Goal: Task Accomplishment & Management: Use online tool/utility

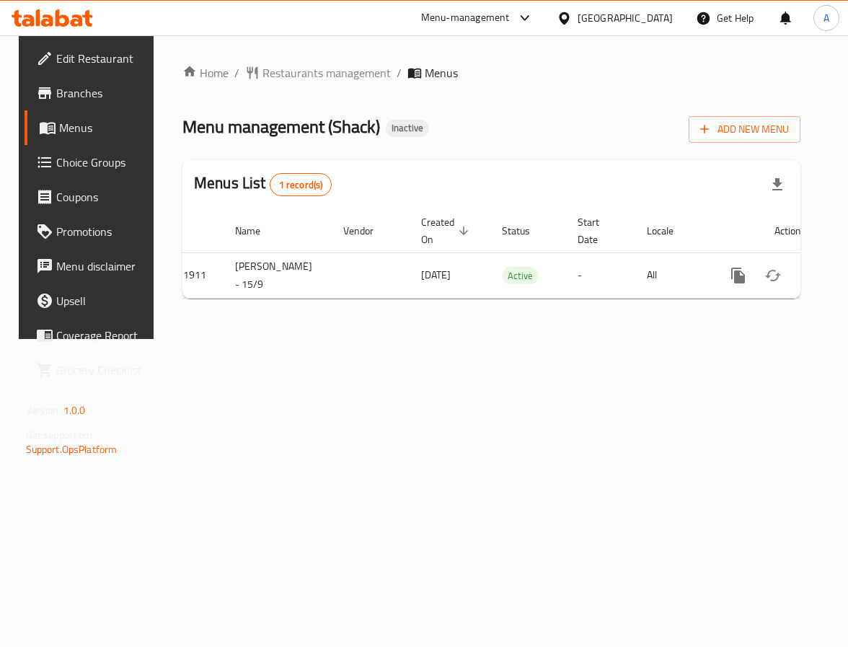
scroll to position [0, 67]
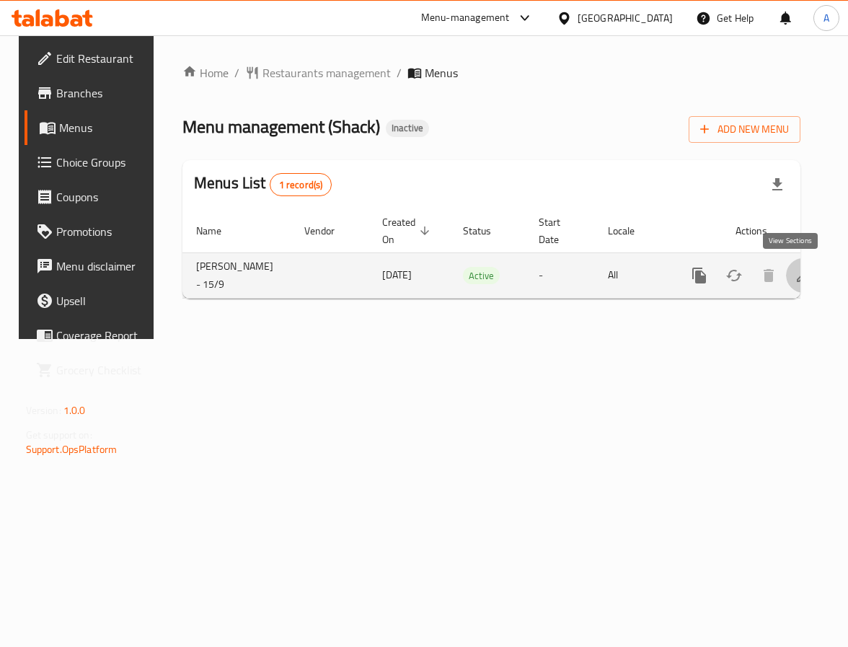
click at [796, 272] on icon "enhanced table" at bounding box center [802, 275] width 13 height 13
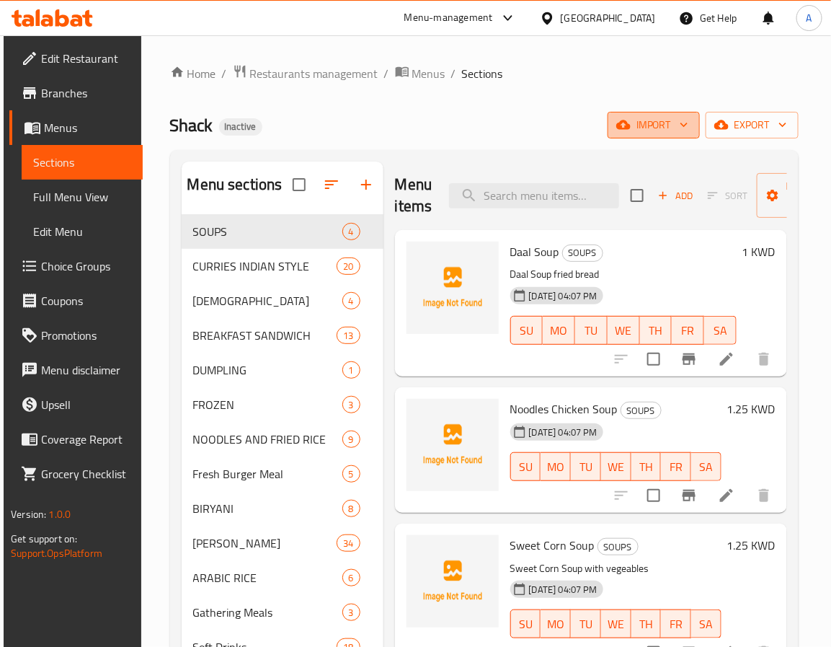
click at [636, 122] on span "import" at bounding box center [653, 125] width 69 height 18
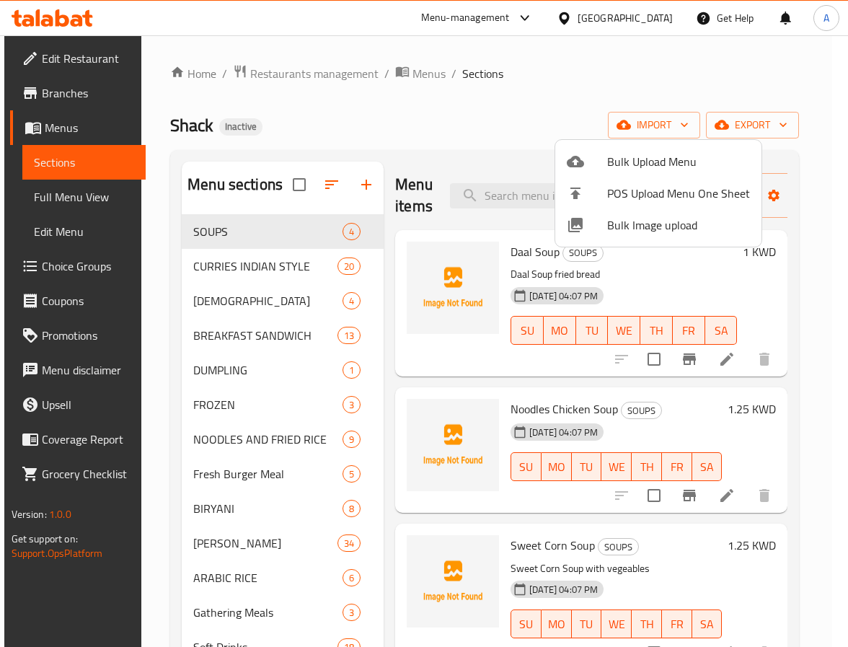
click at [626, 228] on span "Bulk Image upload" at bounding box center [678, 224] width 143 height 17
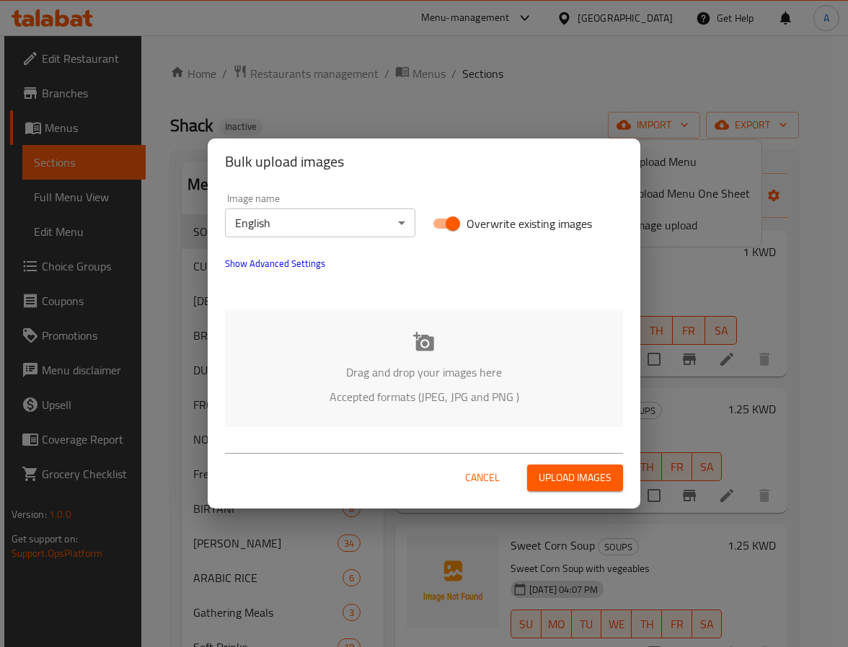
click at [409, 352] on div "Drag and drop your images here Accepted formats (JPEG, JPG and PNG )" at bounding box center [424, 367] width 398 height 117
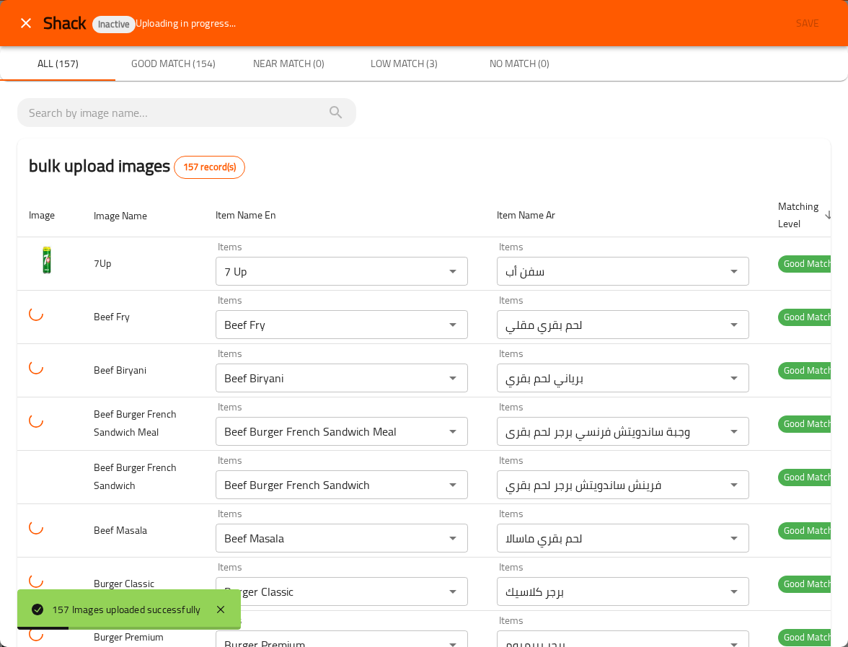
click at [312, 156] on div "bulk upload images 157 record(s)" at bounding box center [423, 165] width 813 height 55
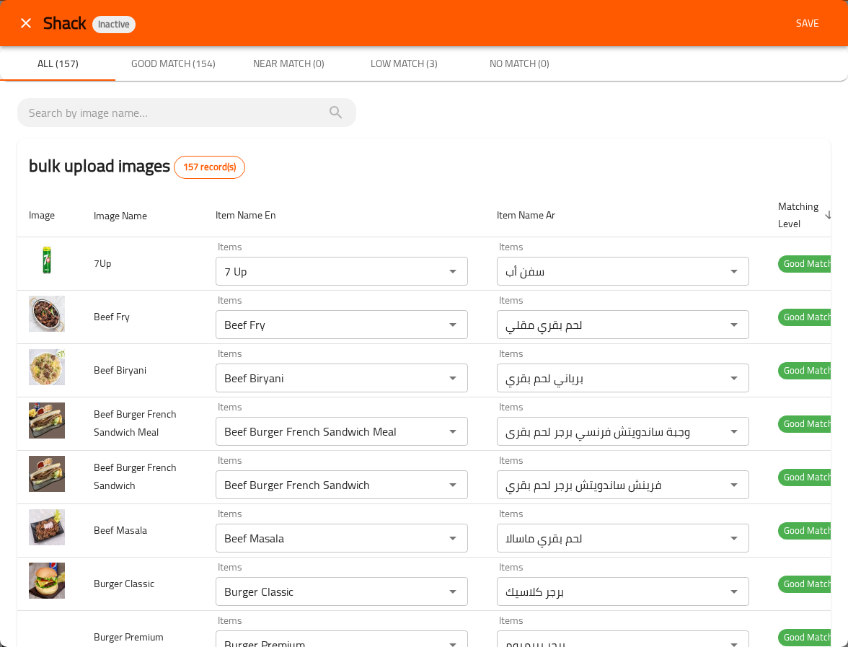
click at [391, 171] on div "bulk upload images 157 record(s)" at bounding box center [423, 165] width 813 height 55
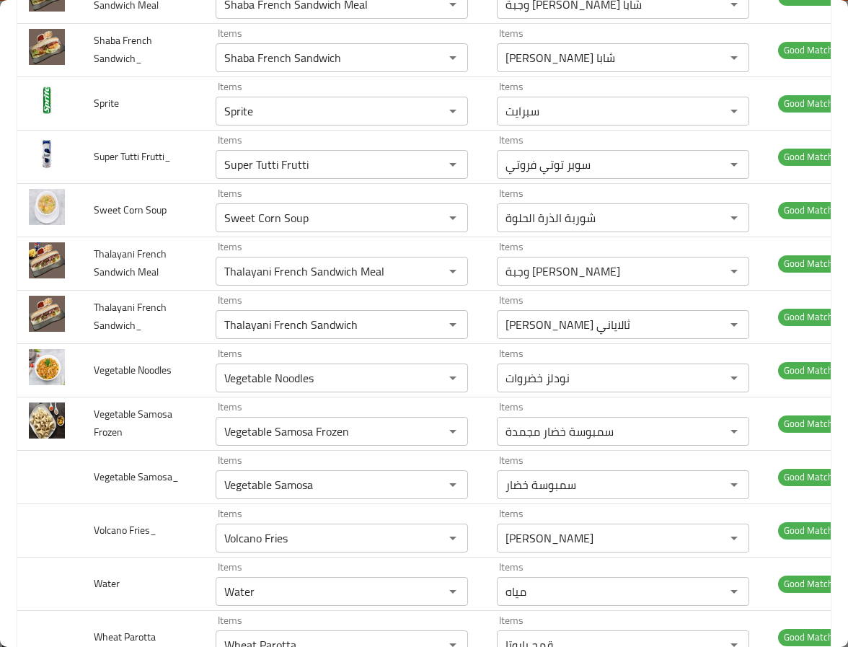
scroll to position [6923, 0]
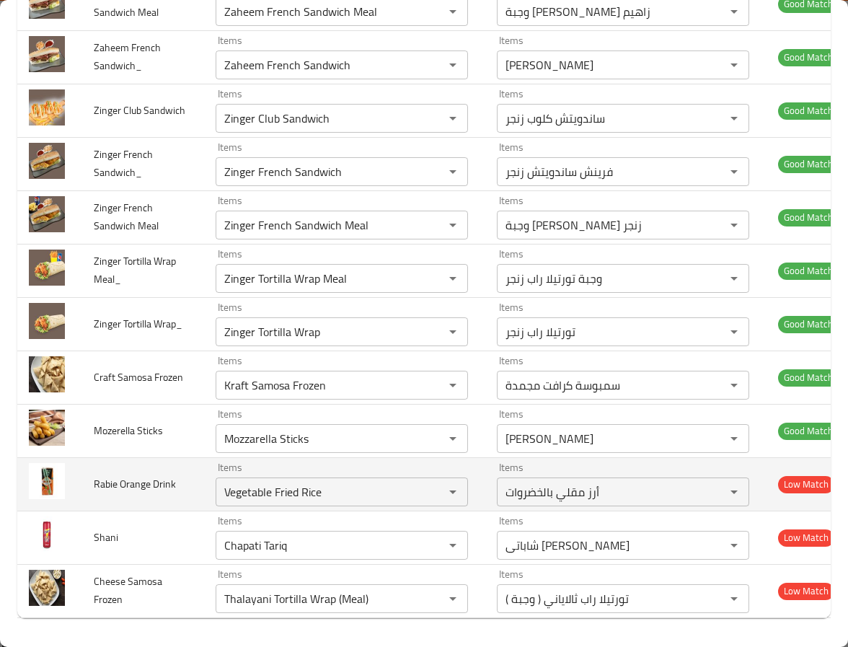
scroll to position [8501, 0]
click at [243, 482] on Drink "Vegetable Fried Rice" at bounding box center [320, 492] width 201 height 20
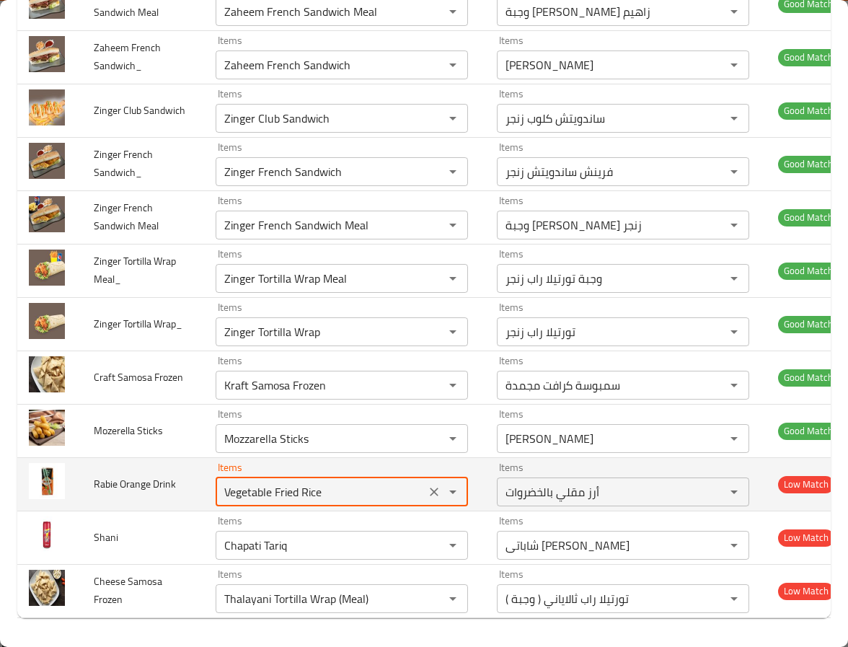
click at [243, 482] on Drink "Vegetable Fried Rice" at bounding box center [320, 492] width 201 height 20
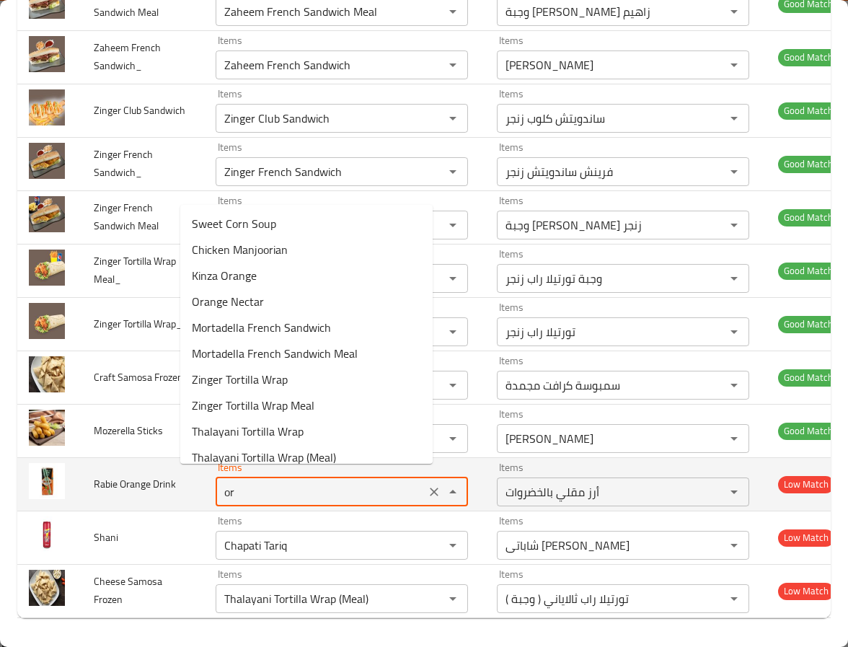
type Drink "ora"
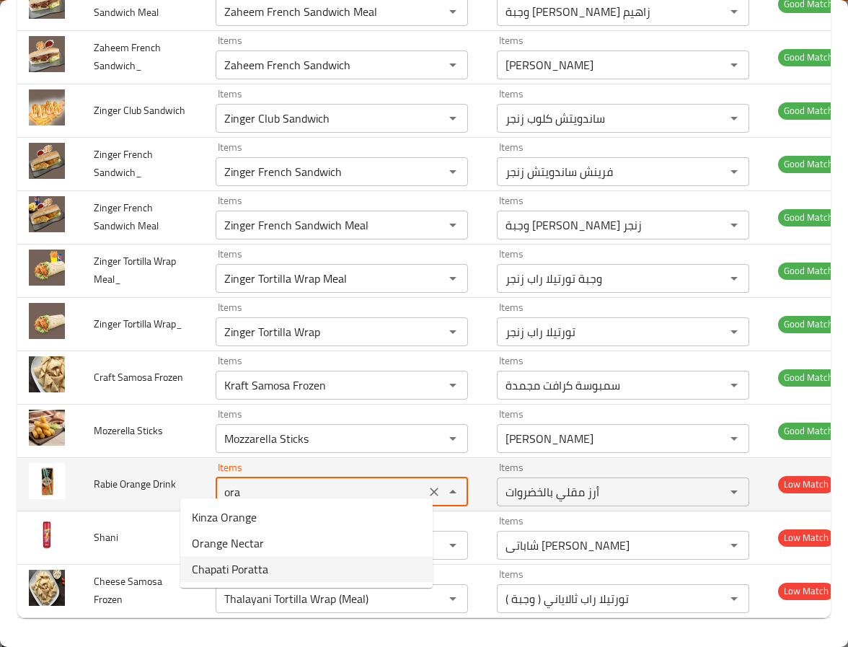
drag, startPoint x: 205, startPoint y: 487, endPoint x: 132, endPoint y: 487, distance: 73.5
click at [132, 487] on tr "Rabie Orange Drink Items ora Items Items أرز مقلي بالخضروات Items Low Match" at bounding box center [433, 483] width 833 height 53
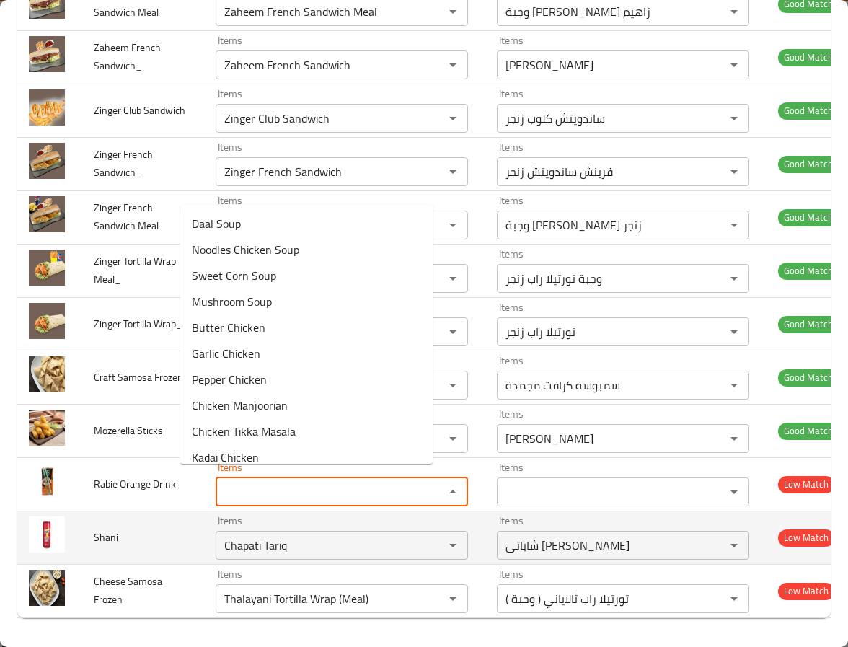
click at [135, 525] on td "Shani" at bounding box center [143, 536] width 122 height 53
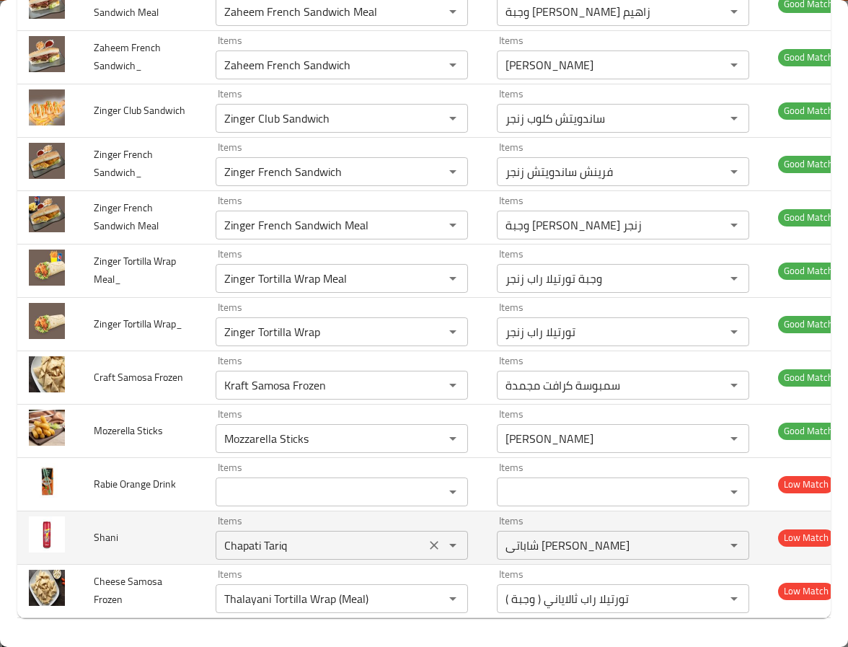
click at [239, 543] on input "Chapati Tariq" at bounding box center [320, 545] width 201 height 20
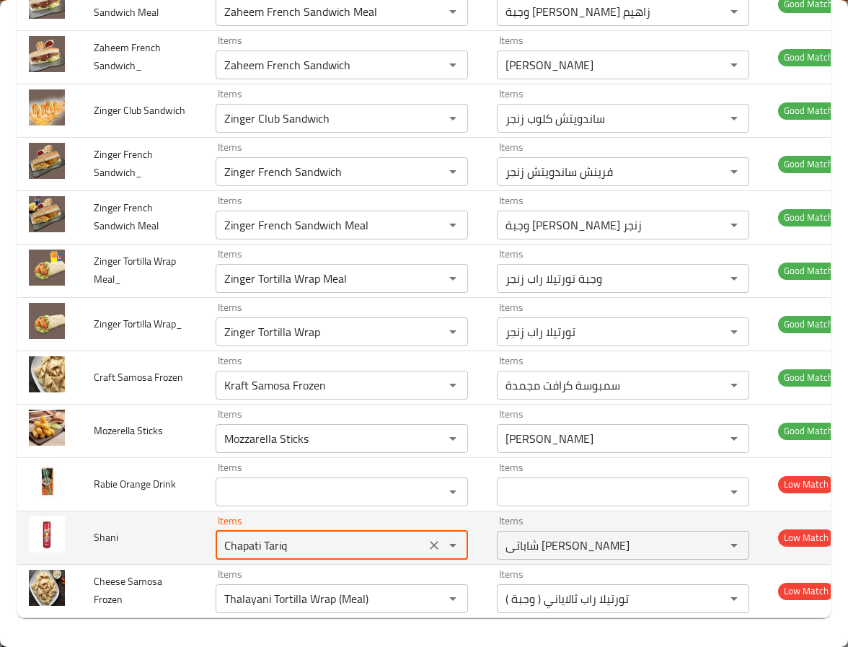
click at [239, 543] on input "Chapati Tariq" at bounding box center [320, 545] width 201 height 20
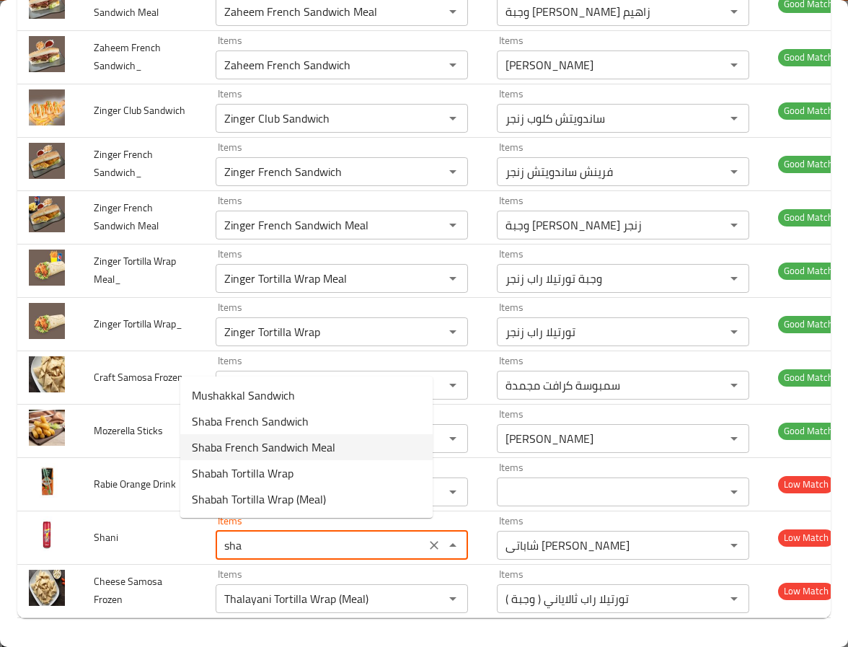
type input "shan"
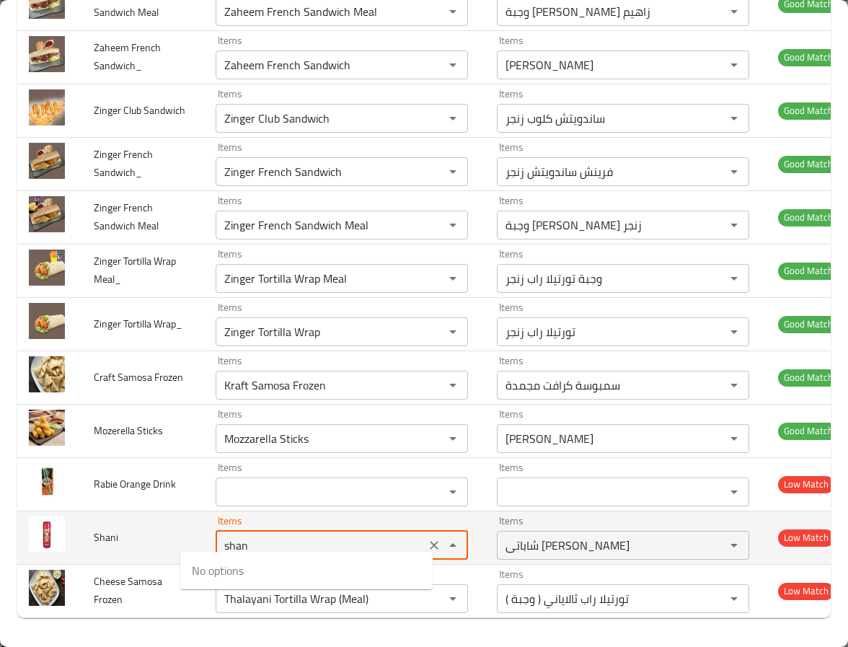
drag, startPoint x: 253, startPoint y: 535, endPoint x: 139, endPoint y: 539, distance: 114.0
click at [139, 539] on tr "Shani Items shan Items Items شاباتى طارق Items Low Match" at bounding box center [433, 536] width 833 height 53
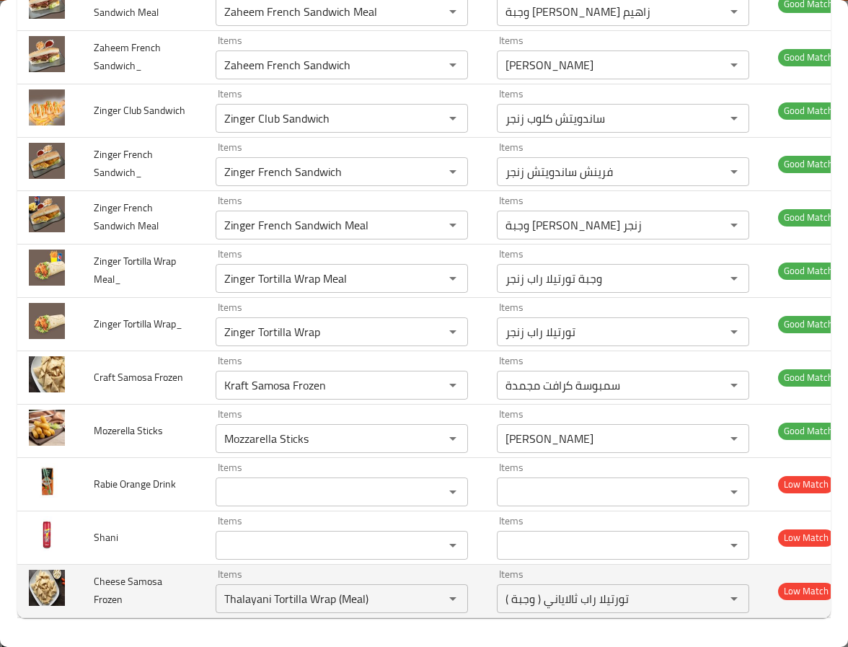
click at [122, 572] on span "Cheese Samosa Frozen" at bounding box center [128, 590] width 68 height 37
click at [358, 603] on div "Thalayani Tortilla Wrap (Meal) Items" at bounding box center [342, 598] width 252 height 29
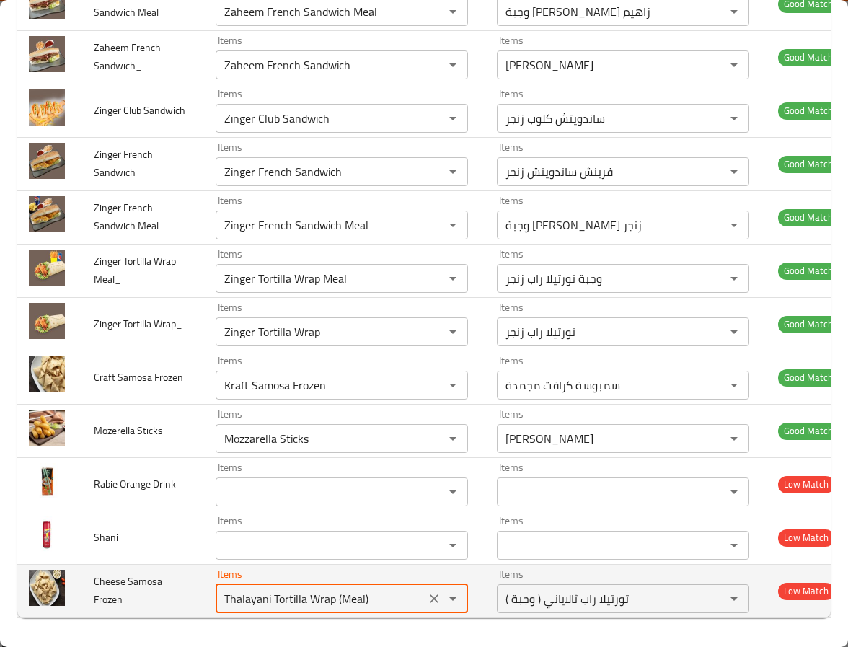
click at [358, 603] on div "Thalayani Tortilla Wrap (Meal) Items" at bounding box center [342, 598] width 252 height 29
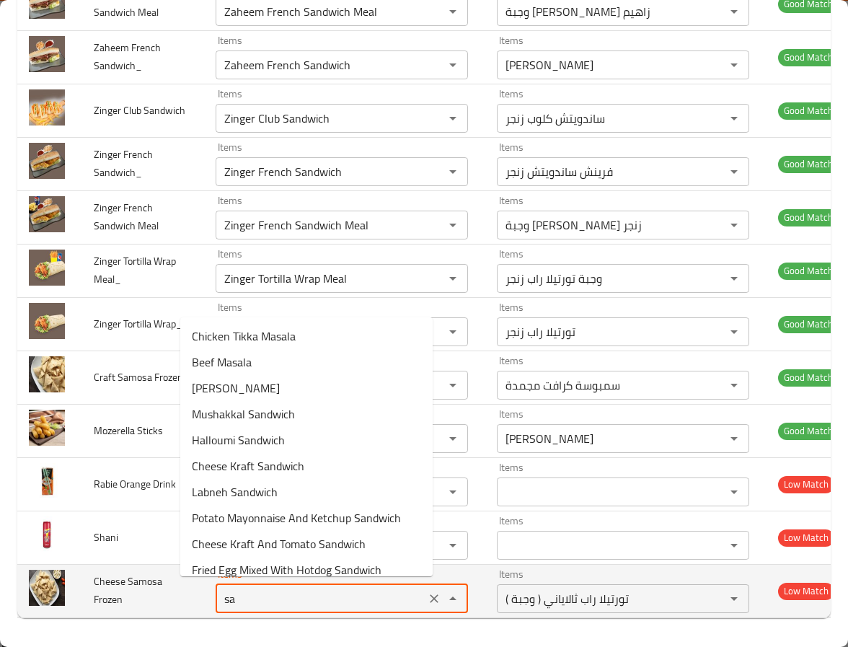
type Frozen "sam"
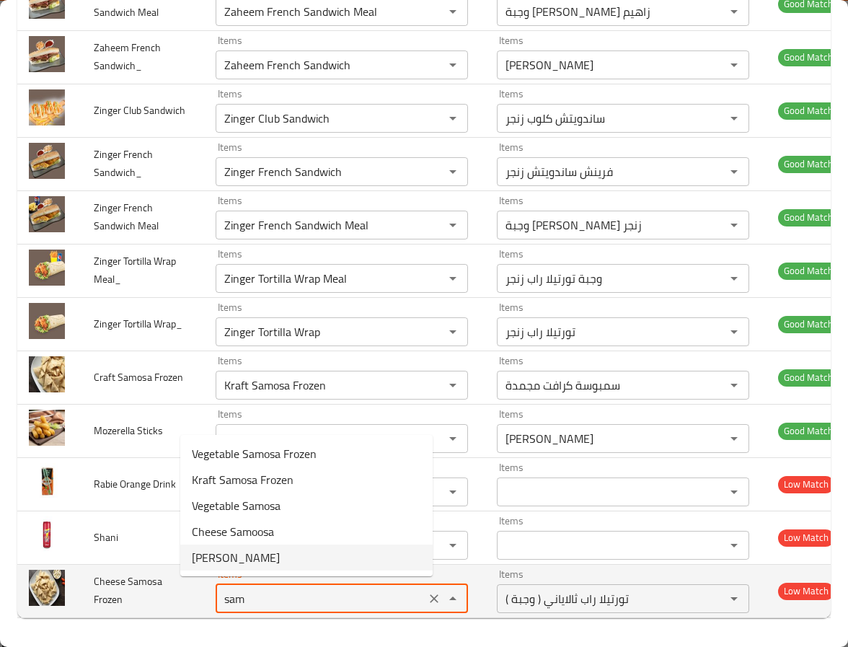
click at [137, 612] on tr "Cheese Samosa Frozen Items sam Items Items ( وجبة ) تورتيلا راب ثالاياني Items …" at bounding box center [433, 590] width 833 height 53
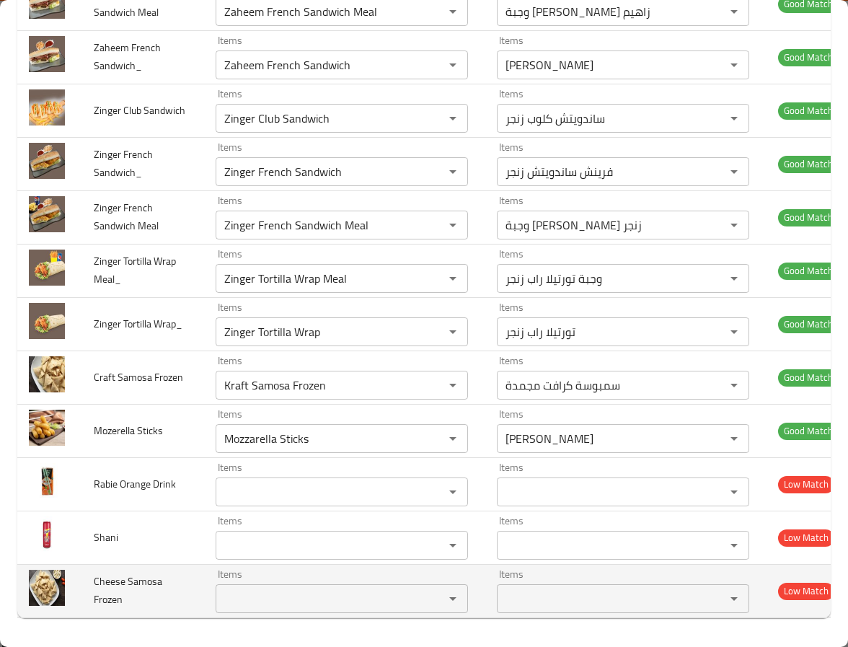
click at [143, 605] on td "Cheese Samosa Frozen" at bounding box center [143, 590] width 122 height 53
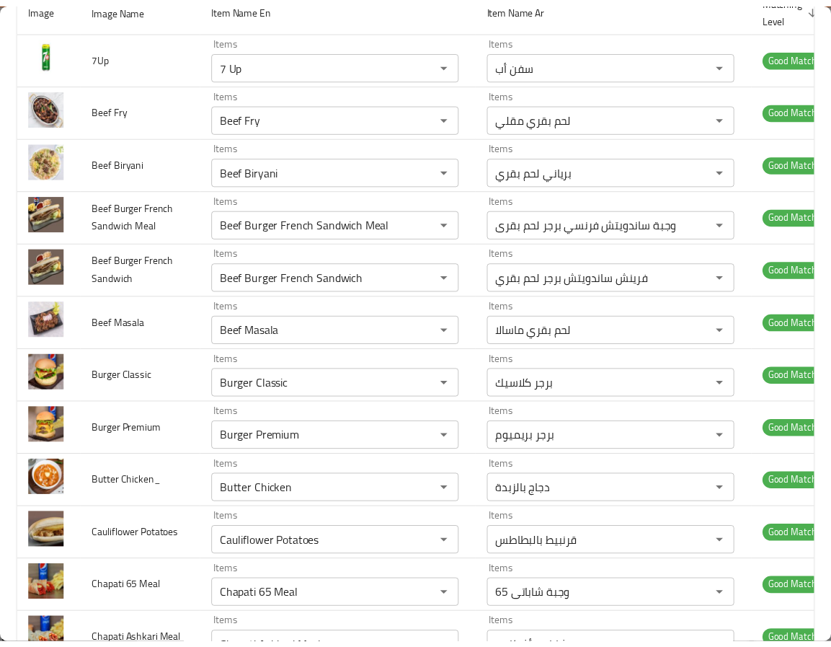
scroll to position [0, 0]
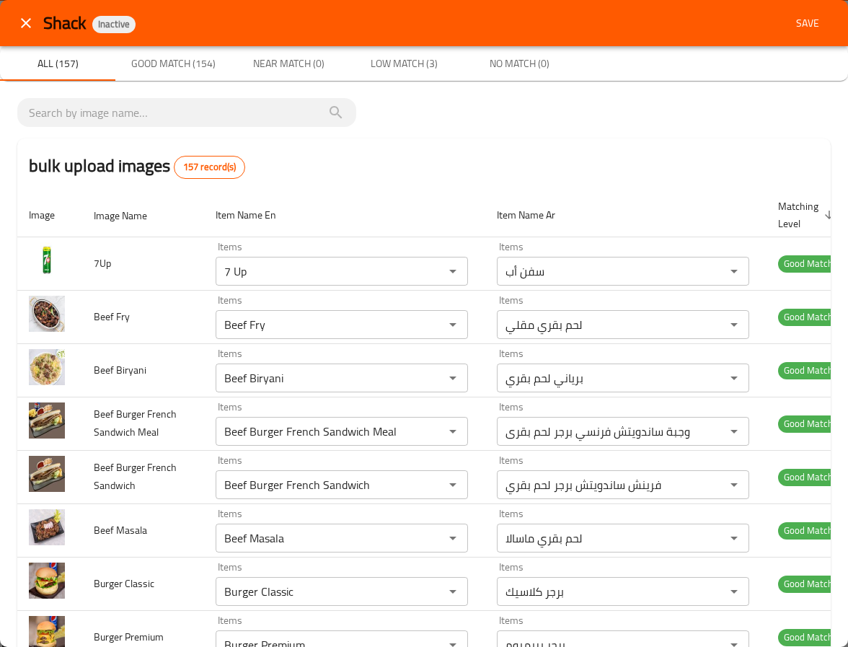
click at [621, 138] on div "bulk upload images 157 record(s)" at bounding box center [423, 165] width 813 height 55
click at [799, 22] on span "Save" at bounding box center [807, 23] width 35 height 18
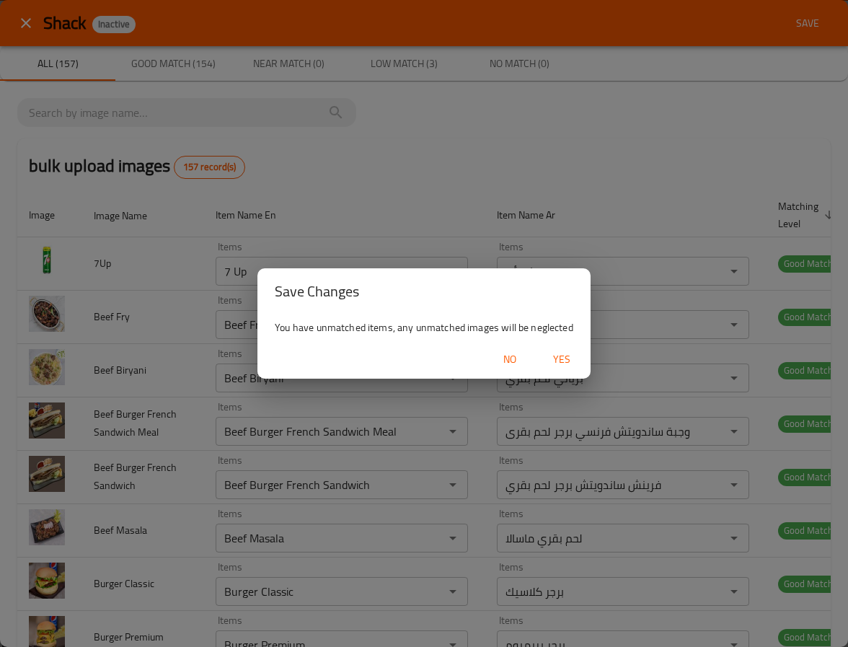
click at [556, 355] on span "Yes" at bounding box center [561, 359] width 35 height 18
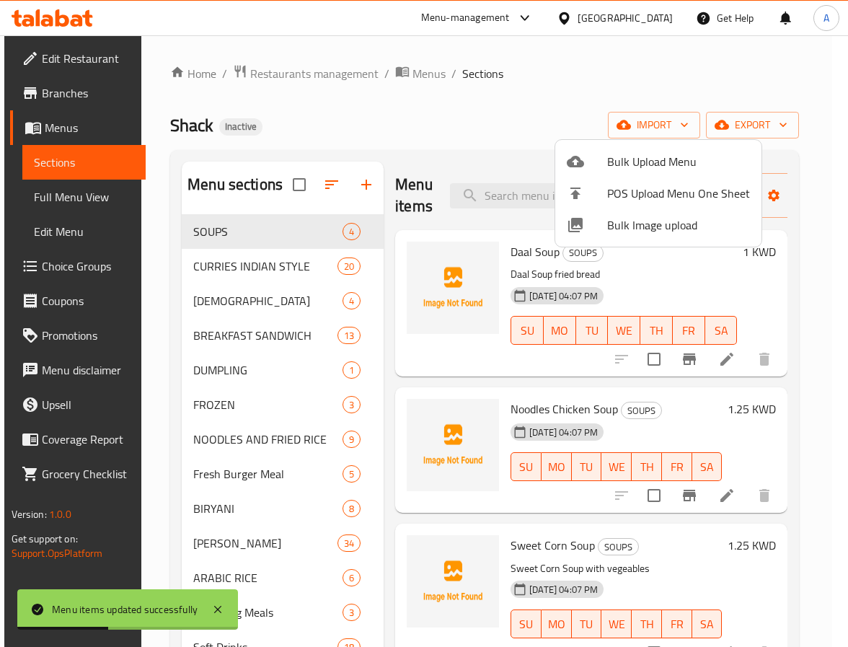
click at [259, 565] on div at bounding box center [424, 323] width 848 height 647
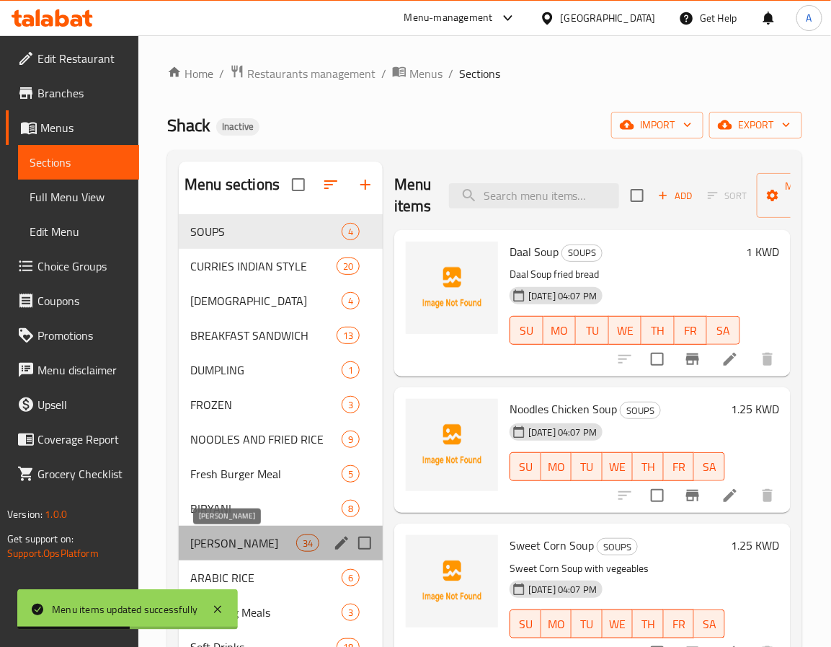
click at [265, 545] on span "[PERSON_NAME]" at bounding box center [243, 542] width 106 height 17
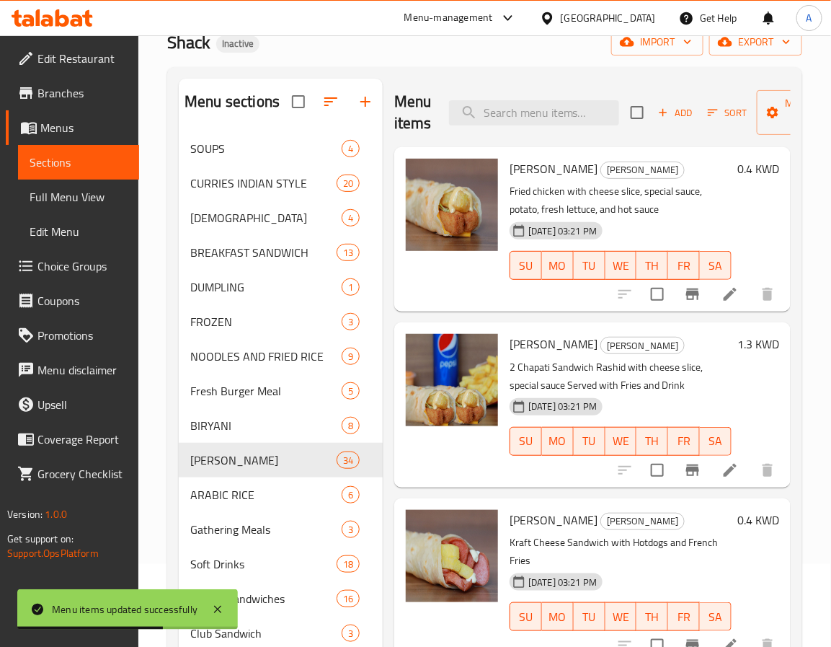
scroll to position [108, 0]
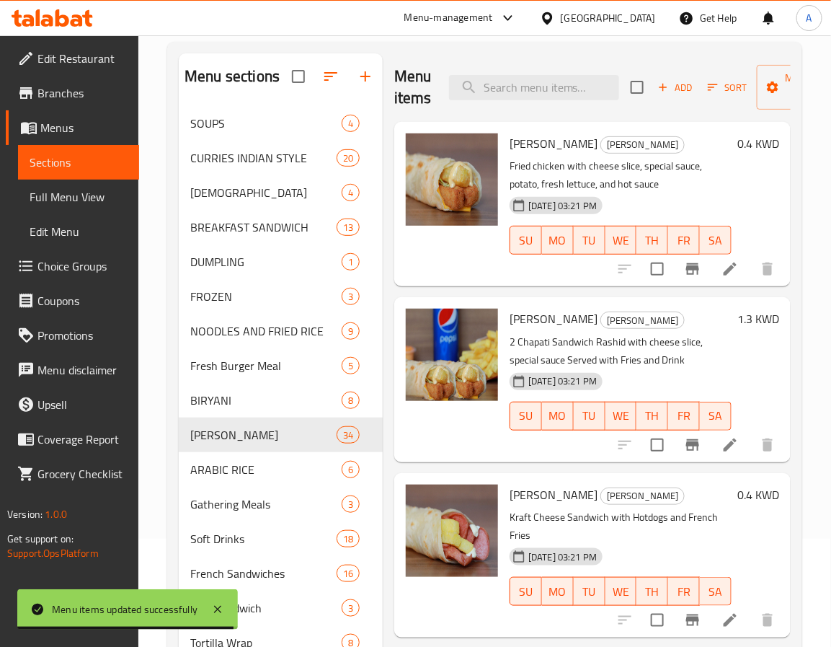
click at [681, 369] on p "2 Chapati Sandwich Rashid with cheese slice, special sauce Served with Fries an…" at bounding box center [621, 351] width 222 height 36
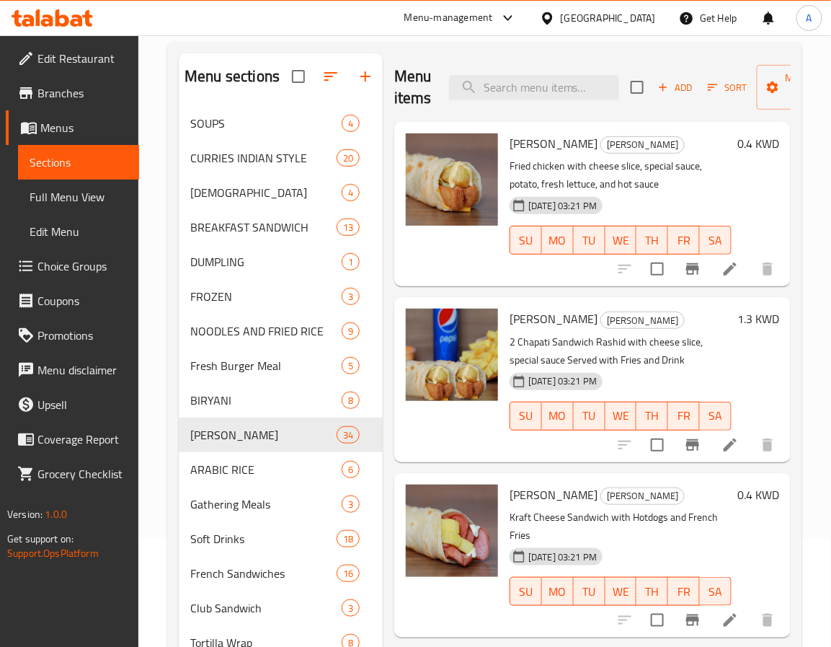
click at [675, 369] on p "2 Chapati Sandwich Rashid with cheese slice, special sauce Served with Fries an…" at bounding box center [621, 351] width 222 height 36
copy p "Drink"
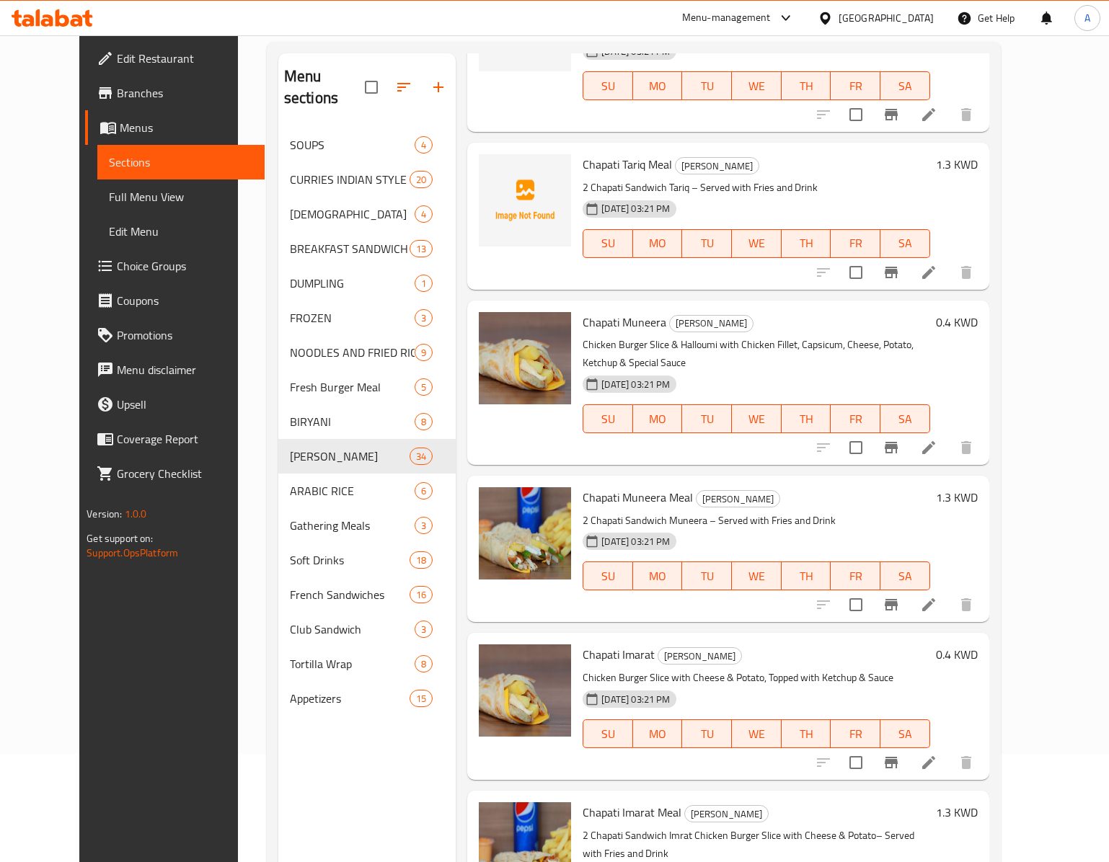
scroll to position [1009, 0]
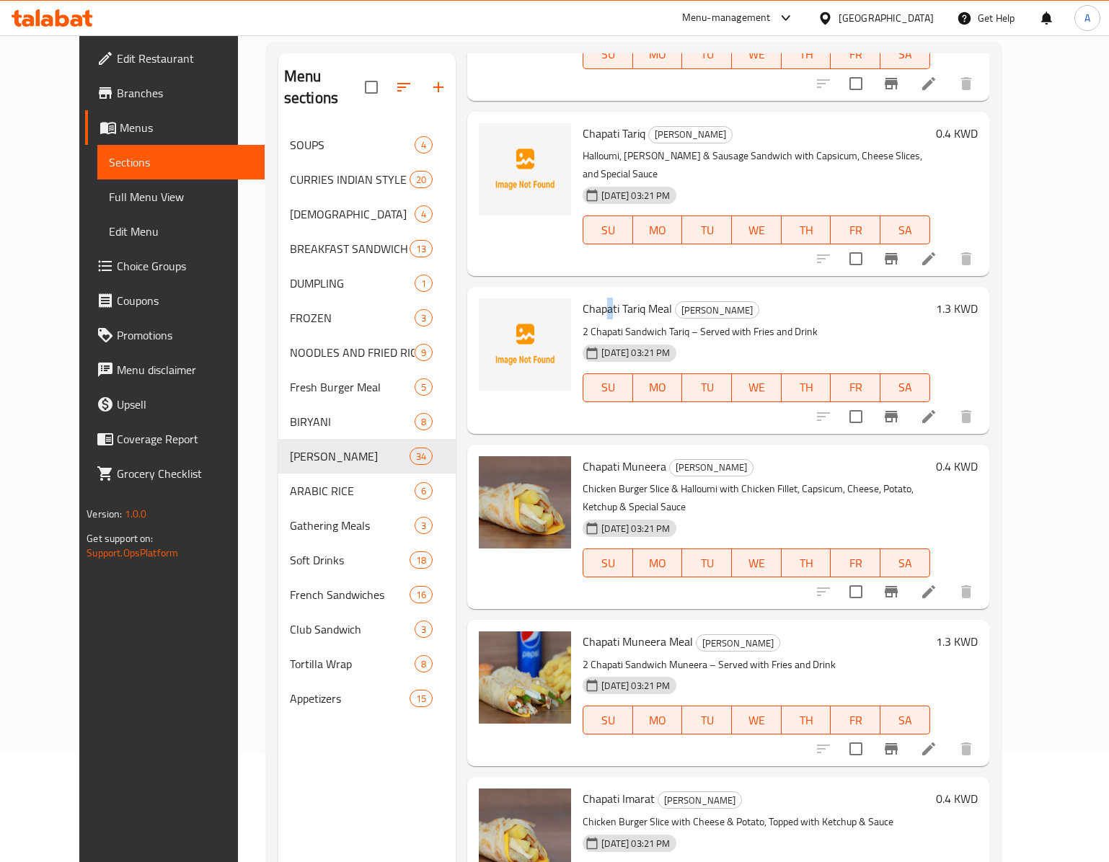
click at [590, 298] on span "Chapati Tariq Meal" at bounding box center [626, 309] width 89 height 22
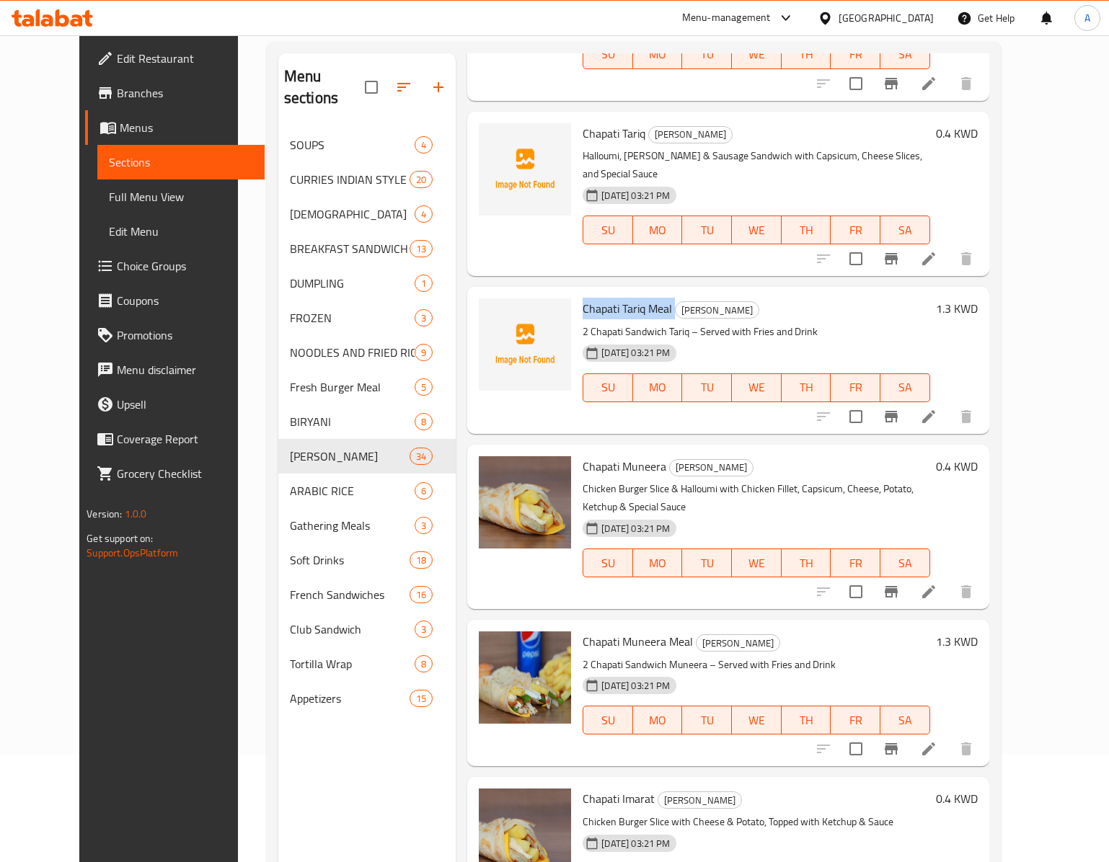
click at [582, 298] on span "Chapati Tariq Meal" at bounding box center [626, 309] width 89 height 22
click at [620, 123] on span "Chapati Tariq" at bounding box center [613, 134] width 63 height 22
copy h6 "Tariq"
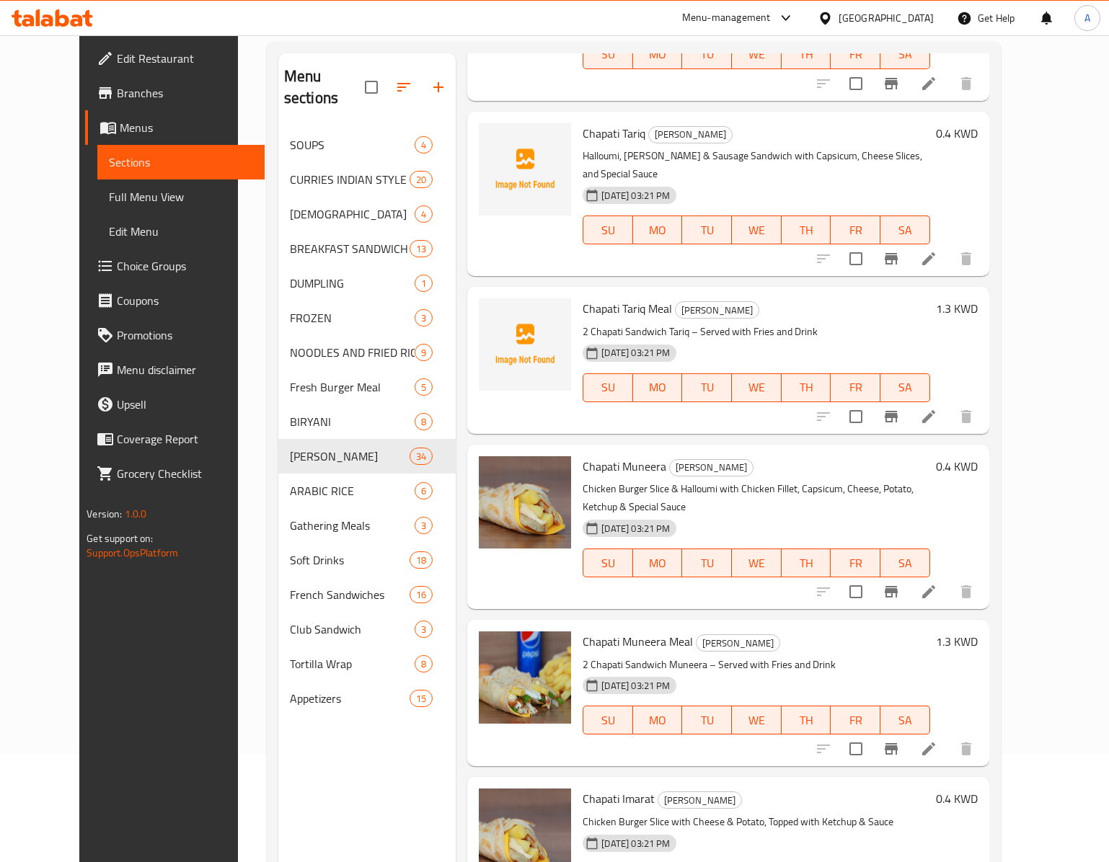
click at [847, 451] on div "Chapati Muneera Chapati Rashid Sandwiches Chicken Burger Slice & Halloumi with …" at bounding box center [756, 527] width 358 height 153
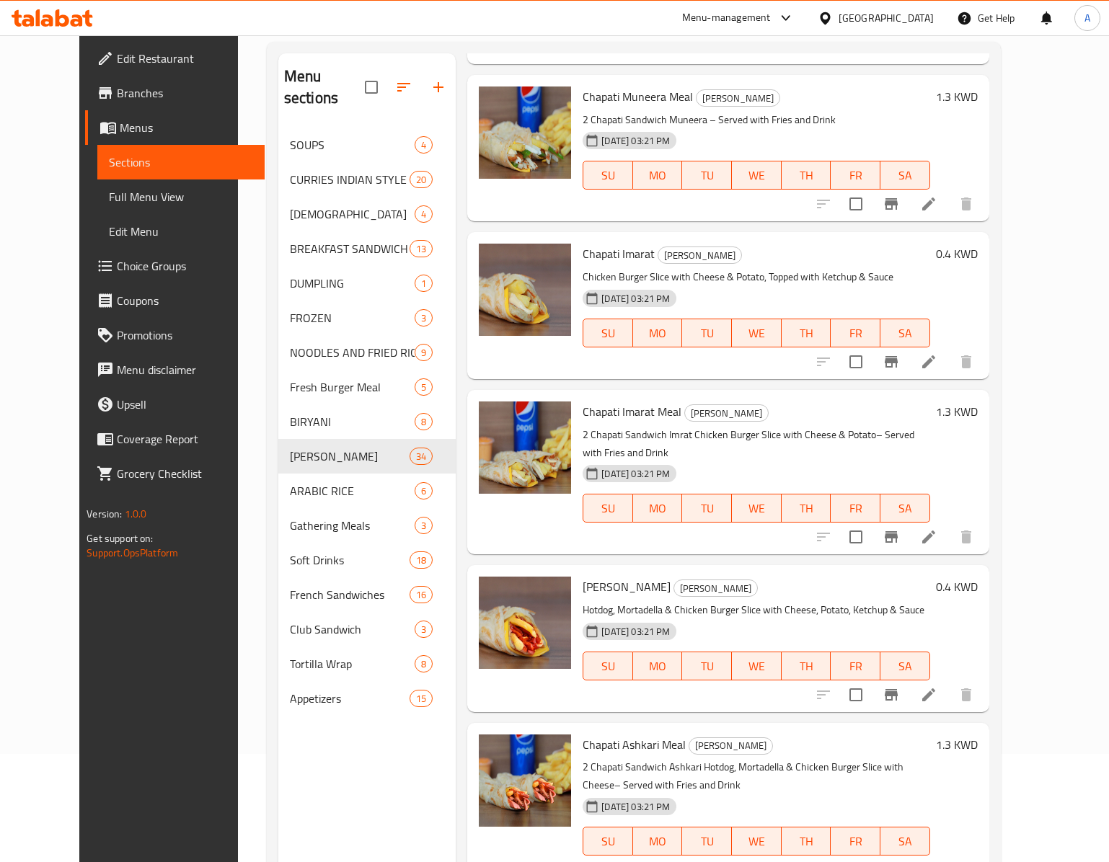
scroll to position [1730, 0]
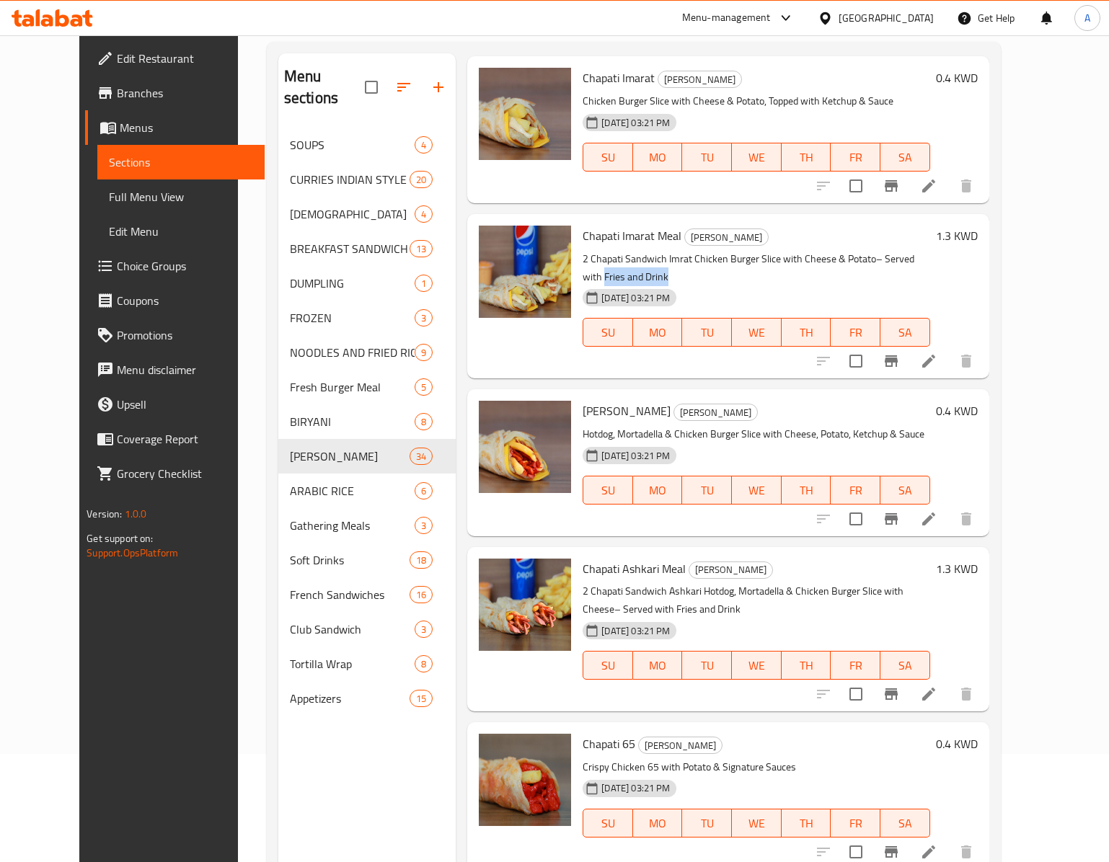
drag, startPoint x: 913, startPoint y: 185, endPoint x: 982, endPoint y: 187, distance: 69.3
click at [847, 250] on p "2 Chapati Sandwich Imrat Chicken Burger Slice with Cheese & Potato– Served with…" at bounding box center [755, 268] width 347 height 36
copy p "Fries and Drink"
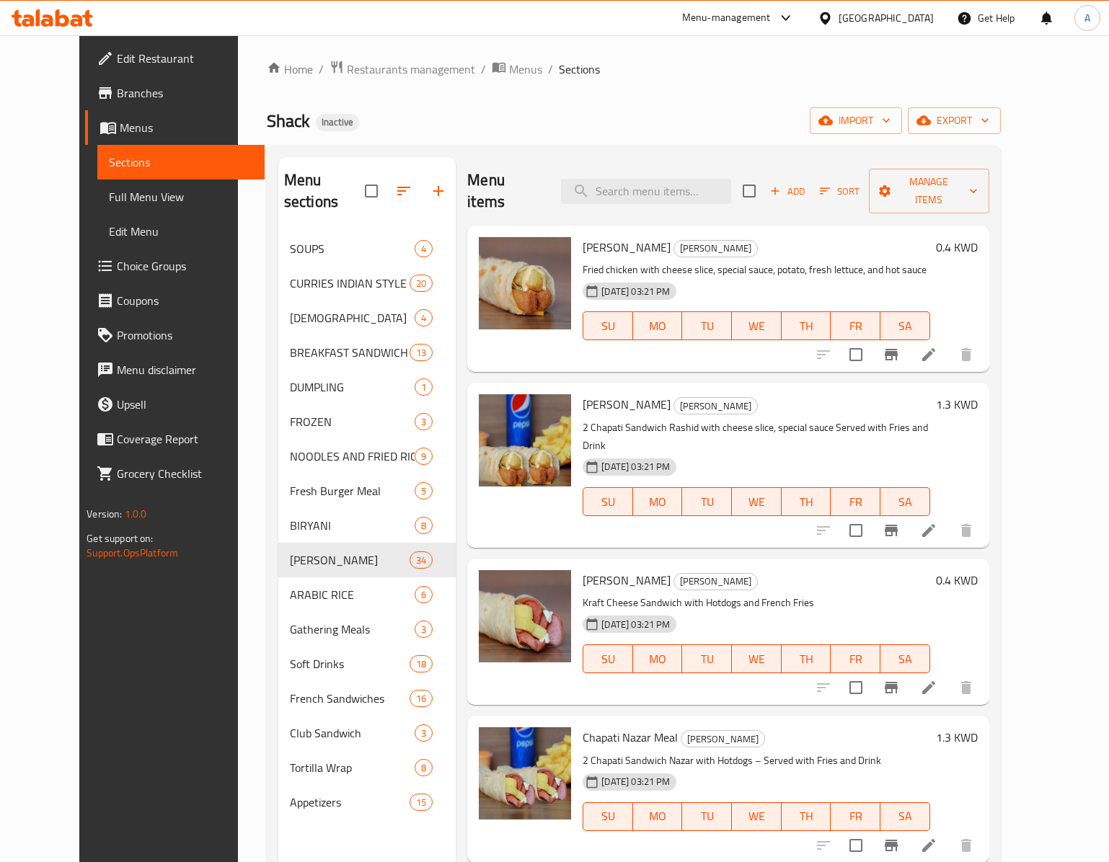
scroll to position [0, 0]
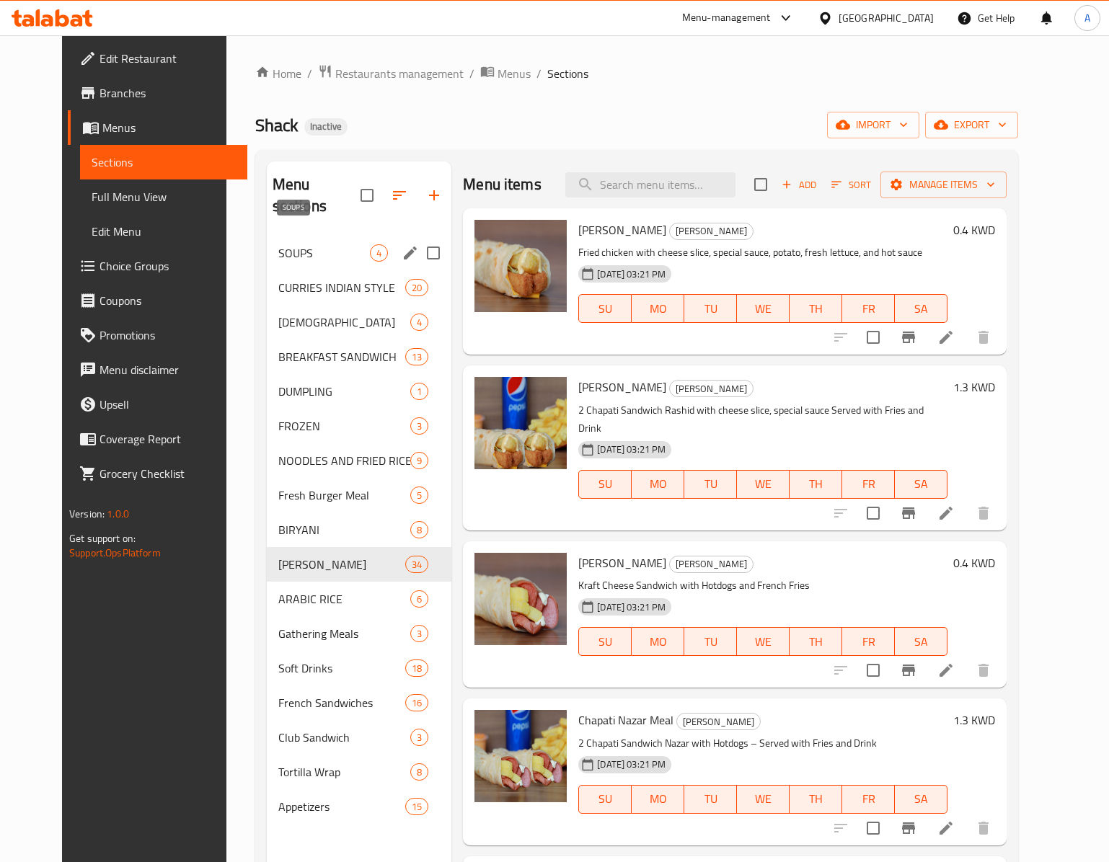
click at [346, 244] on span "SOUPS" at bounding box center [324, 252] width 92 height 17
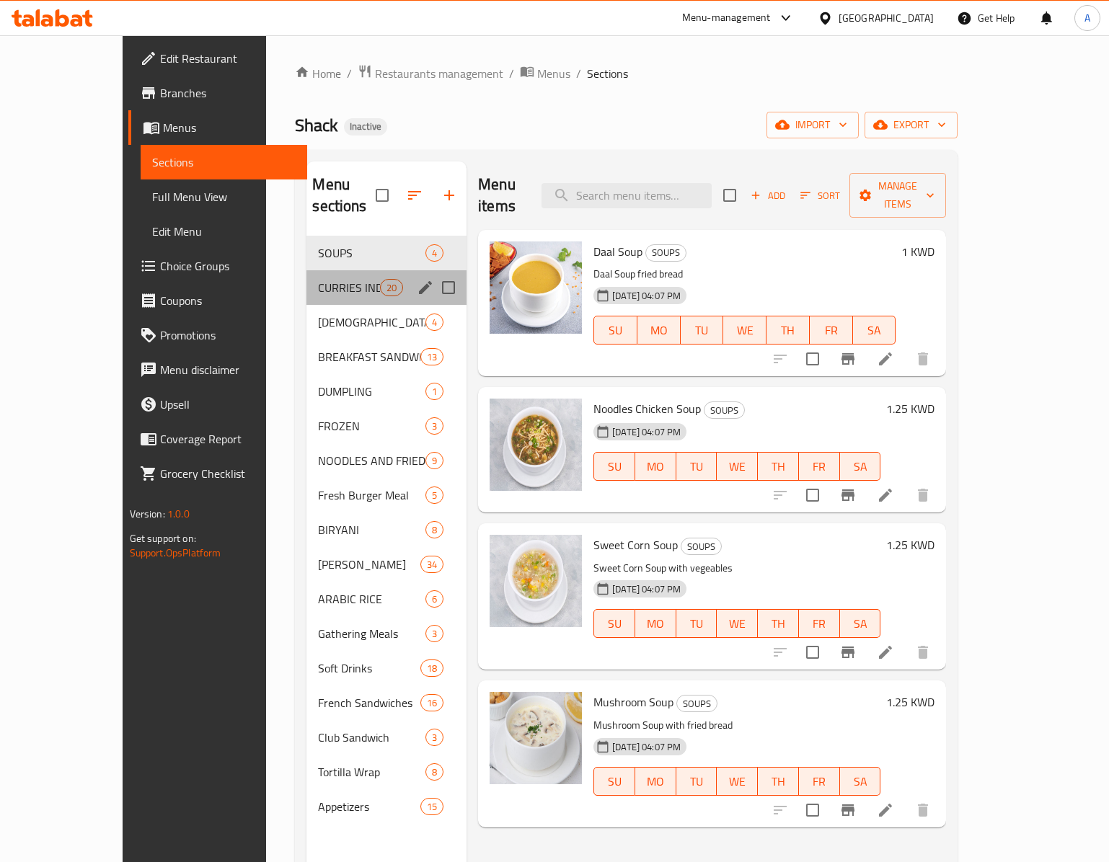
click at [306, 270] on div "CURRIES INDIAN STYLE 20" at bounding box center [386, 287] width 160 height 35
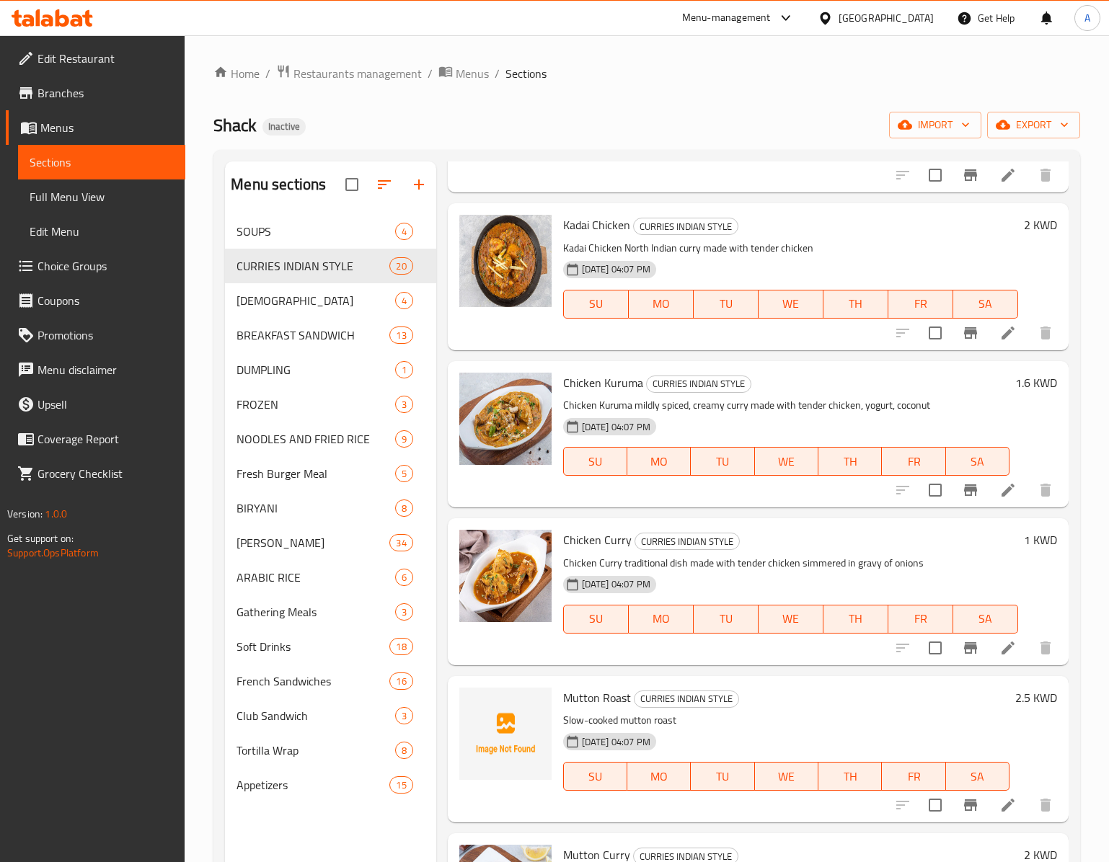
scroll to position [1153, 0]
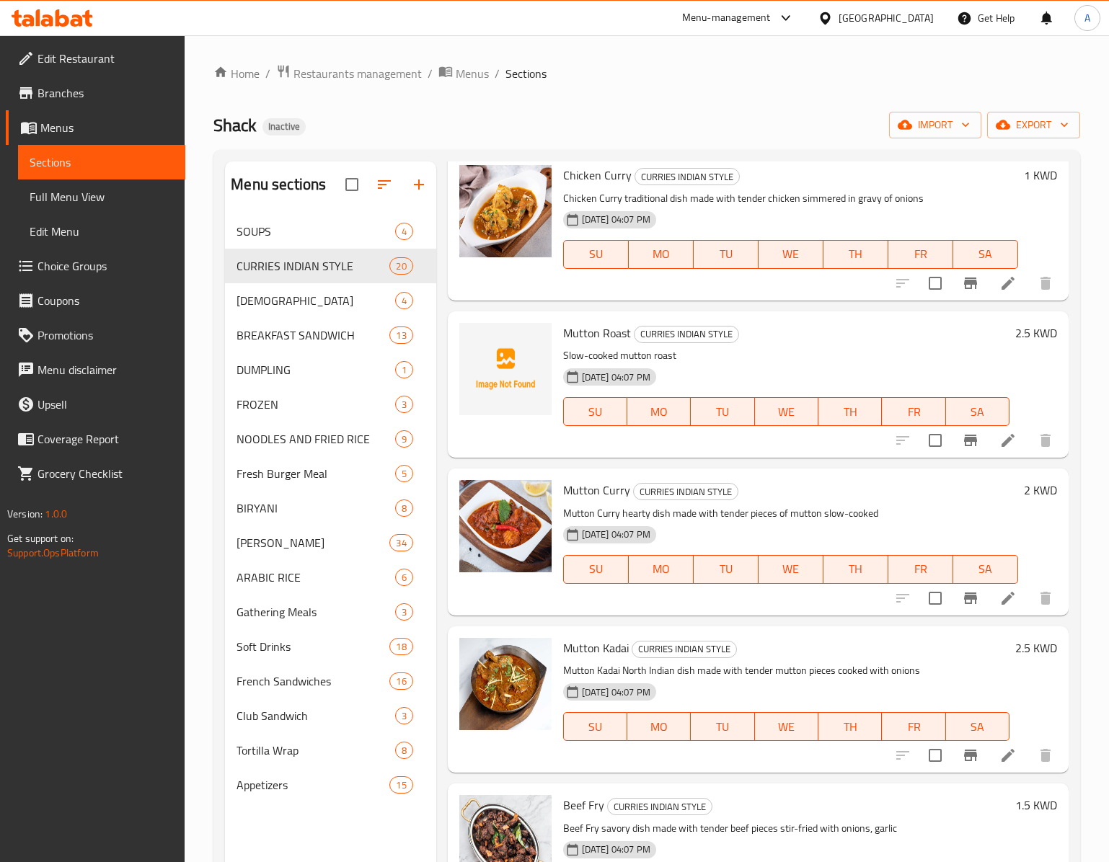
click at [590, 330] on span "Mutton Roast" at bounding box center [597, 333] width 68 height 22
copy span "Mutton"
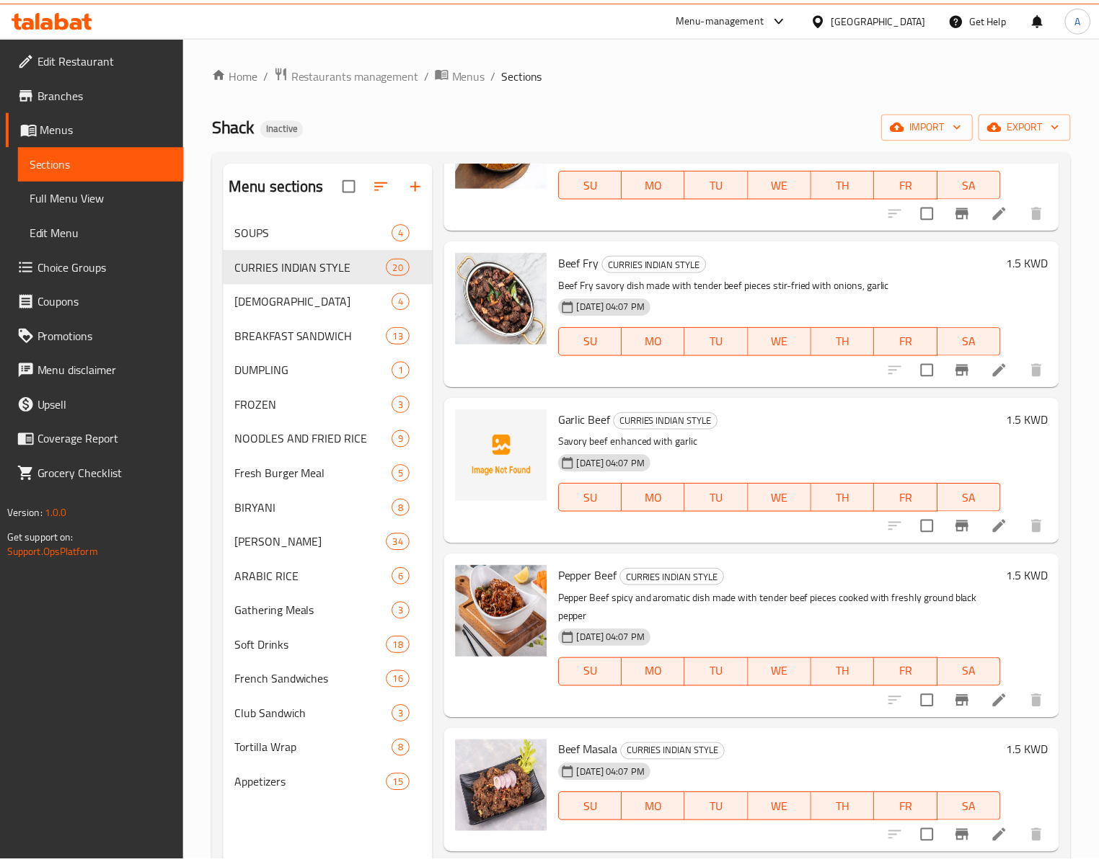
scroll to position [1730, 0]
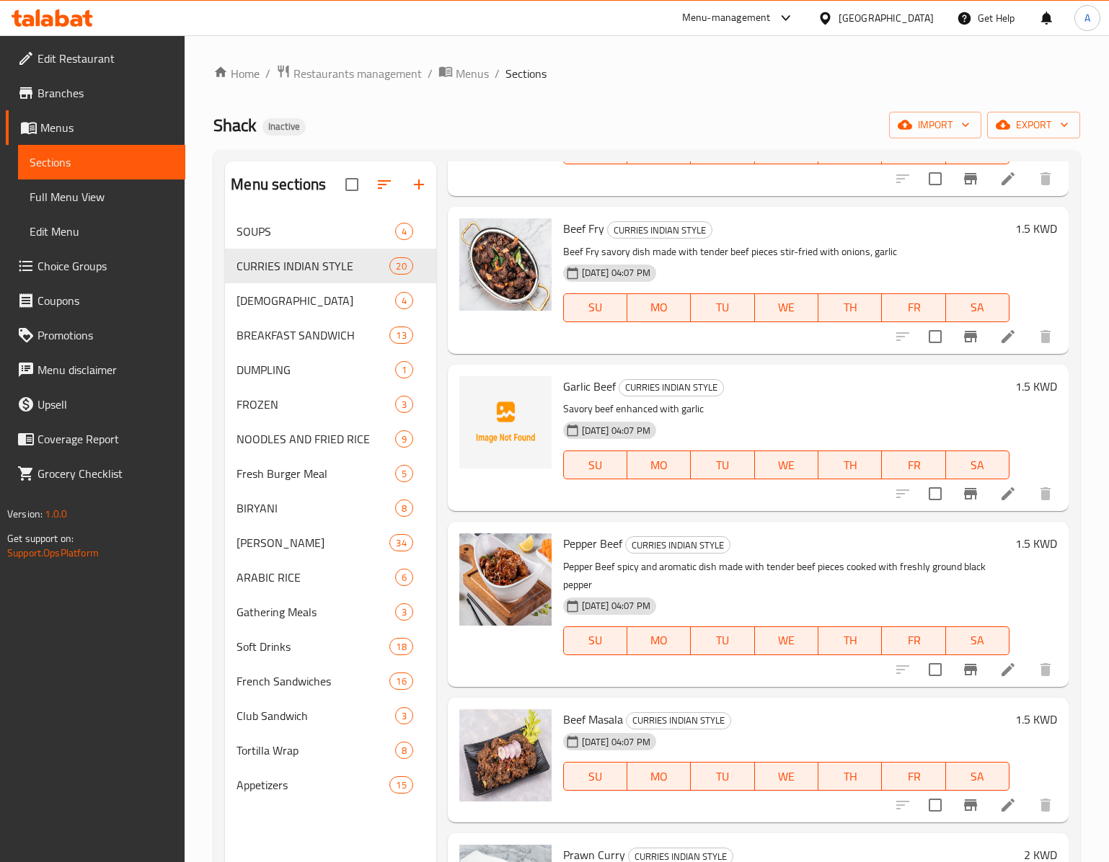
click at [567, 385] on span "Garlic Beef" at bounding box center [589, 387] width 53 height 22
copy span "Garlic"
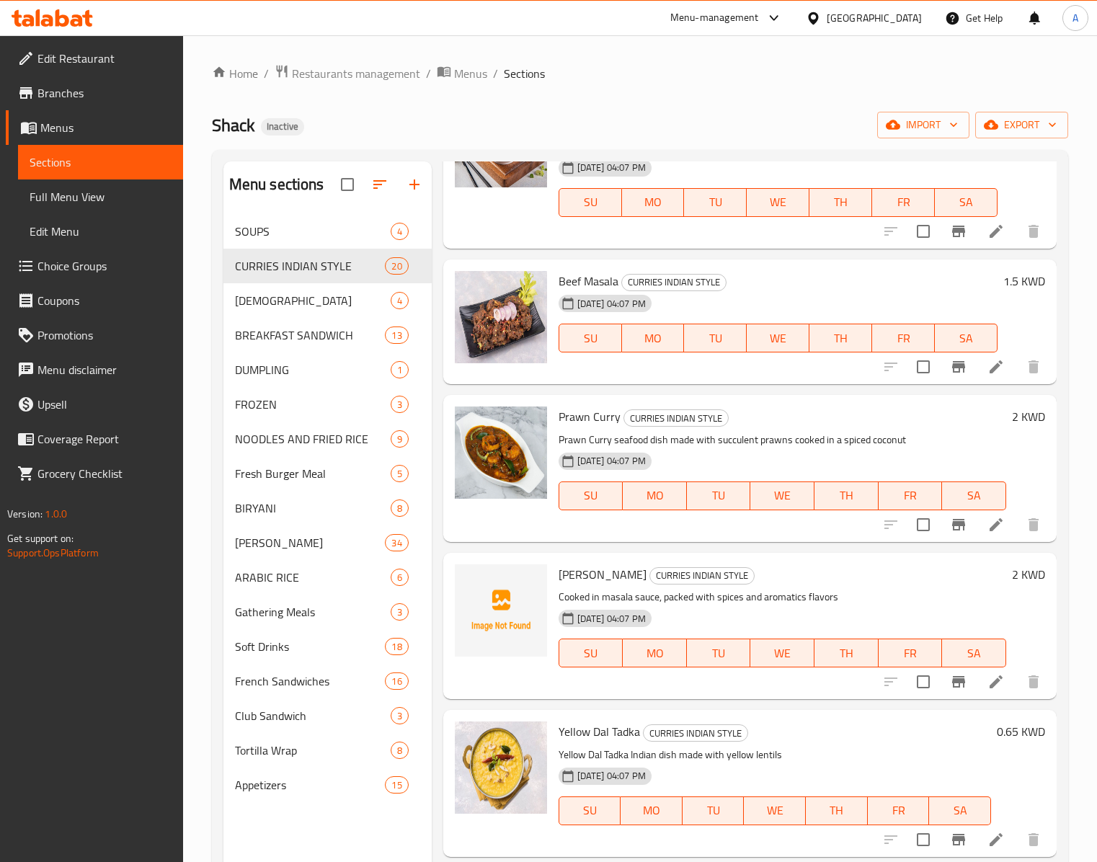
scroll to position [2181, 0]
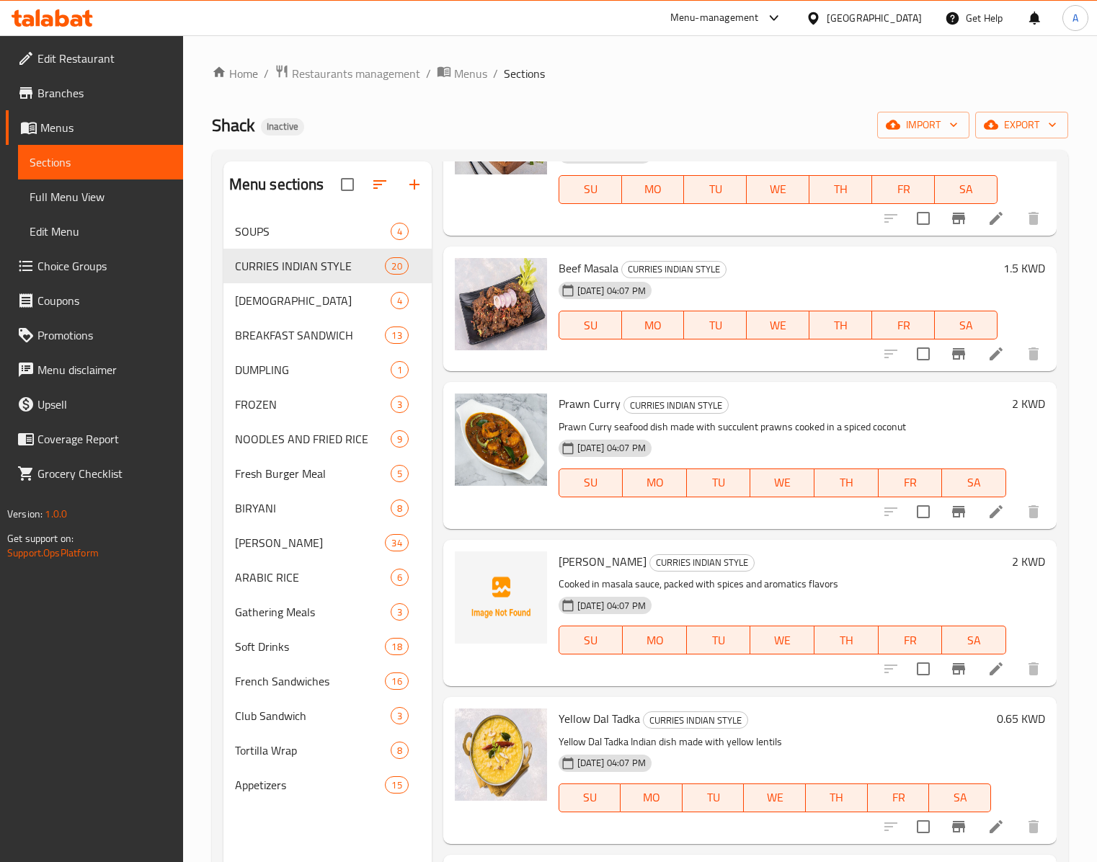
click at [571, 572] on span "[PERSON_NAME]" at bounding box center [603, 562] width 88 height 22
copy span "Prawn"
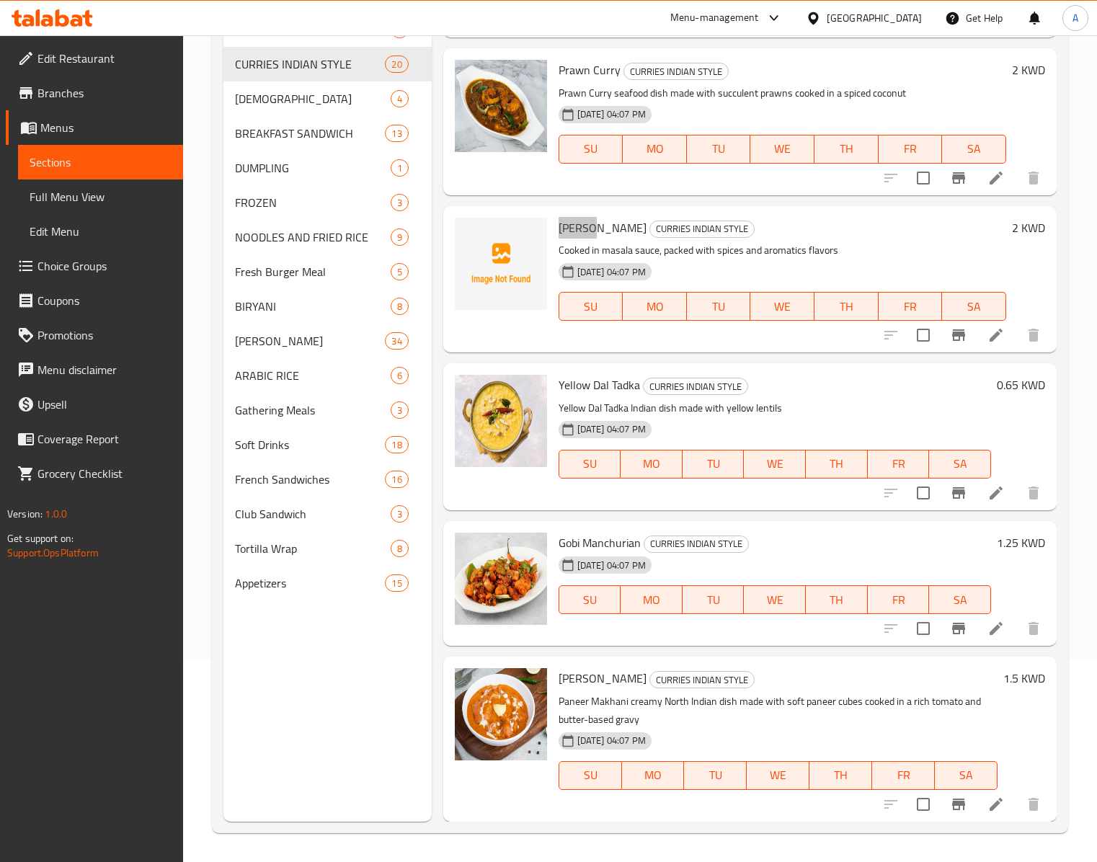
scroll to position [205, 0]
click at [270, 86] on div "CHINESE 4" at bounding box center [327, 98] width 208 height 35
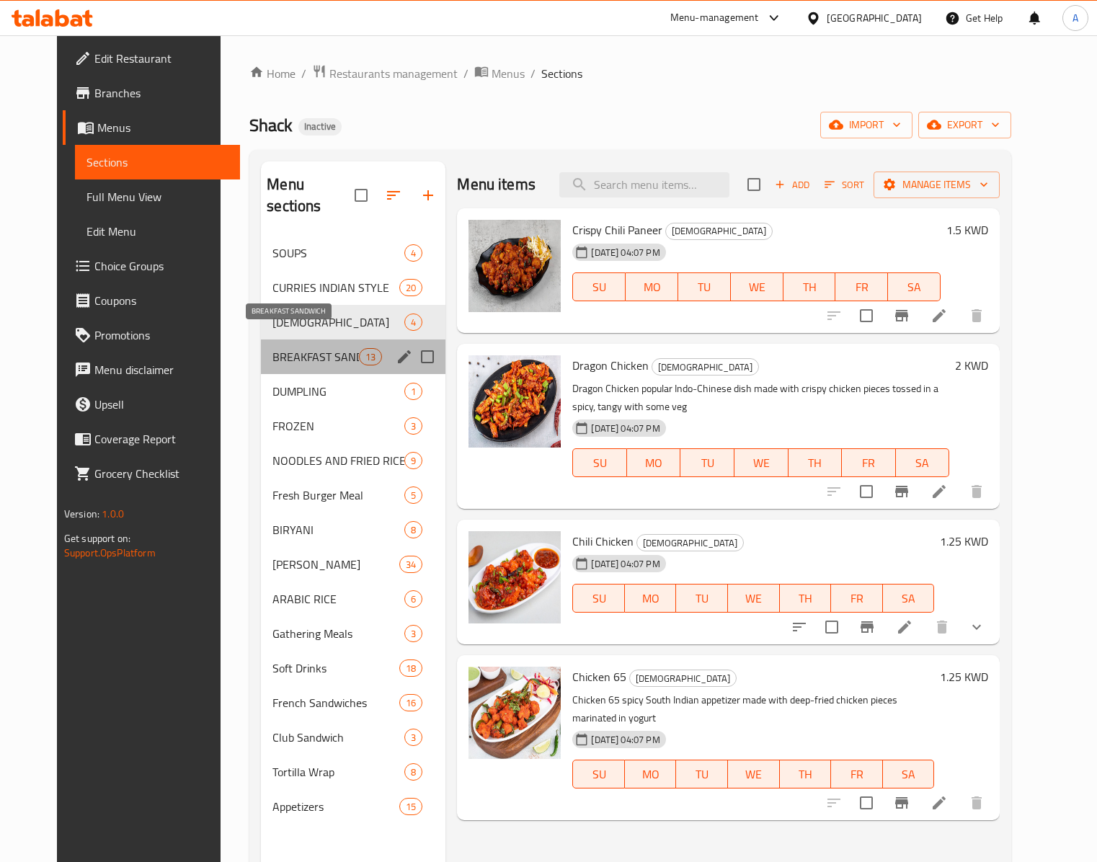
click at [288, 348] on span "BREAKFAST SANDWICH" at bounding box center [315, 356] width 86 height 17
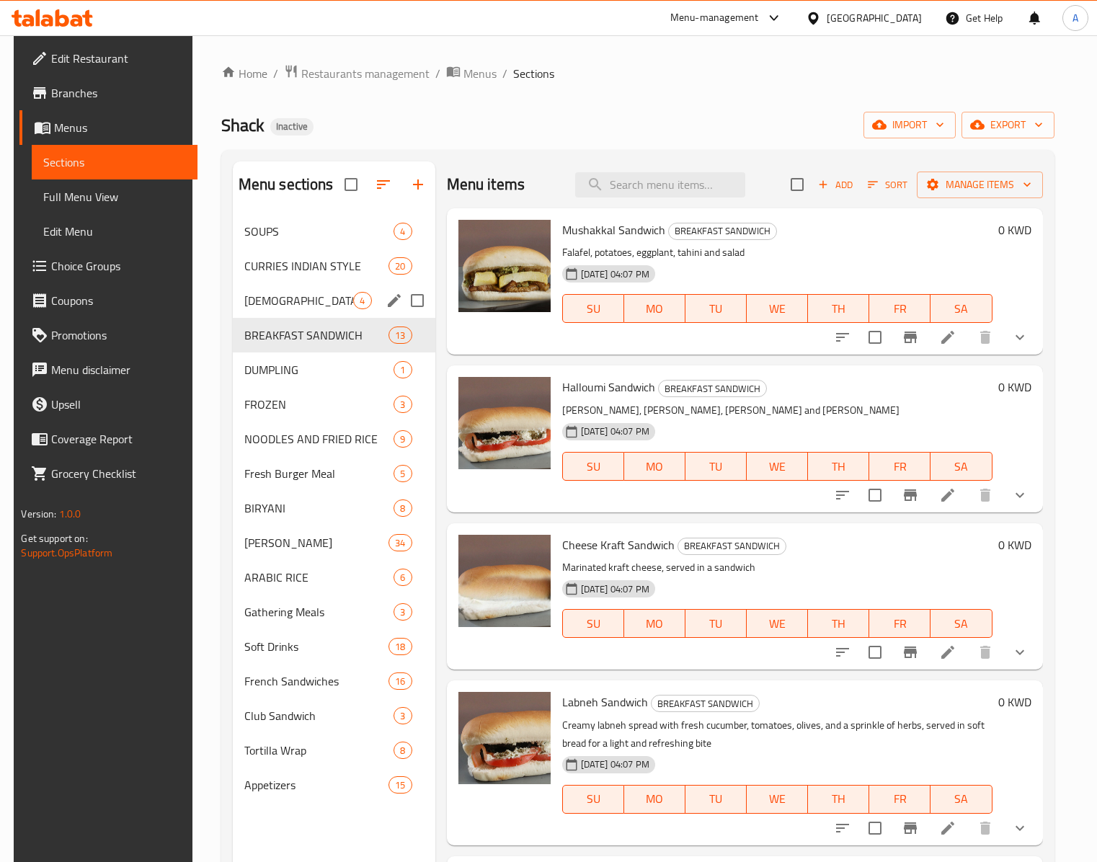
click at [301, 291] on div "CHINESE 4" at bounding box center [334, 300] width 203 height 35
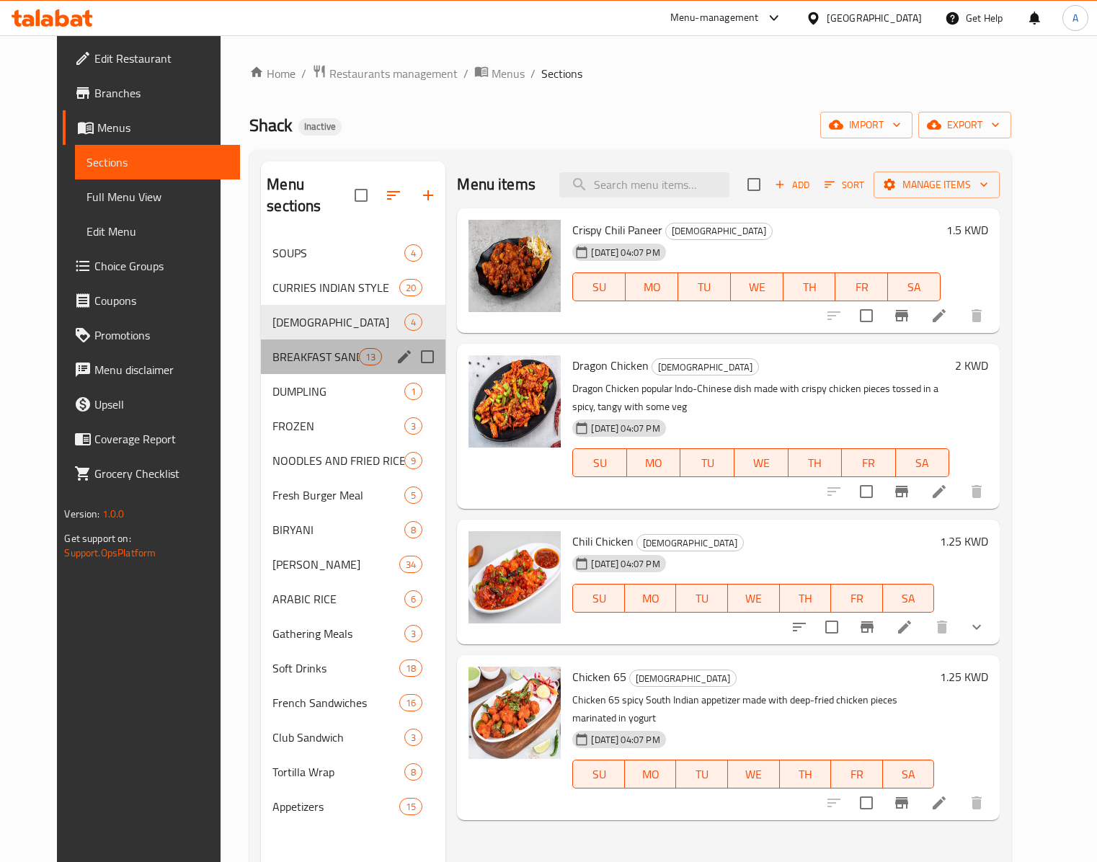
click at [329, 340] on div "BREAKFAST SANDWICH 13" at bounding box center [353, 357] width 185 height 35
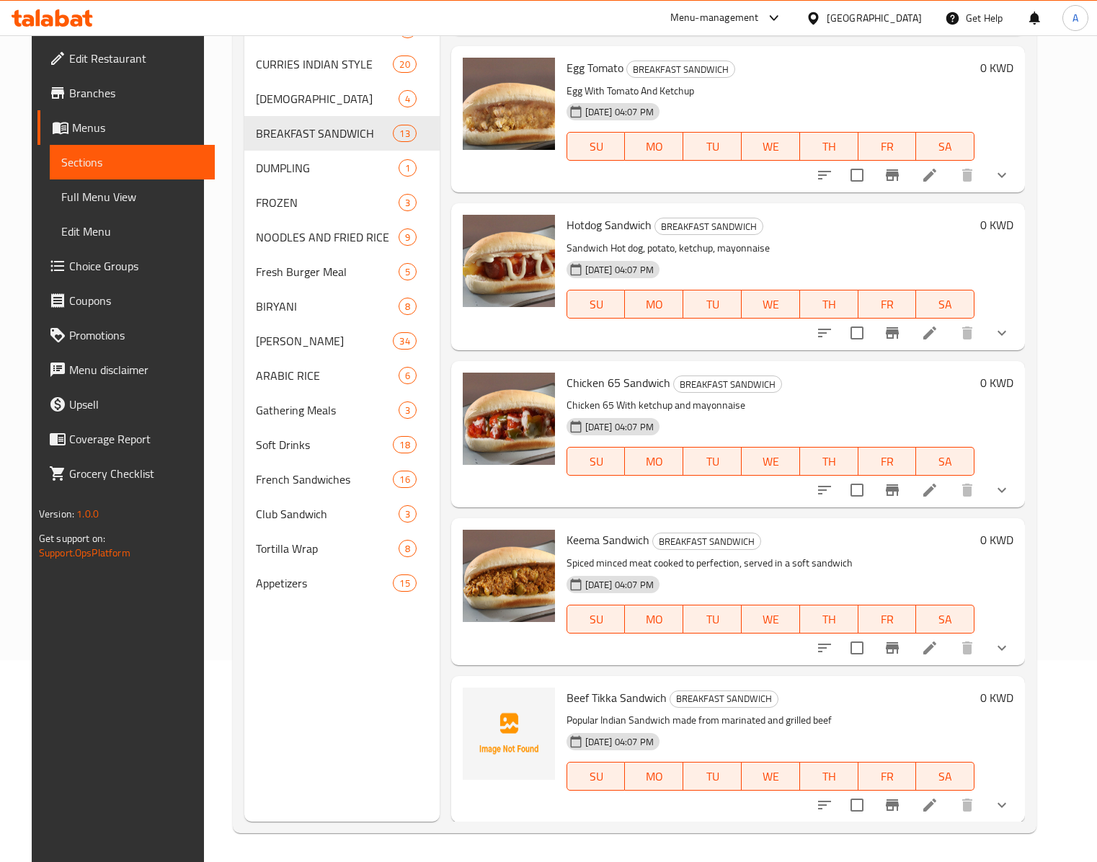
scroll to position [205, 0]
click at [567, 646] on span "Beef Tikka Sandwich" at bounding box center [617, 698] width 100 height 22
click at [600, 646] on span "Beef Tikka Sandwich" at bounding box center [617, 698] width 100 height 22
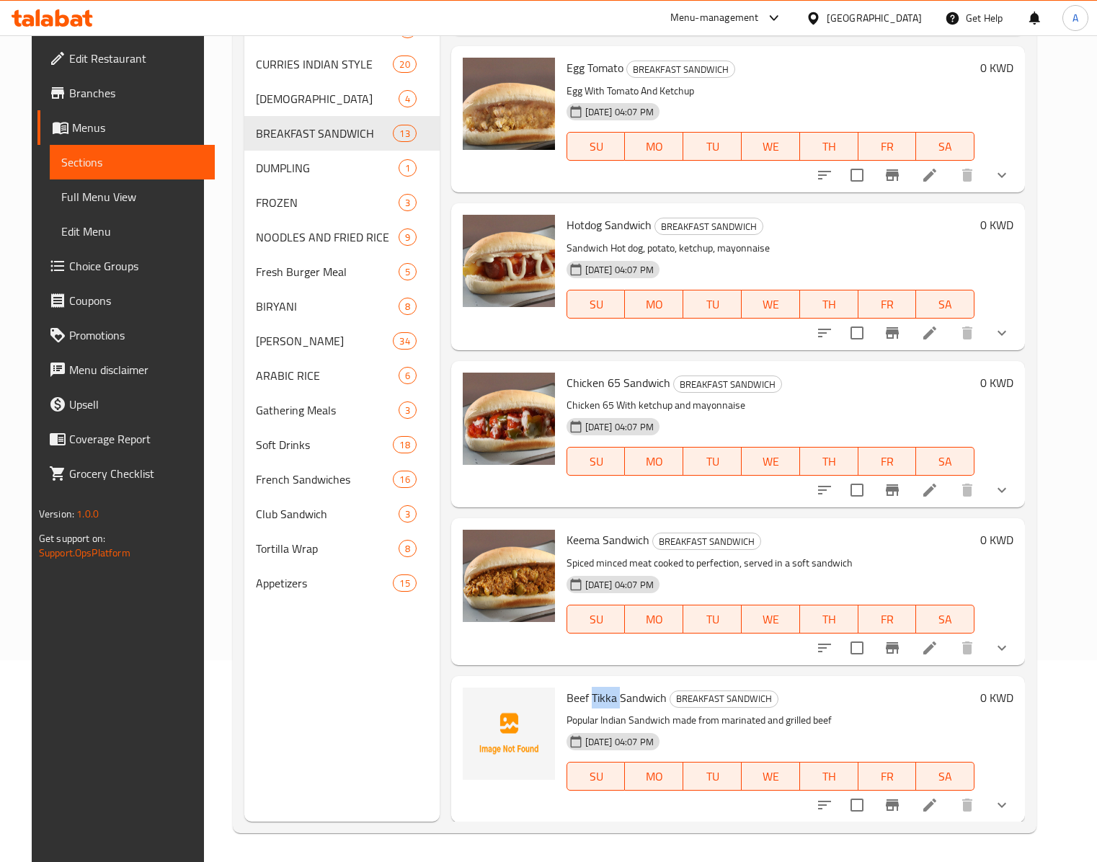
copy span "Tikka"
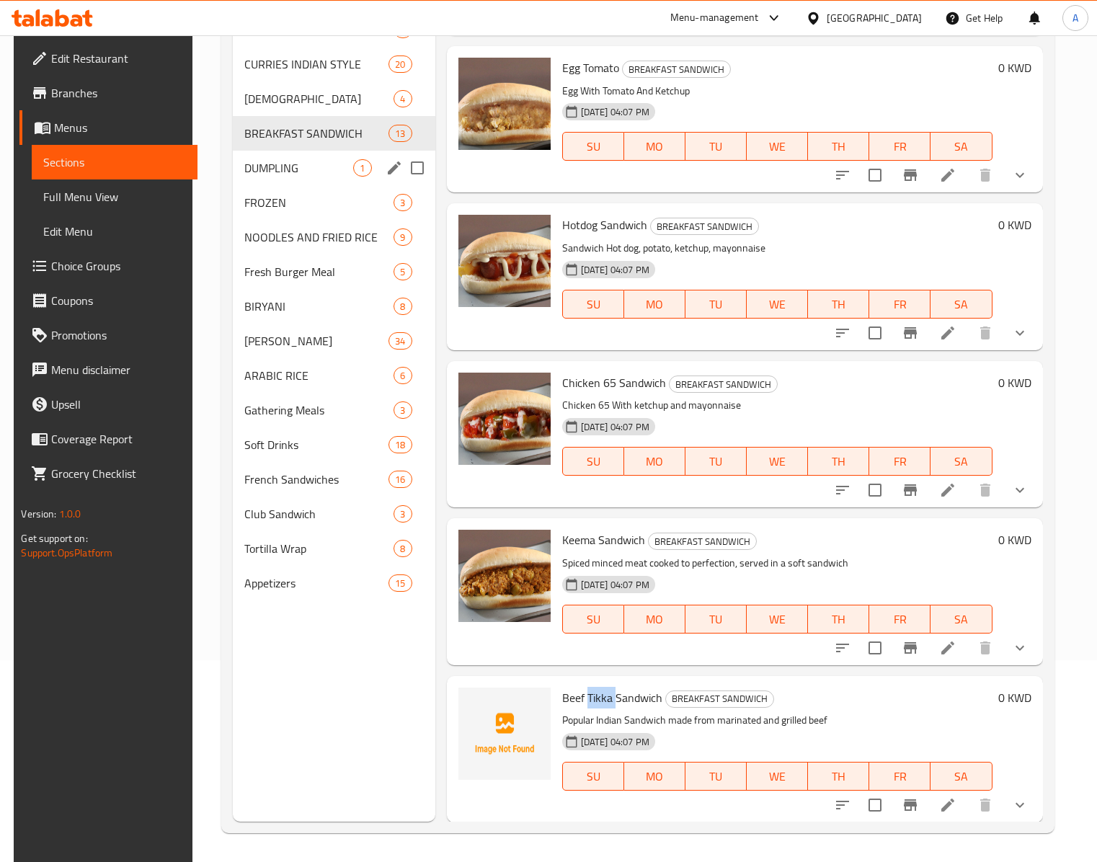
click at [327, 151] on div "DUMPLING 1" at bounding box center [334, 168] width 203 height 35
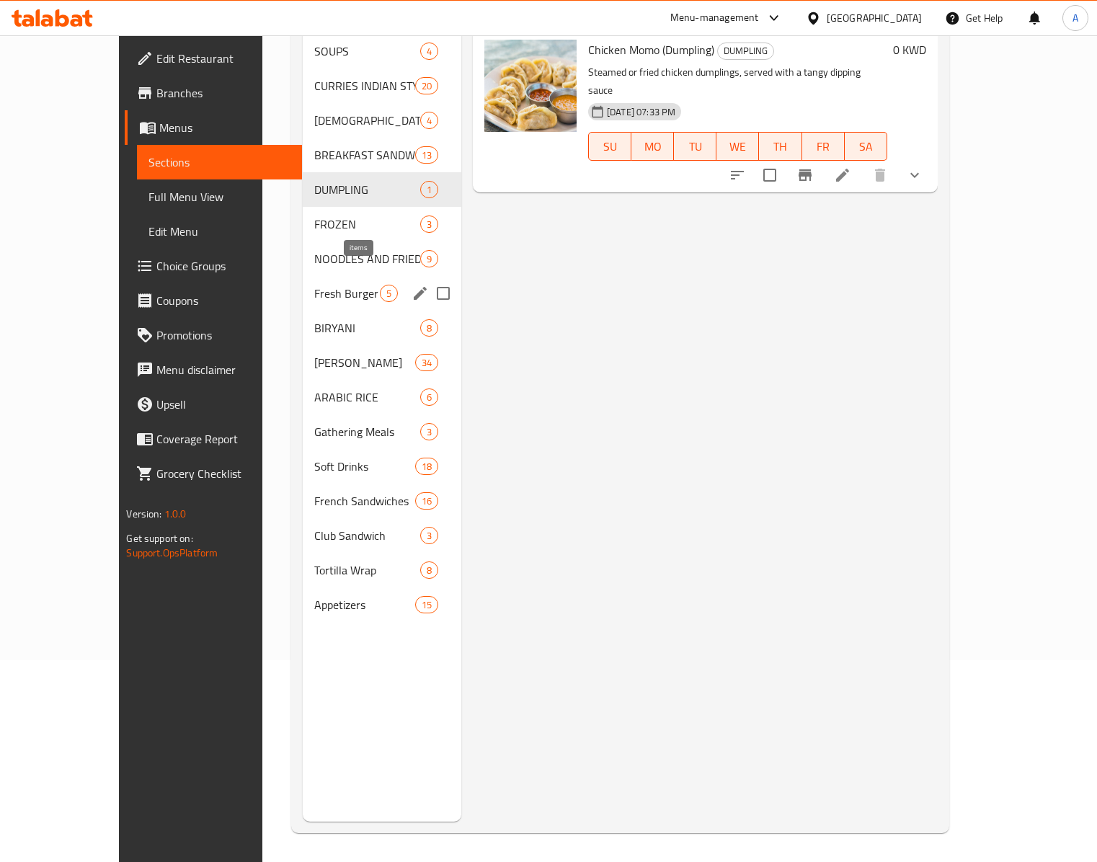
scroll to position [61, 0]
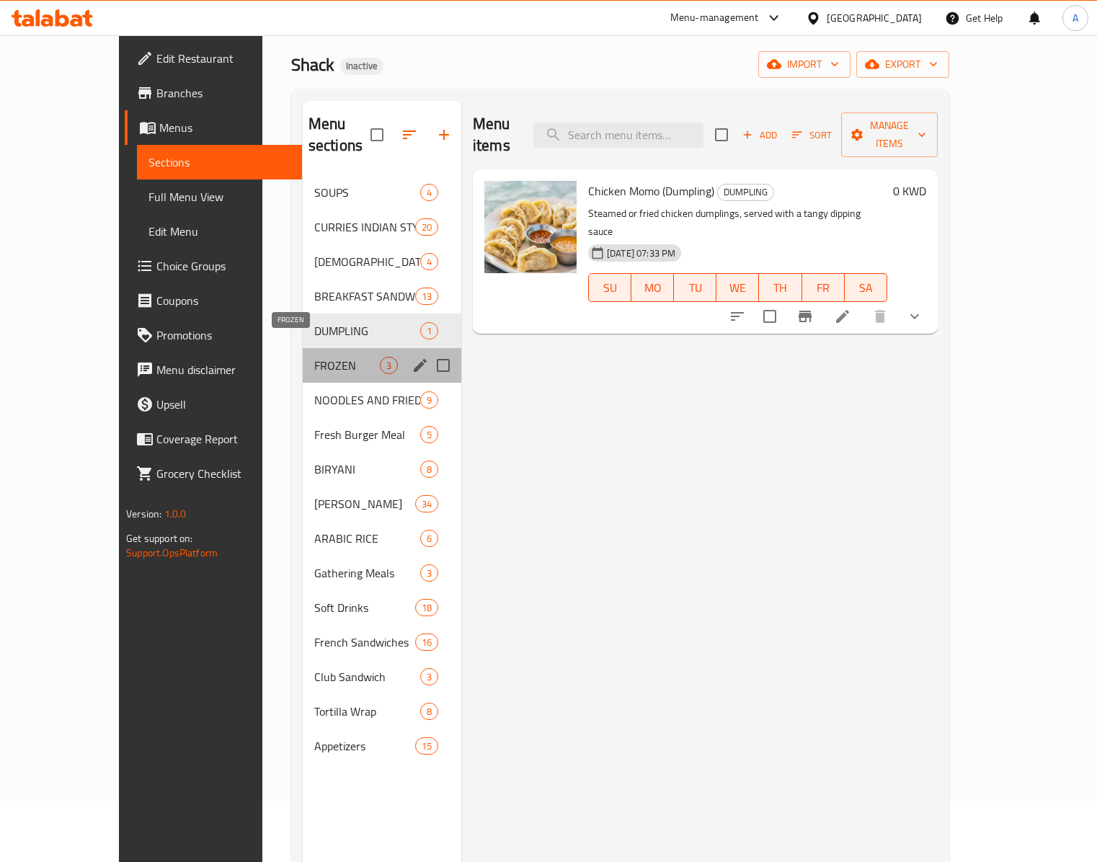
click at [320, 357] on span "FROZEN" at bounding box center [347, 365] width 66 height 17
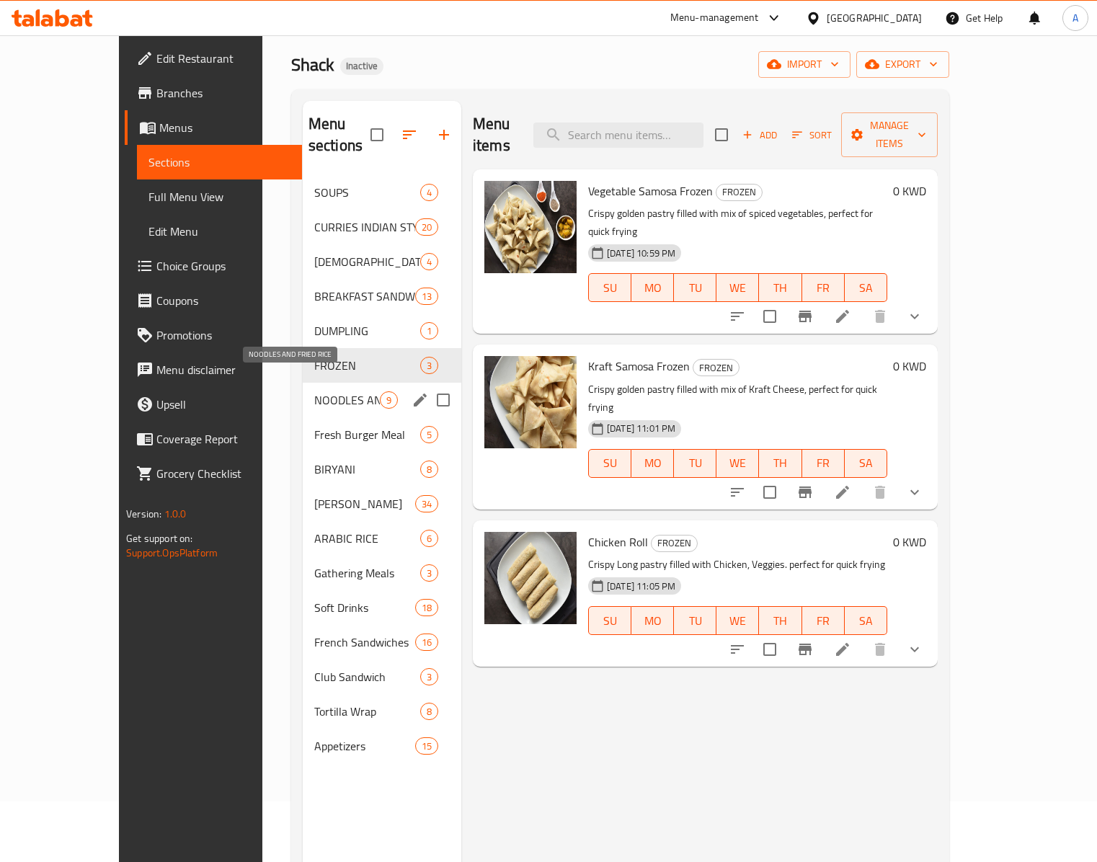
click at [314, 391] on span "NOODLES AND FRIED RICE" at bounding box center [347, 399] width 66 height 17
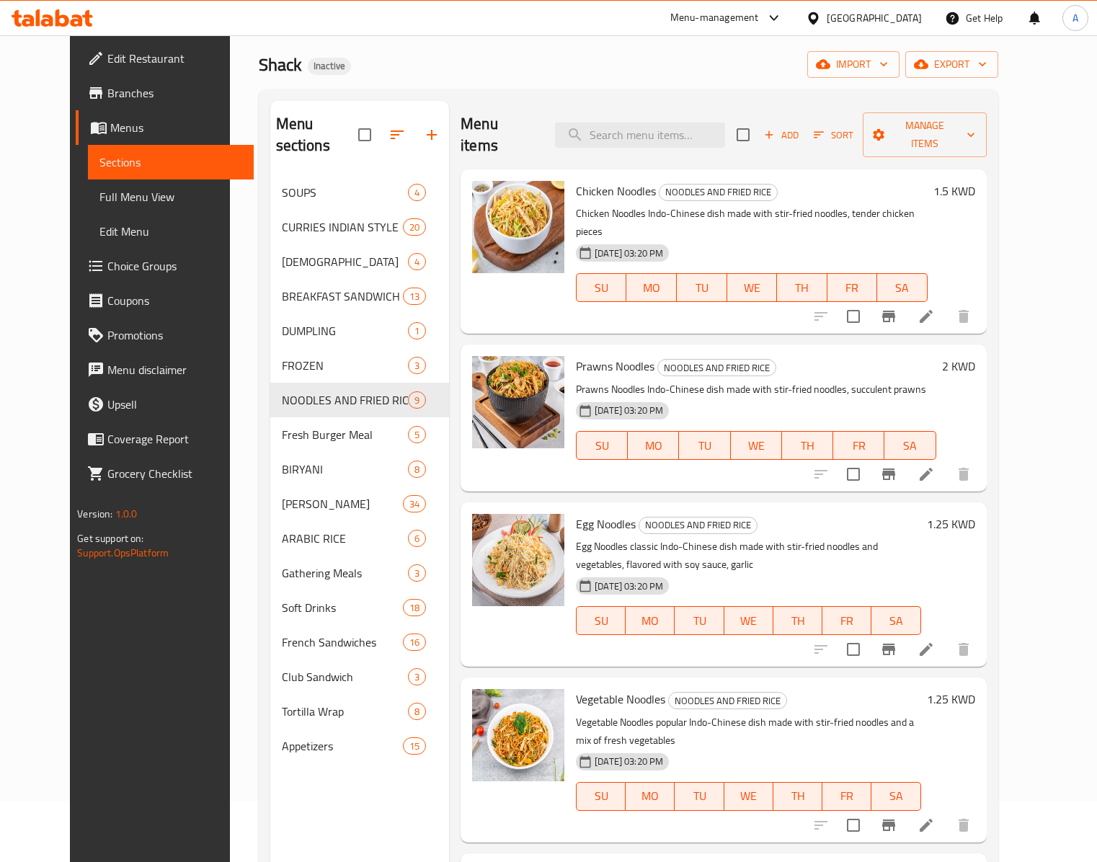
scroll to position [144, 0]
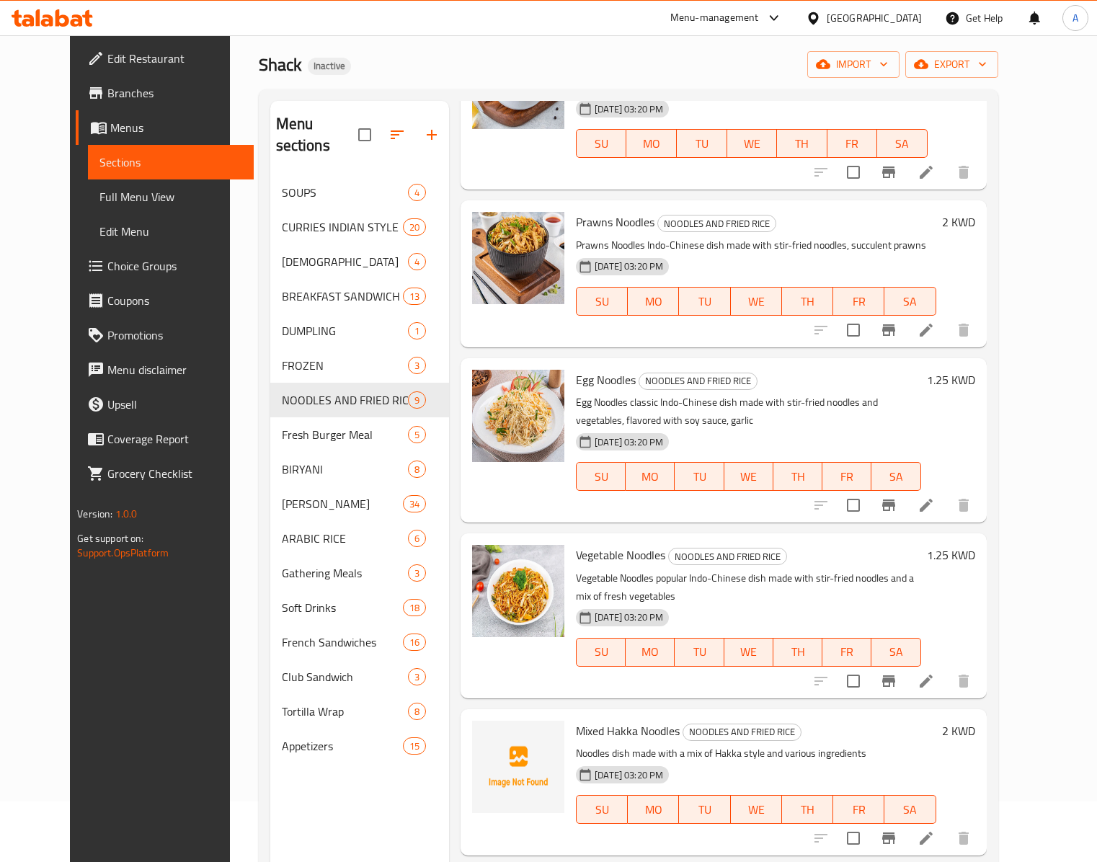
click at [597, 646] on span "Mixed Hakka Noodles" at bounding box center [628, 731] width 104 height 22
copy span "Hakka"
click at [647, 646] on span "Mixed Hakka Noodles" at bounding box center [628, 731] width 104 height 22
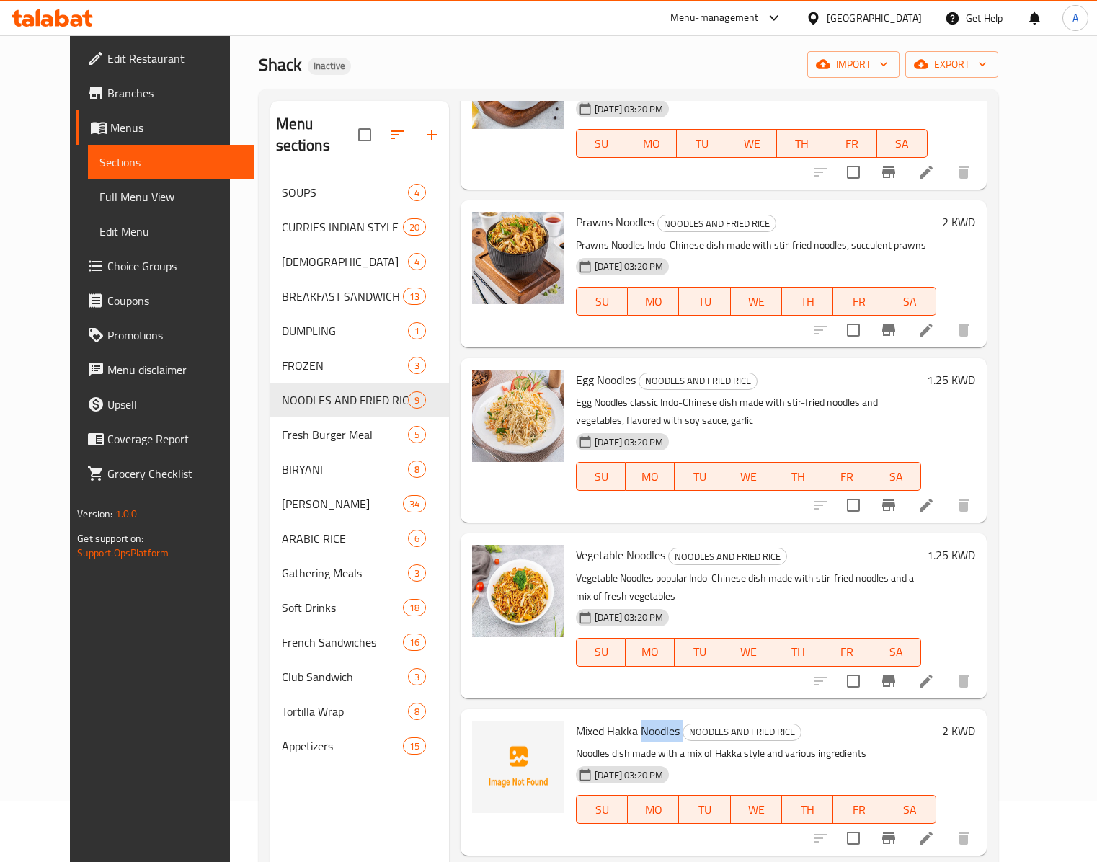
copy h6 "Noodles"
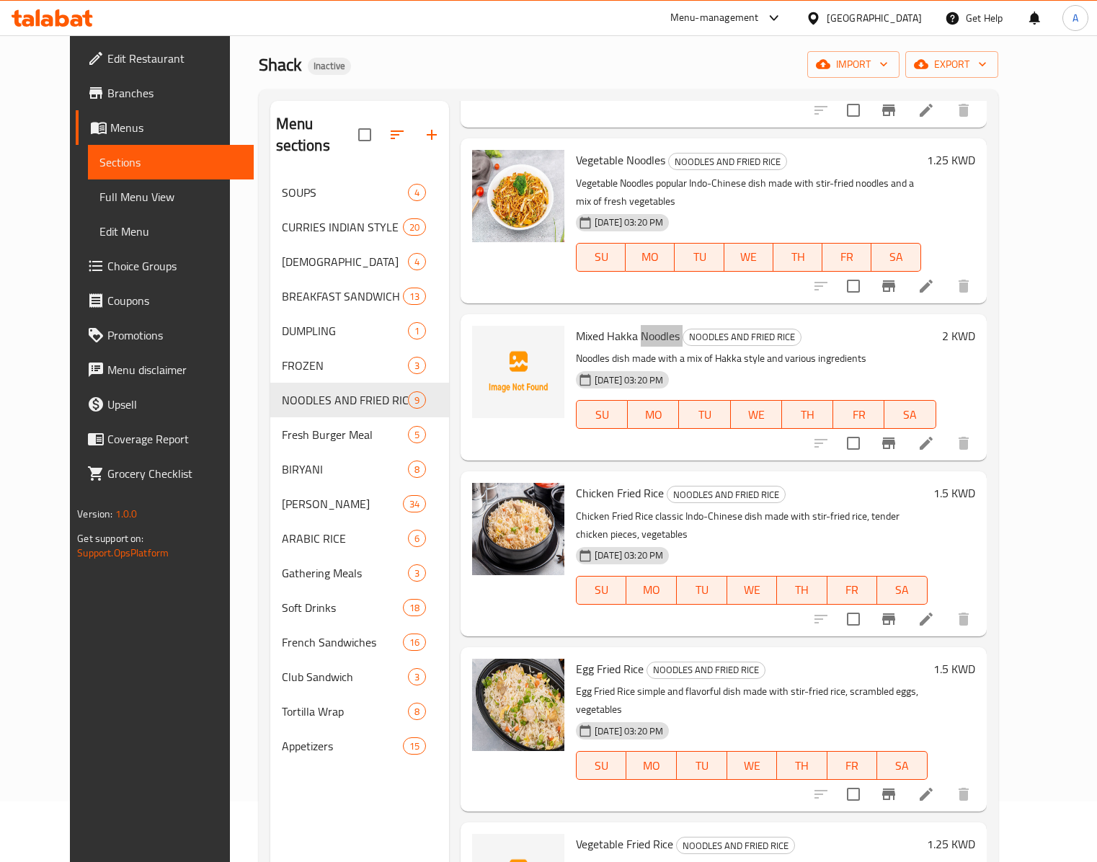
scroll to position [663, 0]
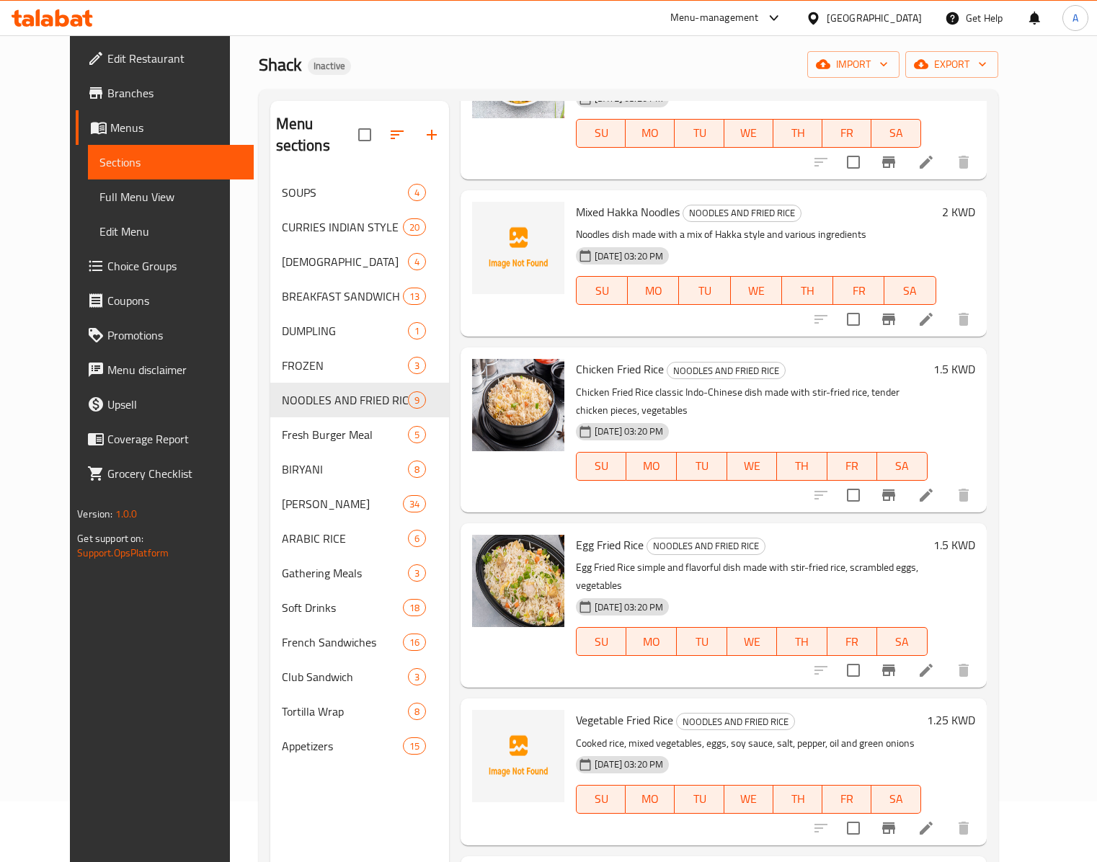
click at [591, 646] on span "Vegetable Fried Rice" at bounding box center [624, 720] width 97 height 22
copy span "Vegetable"
click at [626, 646] on span "Vegetable Fried Rice" at bounding box center [624, 720] width 97 height 22
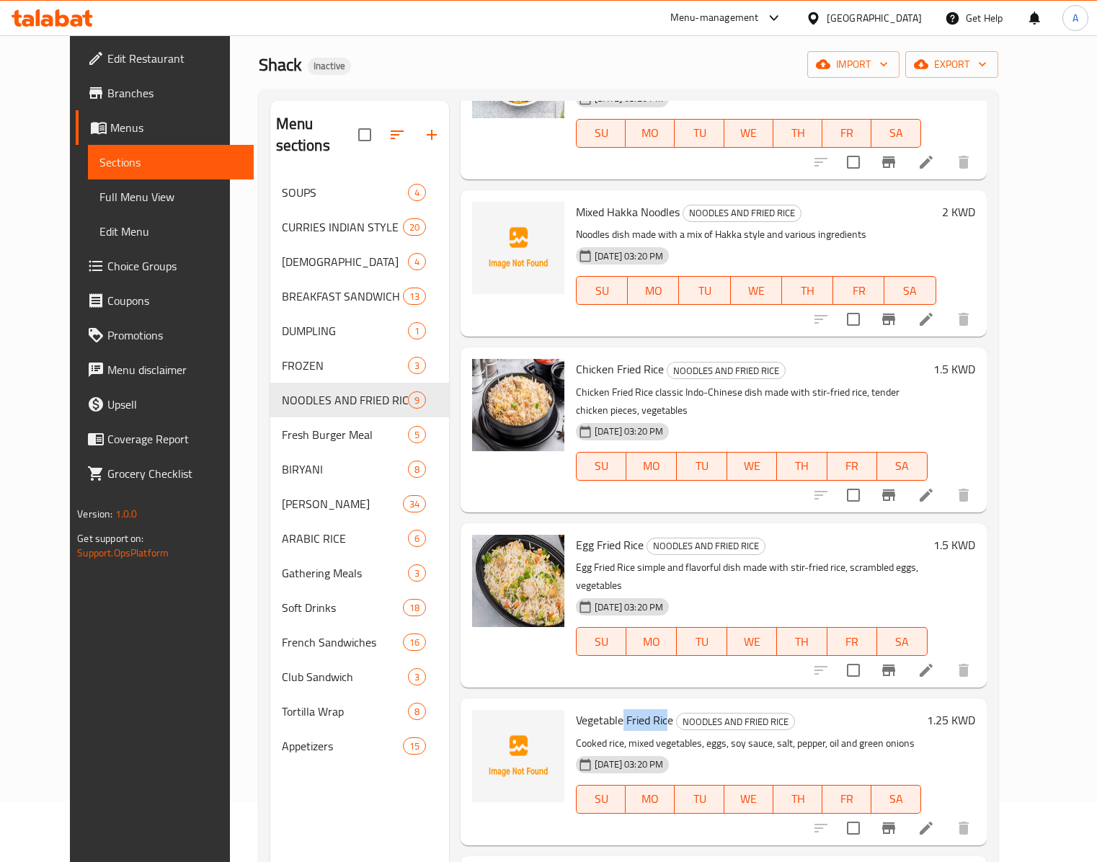
drag, startPoint x: 653, startPoint y: 660, endPoint x: 605, endPoint y: 660, distance: 47.6
click at [605, 646] on span "Vegetable Fried Rice" at bounding box center [624, 720] width 97 height 22
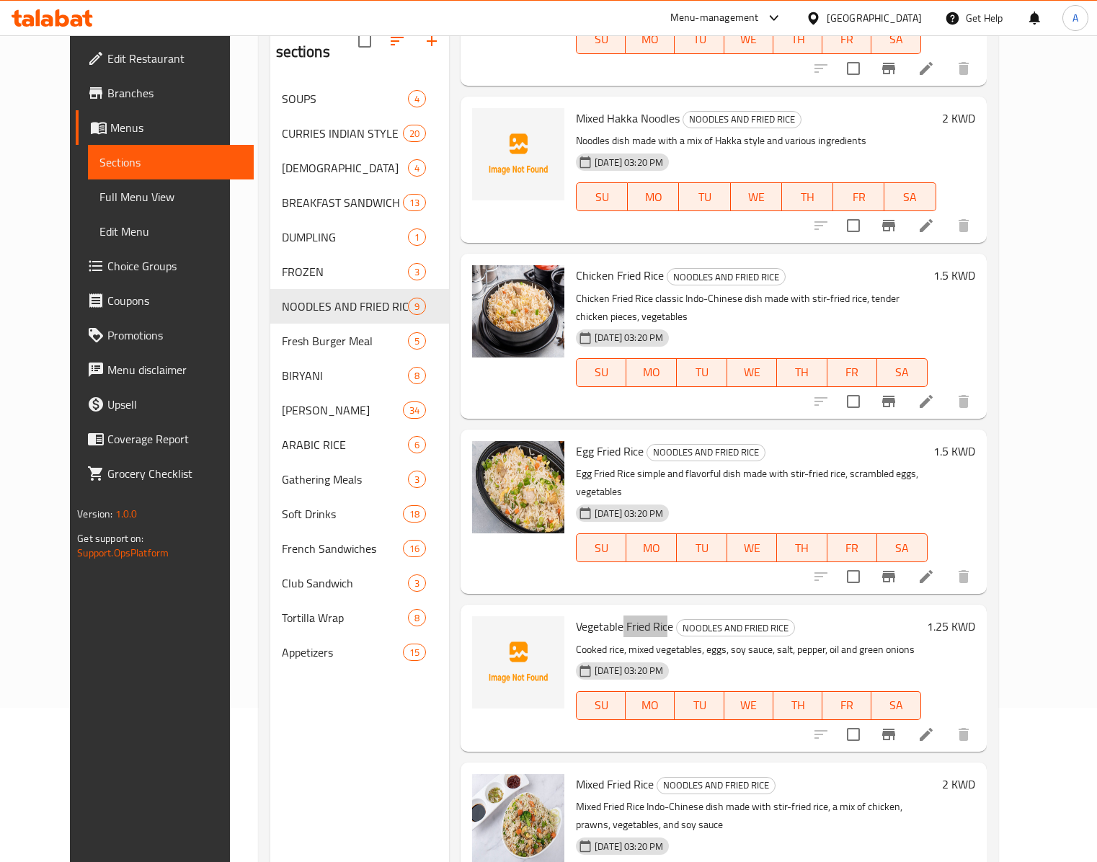
scroll to position [205, 0]
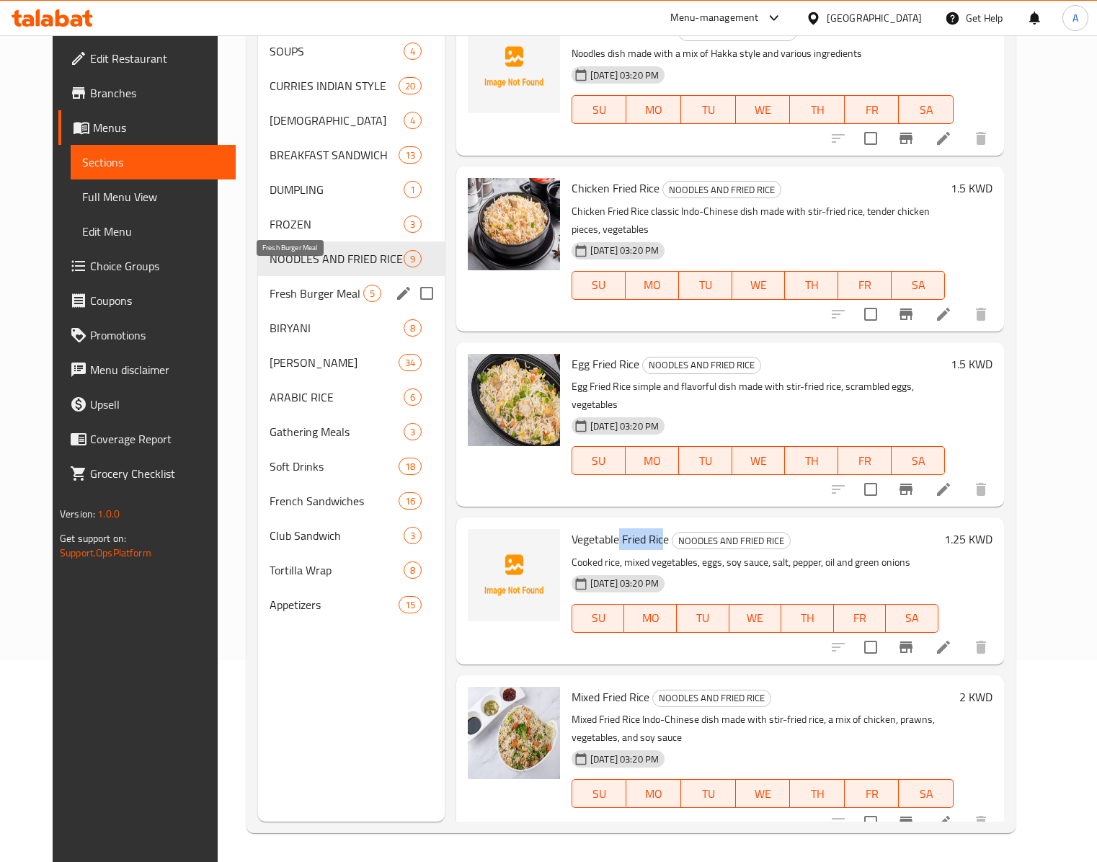
click at [270, 285] on span "Fresh Burger Meal" at bounding box center [317, 293] width 94 height 17
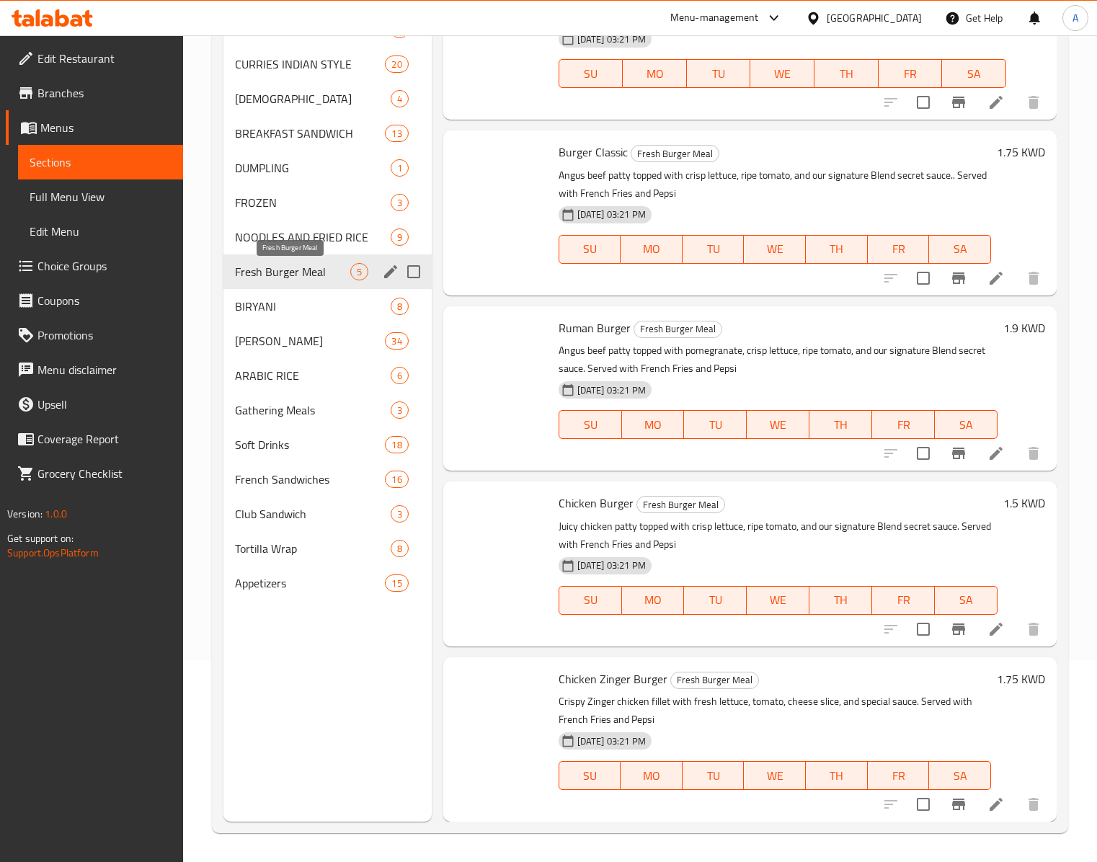
scroll to position [50, 0]
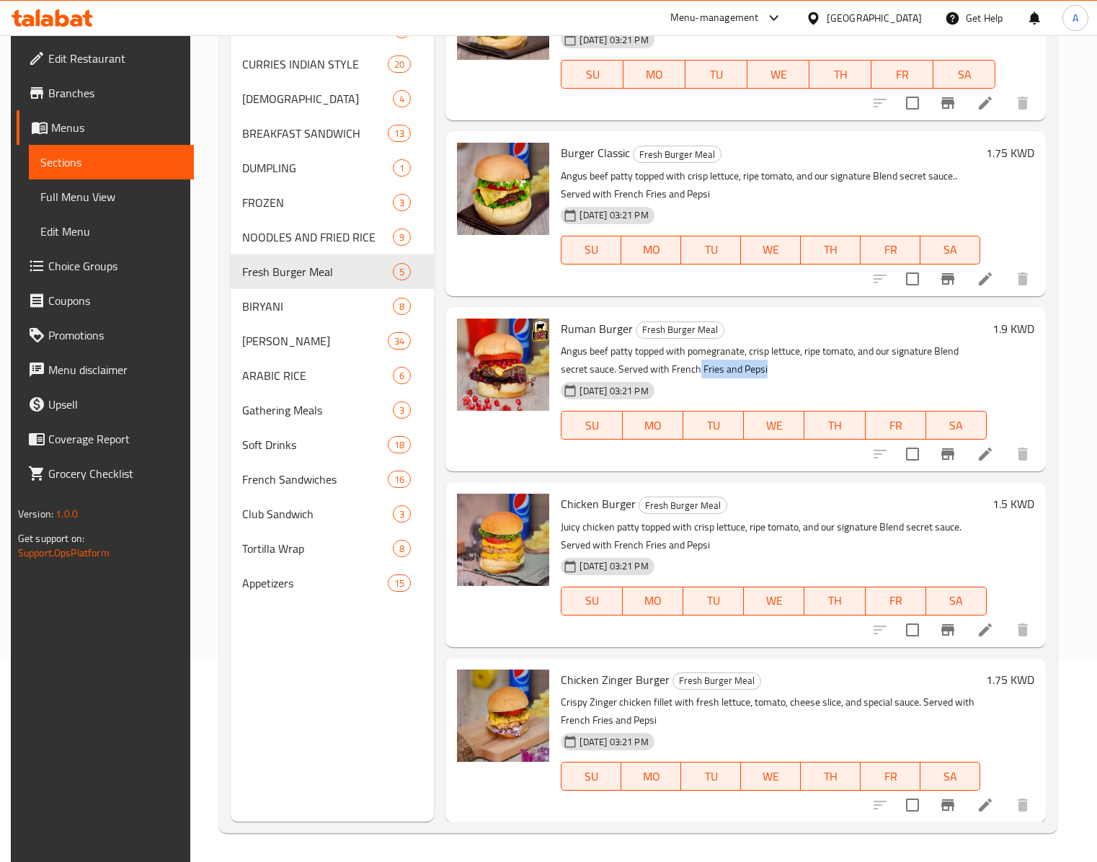
drag, startPoint x: 698, startPoint y: 368, endPoint x: 770, endPoint y: 372, distance: 72.2
click at [770, 372] on p "Angus beef patty topped with pomegranate, crisp lettuce, ripe tomato, and our s…" at bounding box center [774, 360] width 426 height 36
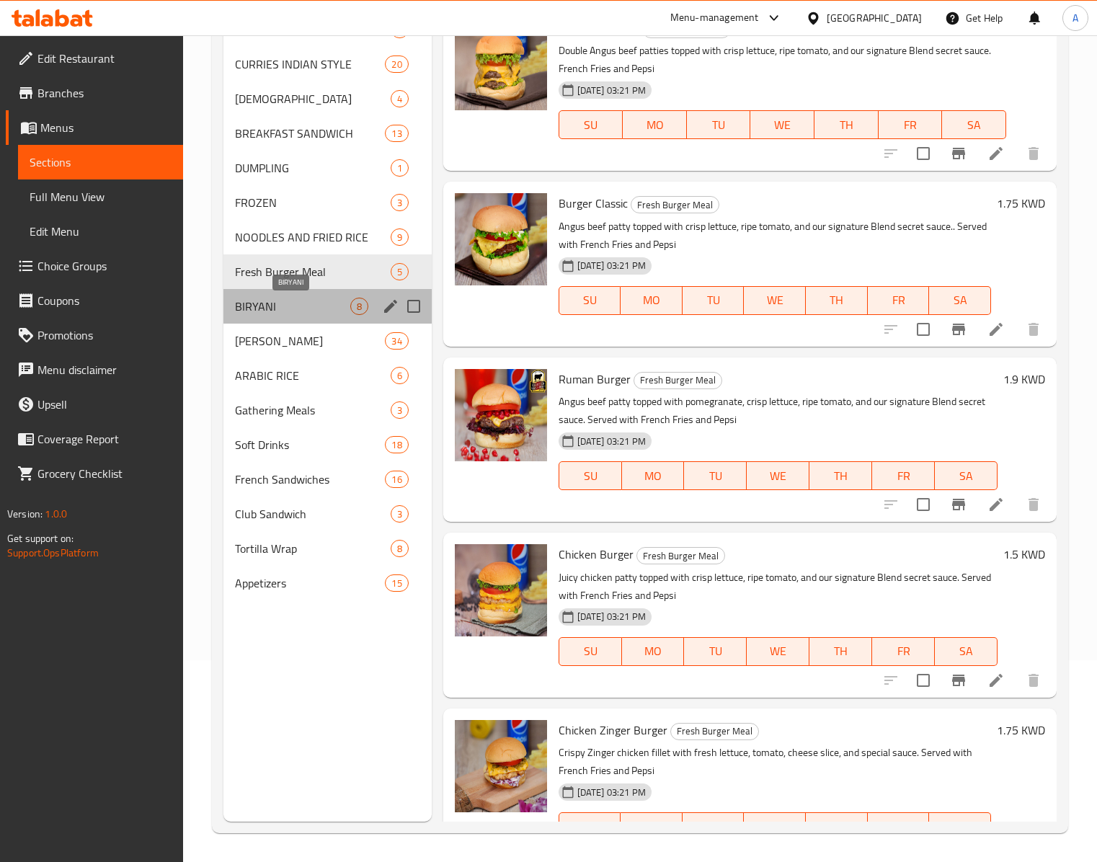
click at [264, 306] on span "BIRYANI" at bounding box center [292, 306] width 115 height 17
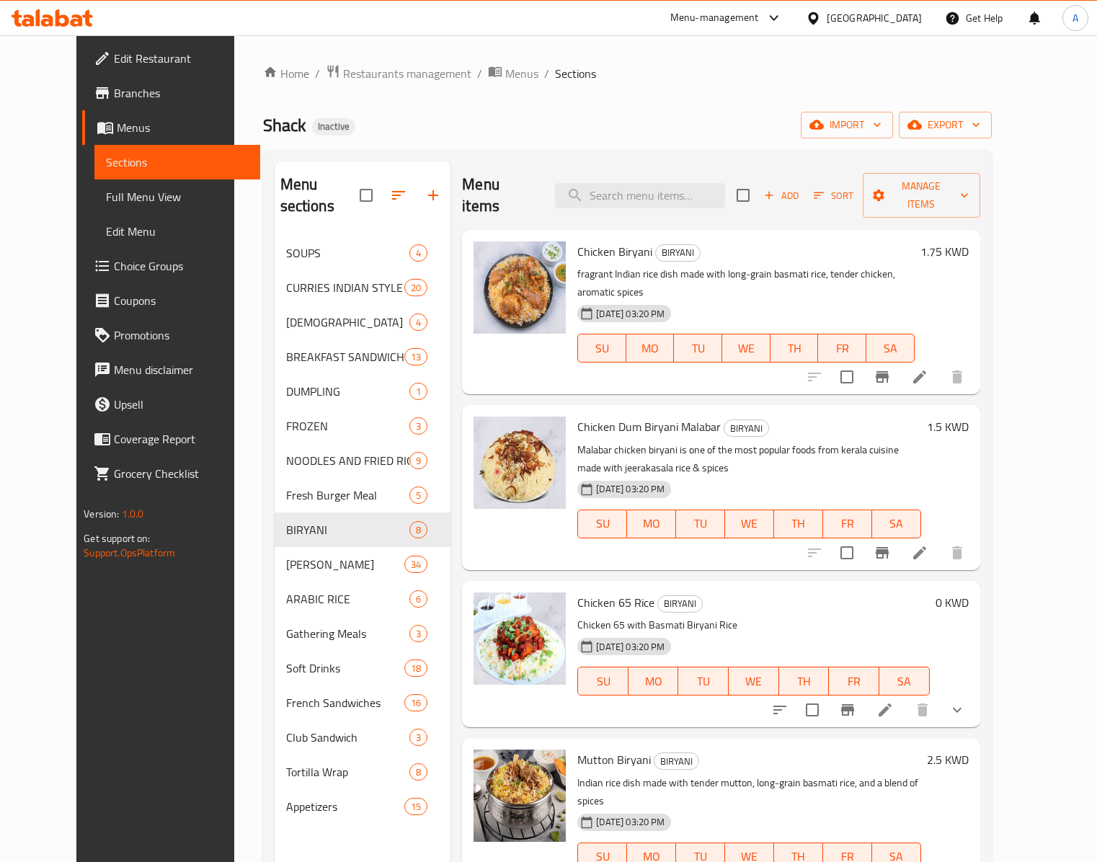
click at [812, 417] on h6 "Chicken Dum Biryani Malabar BIRYANI" at bounding box center [748, 427] width 343 height 20
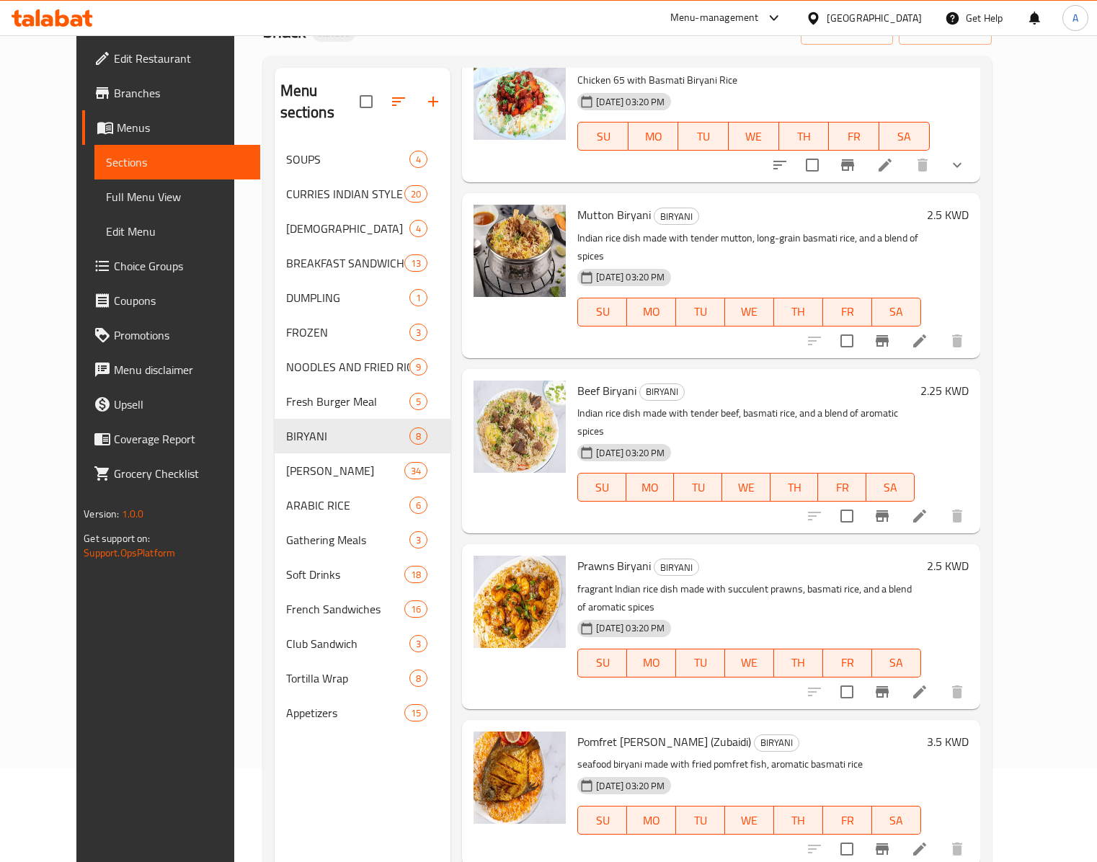
scroll to position [205, 0]
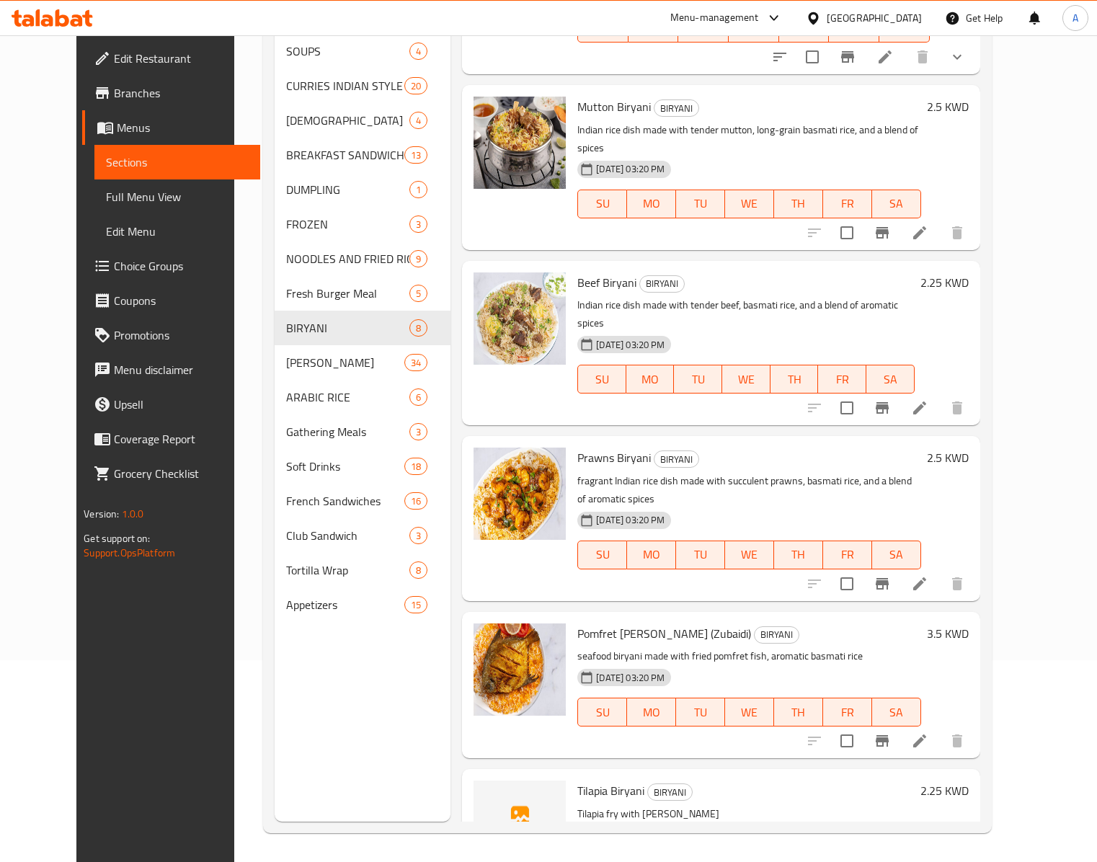
click at [578, 646] on span "Tilapia Biryani" at bounding box center [610, 791] width 67 height 22
click at [613, 646] on span "Tilapia Biryani" at bounding box center [610, 791] width 67 height 22
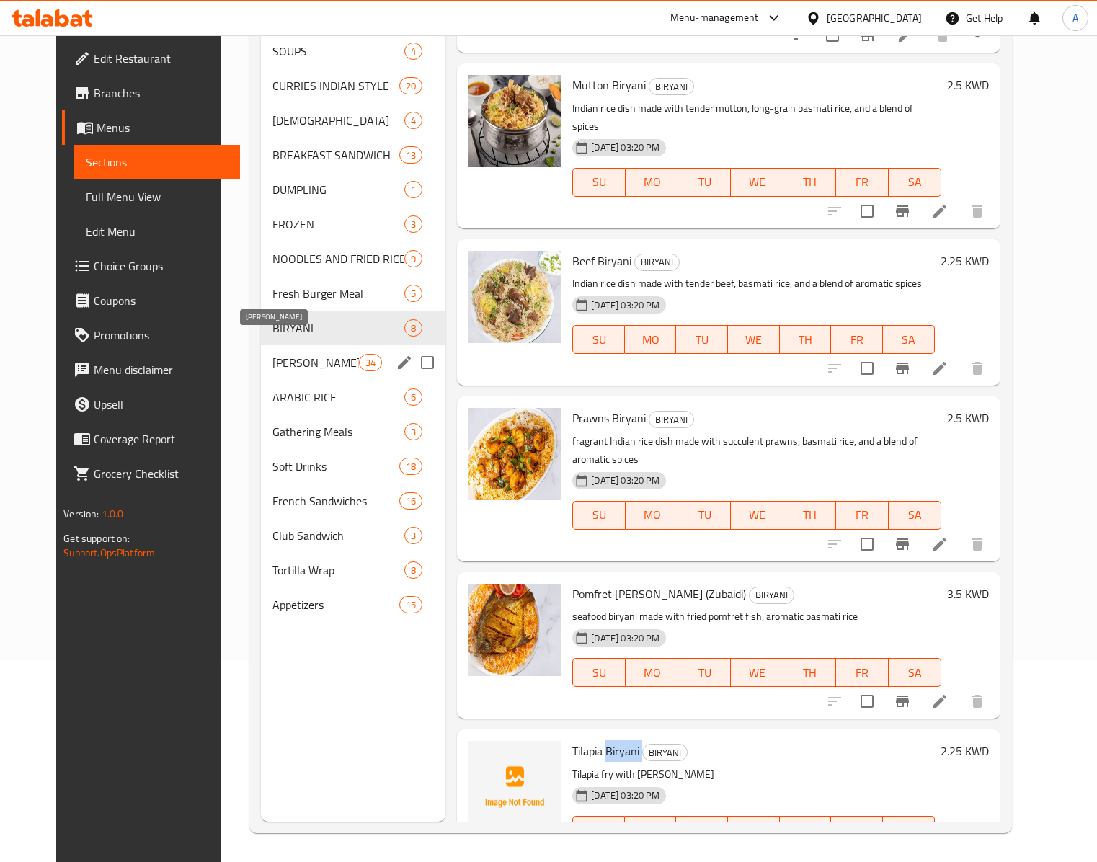
click at [290, 354] on span "[PERSON_NAME]" at bounding box center [315, 362] width 86 height 17
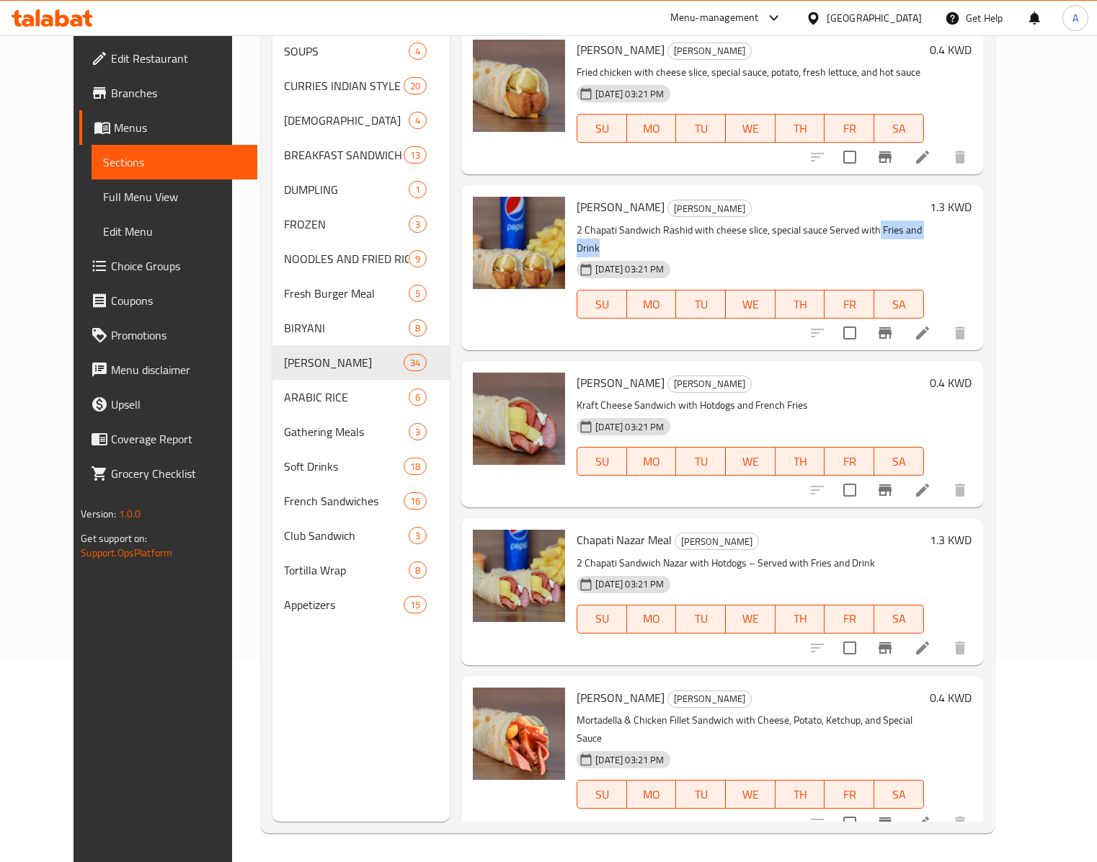
drag, startPoint x: 858, startPoint y: 205, endPoint x: 930, endPoint y: 210, distance: 72.3
click at [847, 221] on p "2 Chapati Sandwich Rashid with cheese slice, special sauce Served with Fries an…" at bounding box center [750, 239] width 347 height 36
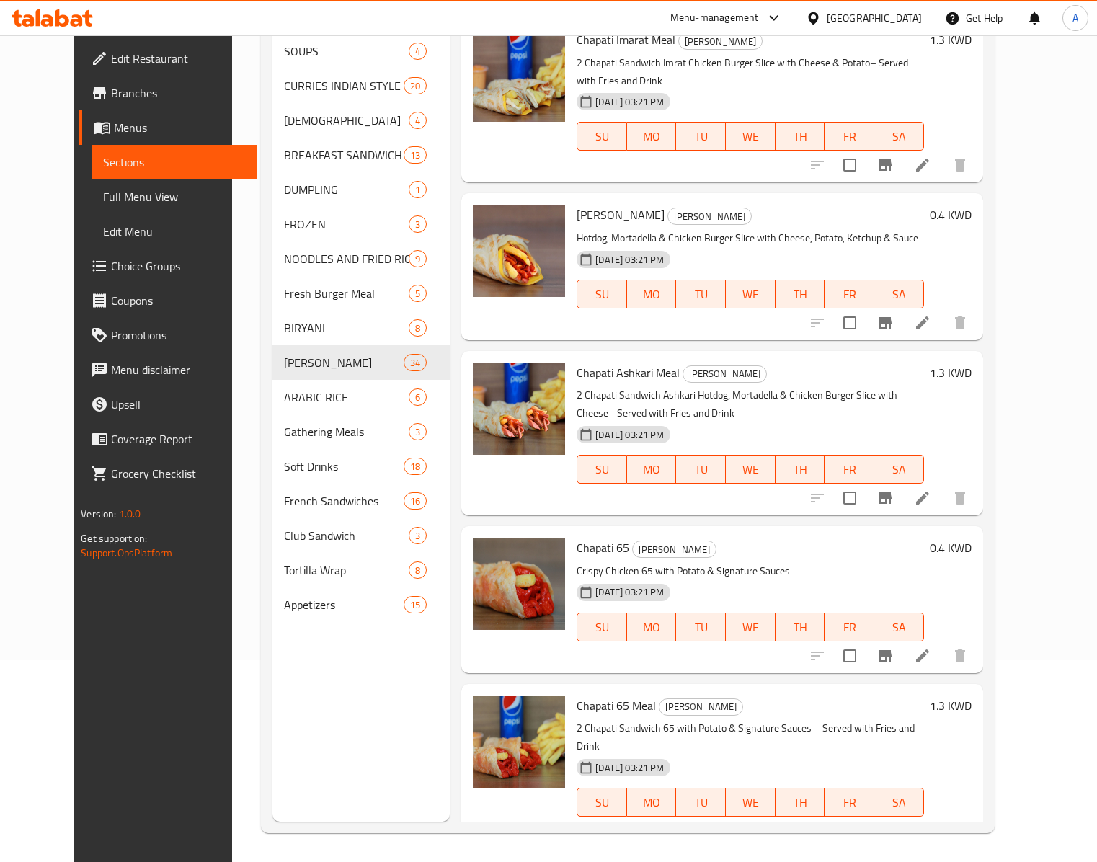
scroll to position [2018, 0]
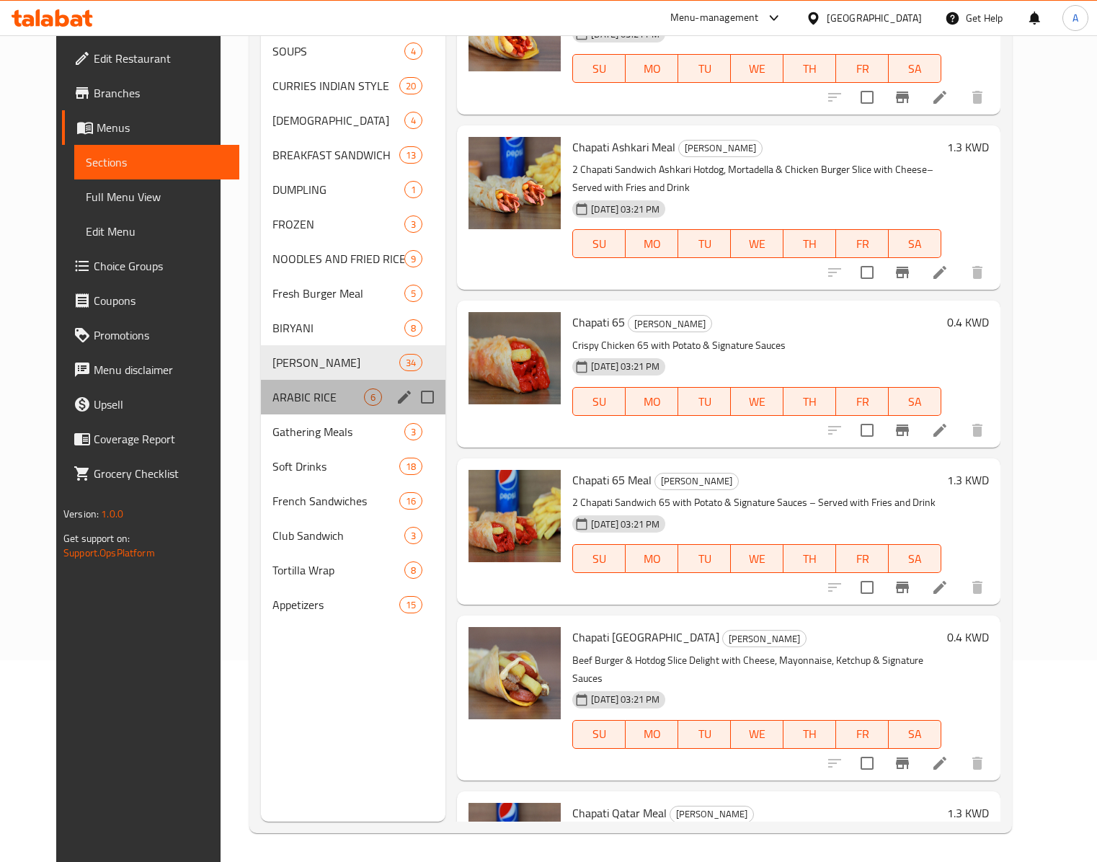
click at [285, 385] on div "ARABIC RICE 6" at bounding box center [353, 397] width 185 height 35
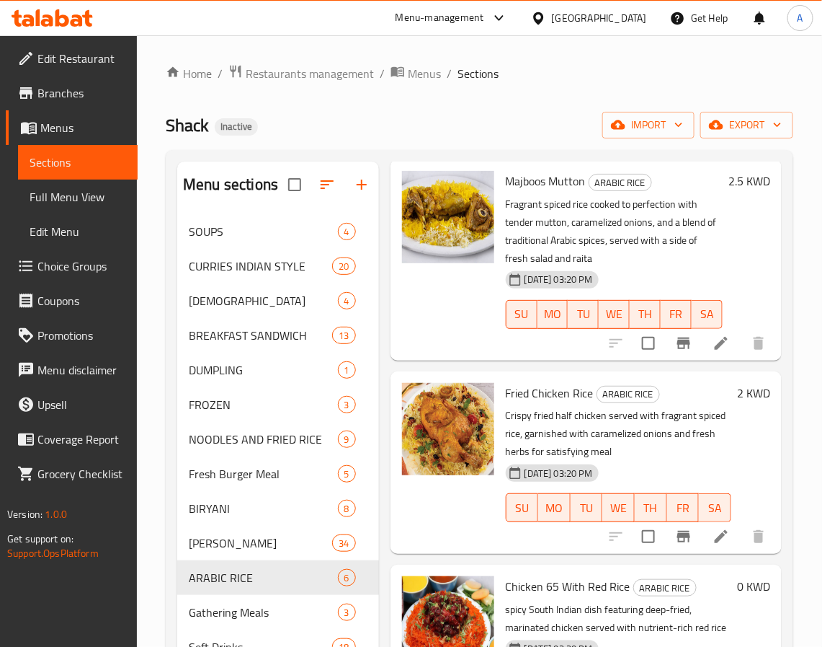
scroll to position [324, 0]
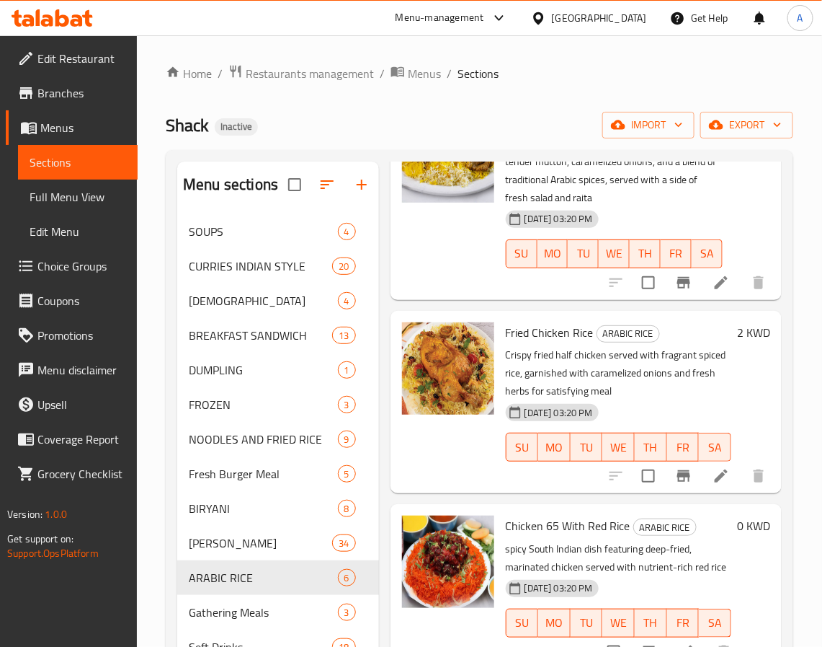
click at [585, 343] on span "Fried Chicken Rice" at bounding box center [550, 332] width 88 height 22
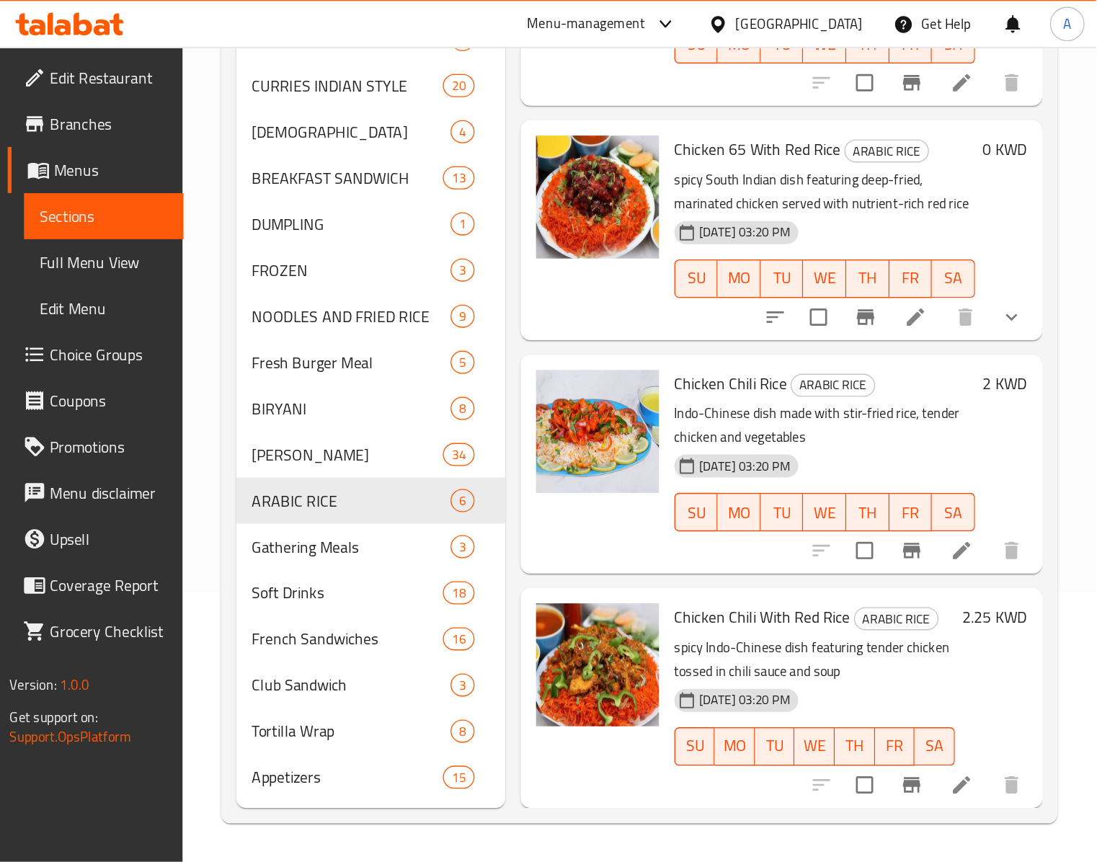
scroll to position [173, 0]
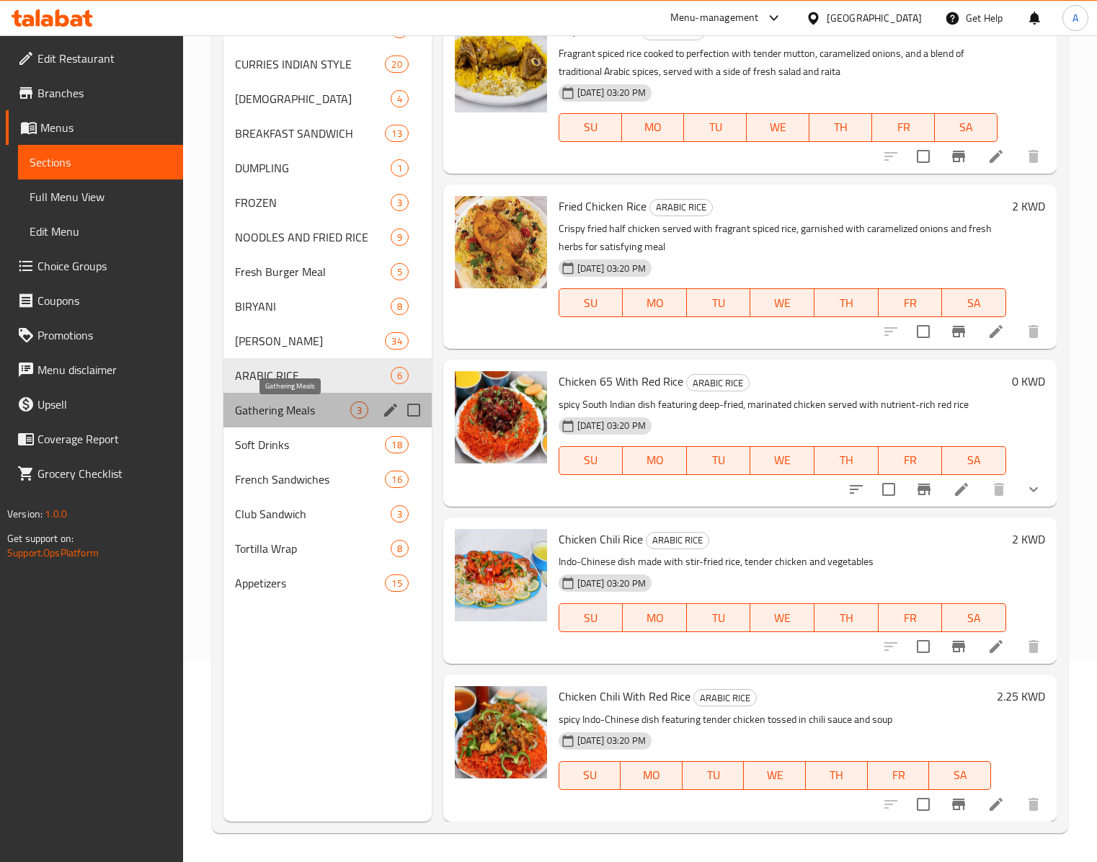
click at [326, 415] on span "Gathering Meals" at bounding box center [292, 409] width 115 height 17
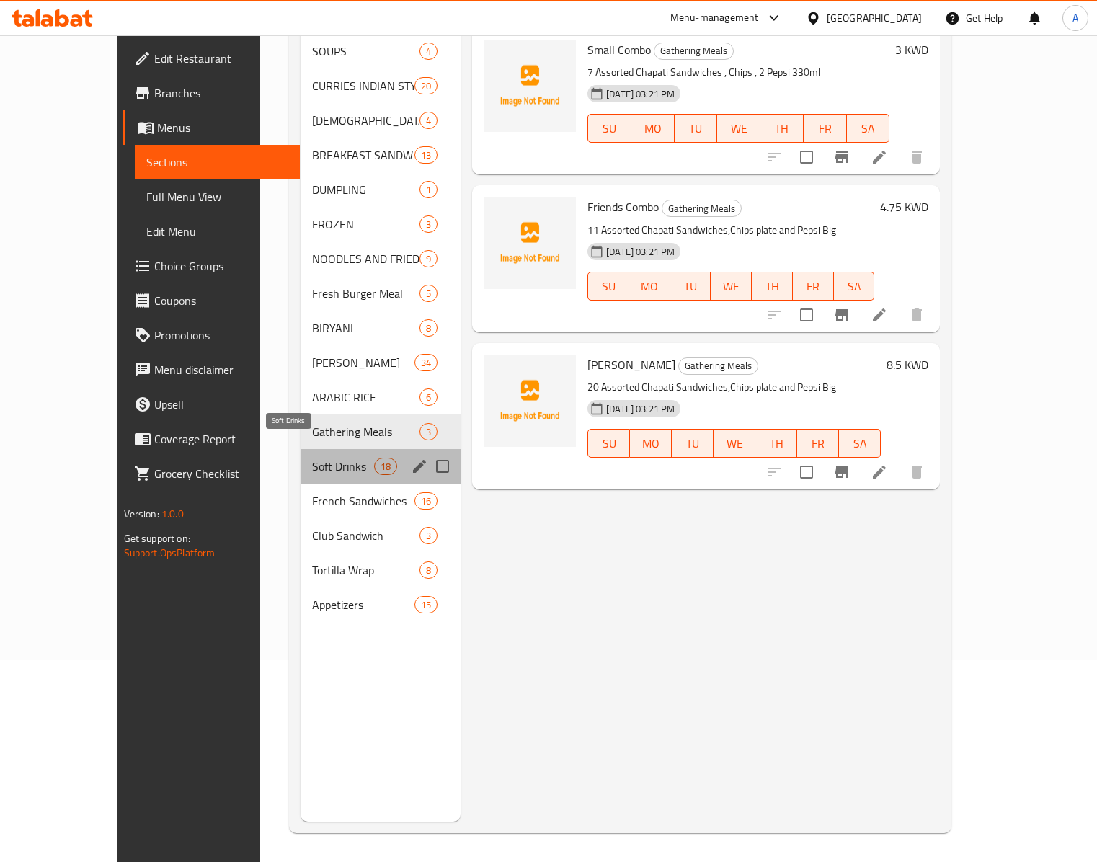
click at [312, 458] on span "Soft Drinks" at bounding box center [342, 466] width 61 height 17
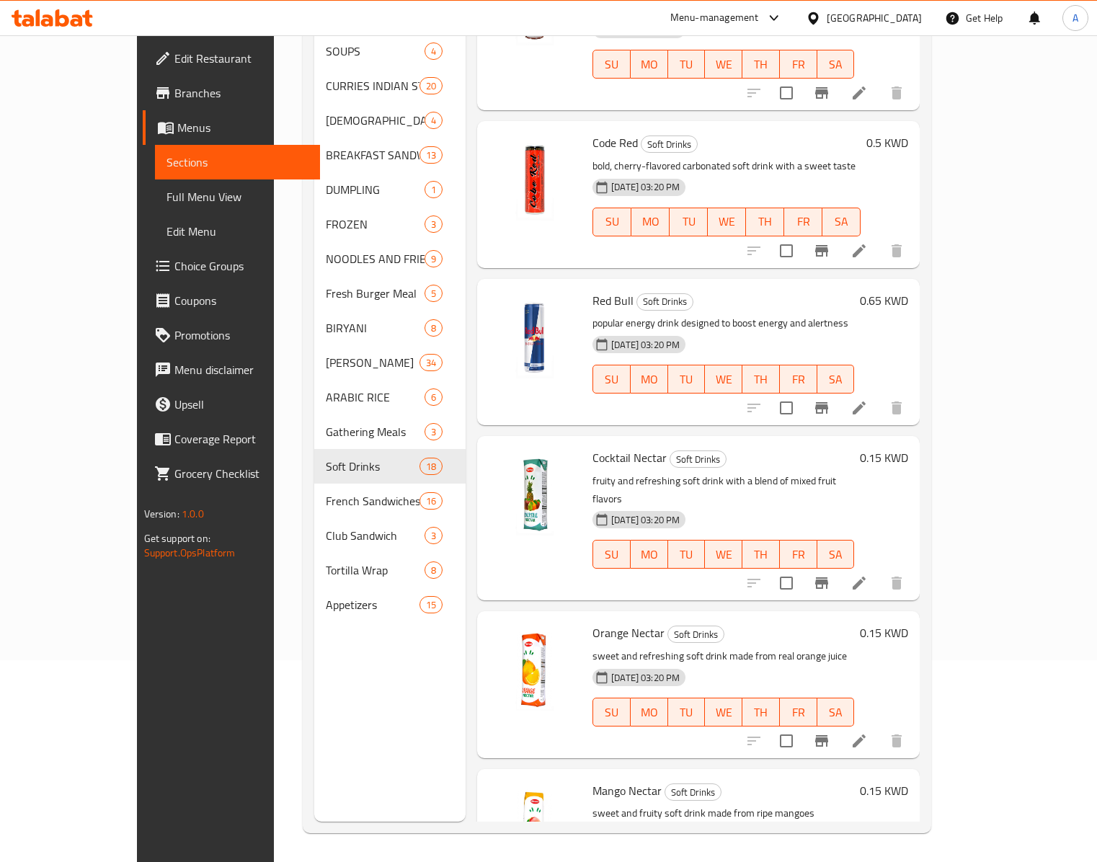
scroll to position [205, 0]
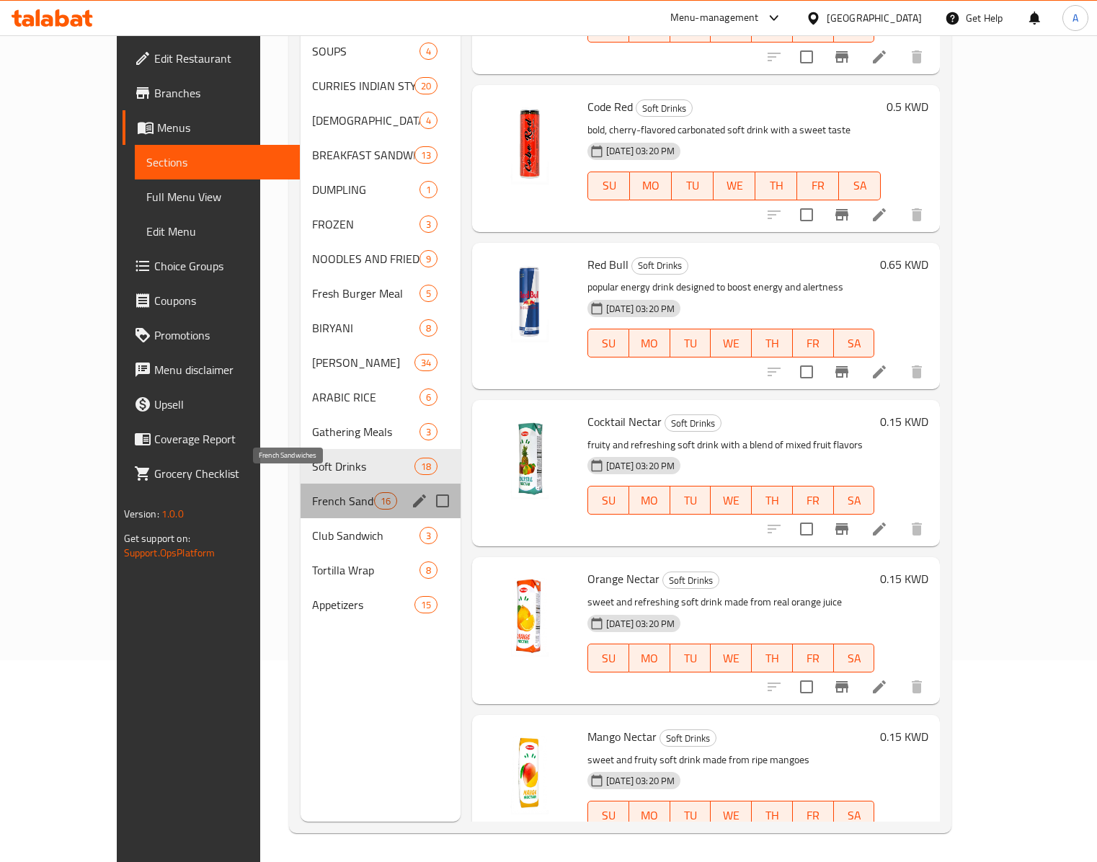
click at [312, 492] on span "French Sandwiches" at bounding box center [342, 500] width 61 height 17
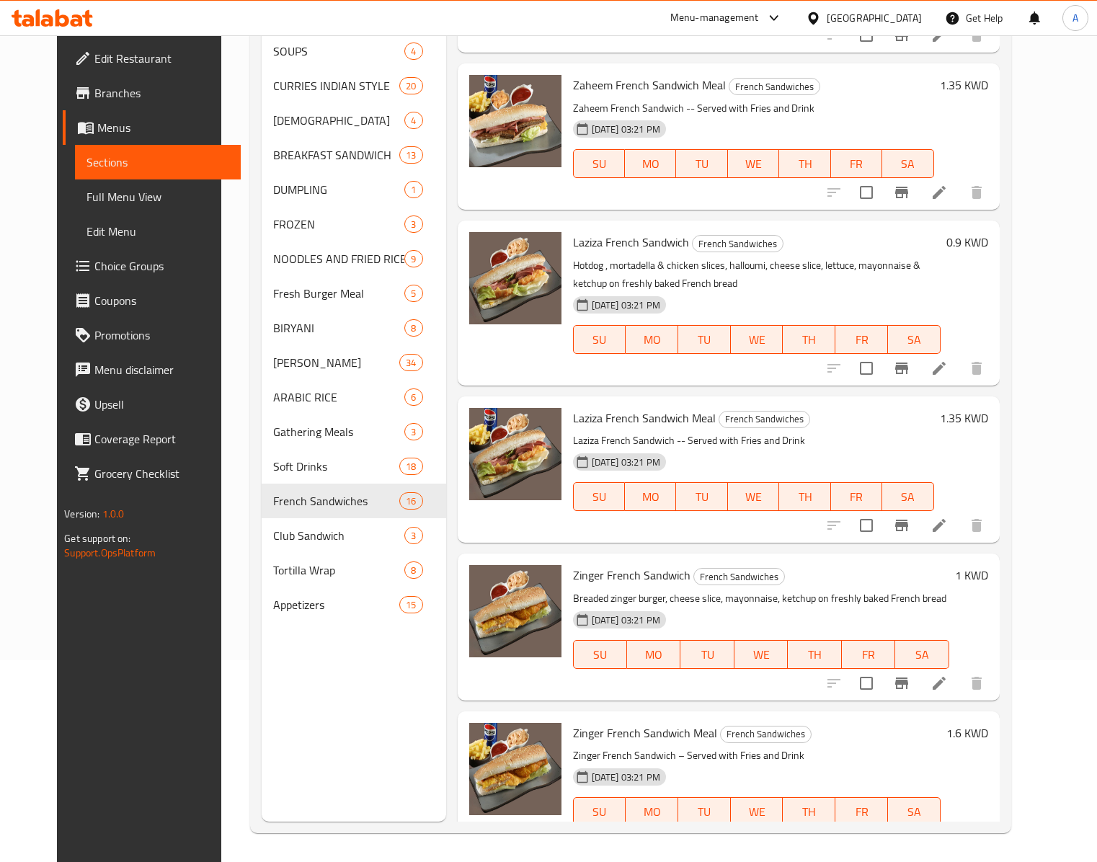
scroll to position [1171, 0]
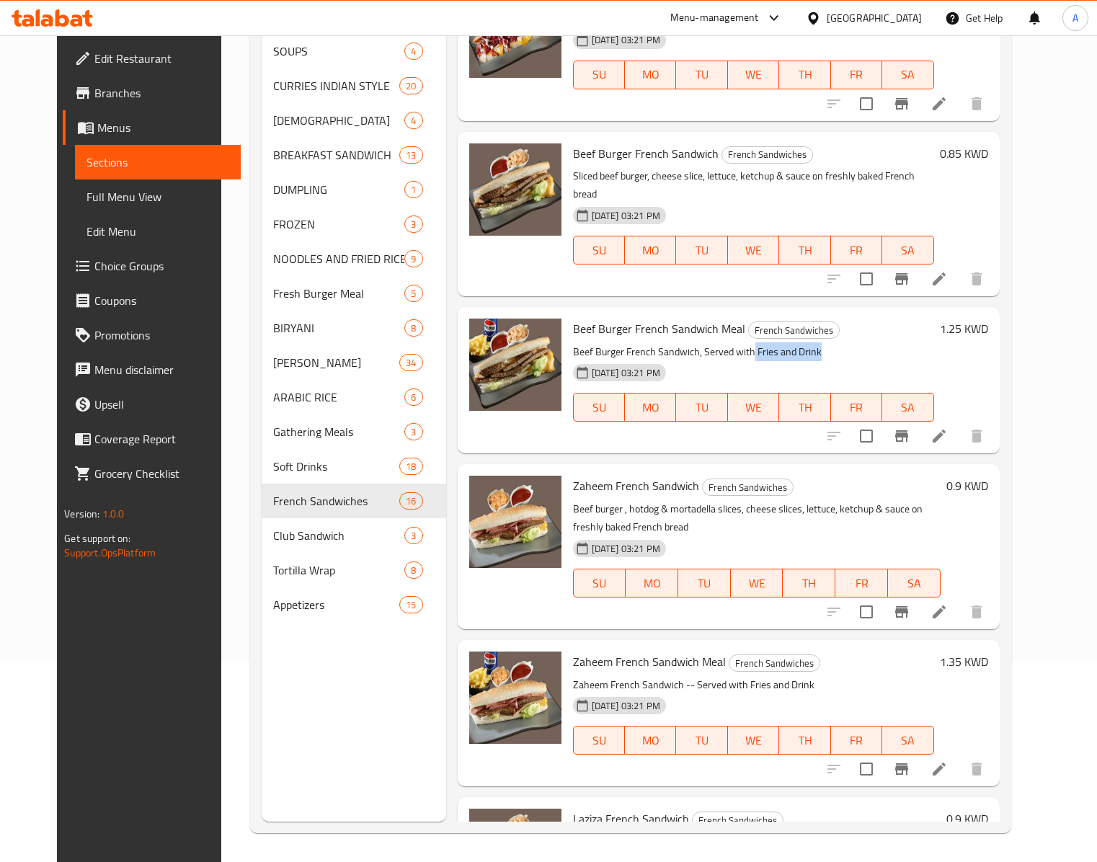
drag, startPoint x: 737, startPoint y: 317, endPoint x: 806, endPoint y: 313, distance: 69.3
click at [806, 343] on p "Beef Burger French Sandwich, Served with Fries and Drink" at bounding box center [753, 352] width 361 height 18
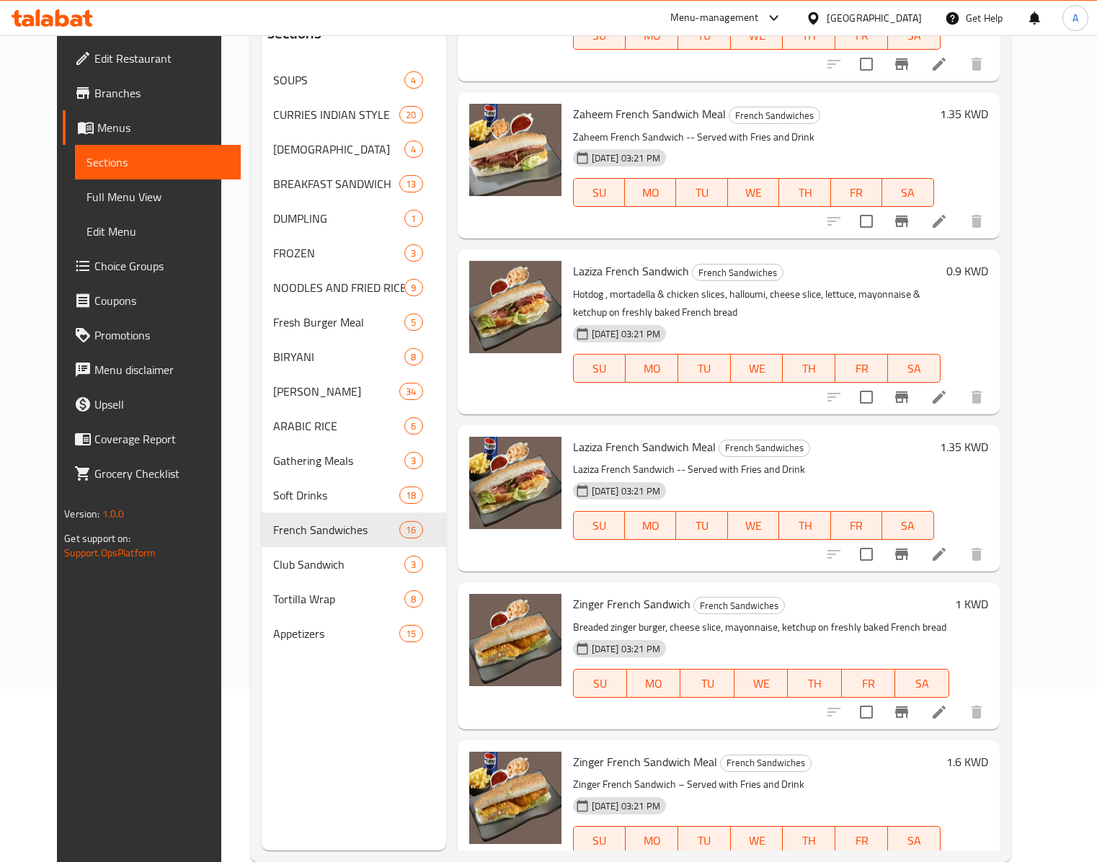
scroll to position [205, 0]
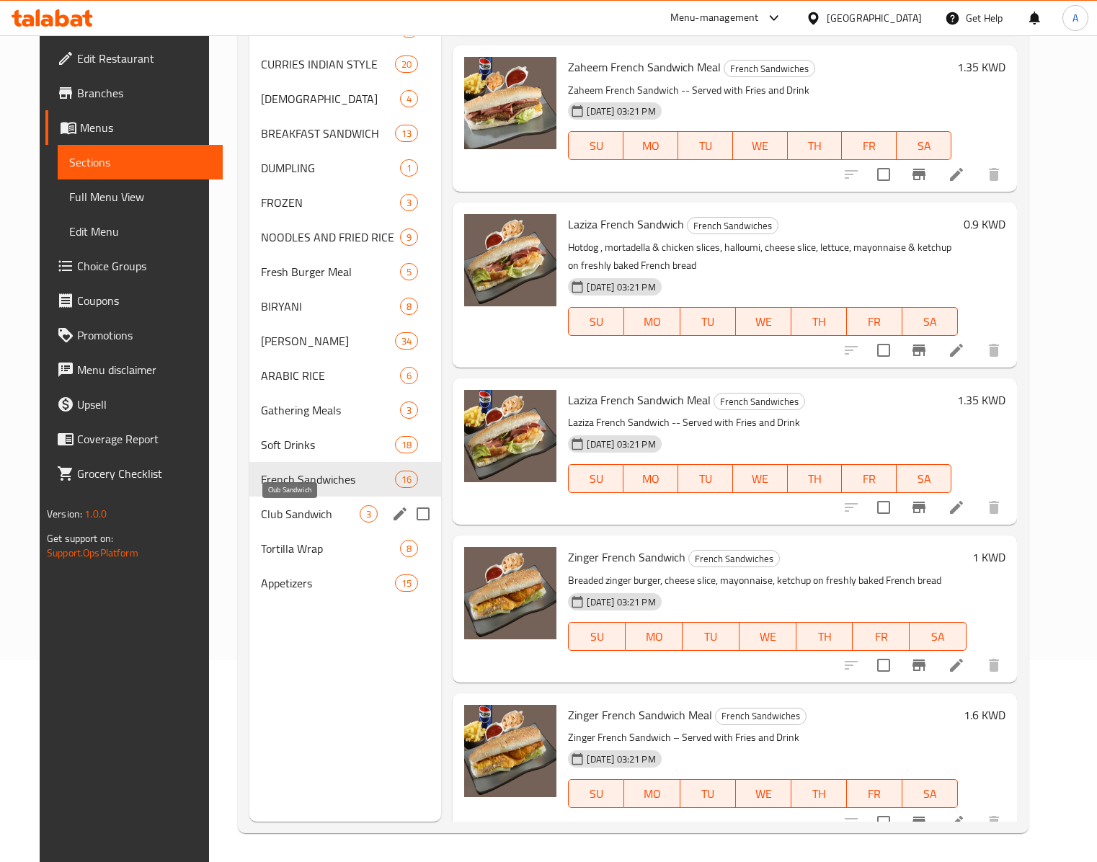
click at [262, 520] on span "Club Sandwich" at bounding box center [310, 513] width 99 height 17
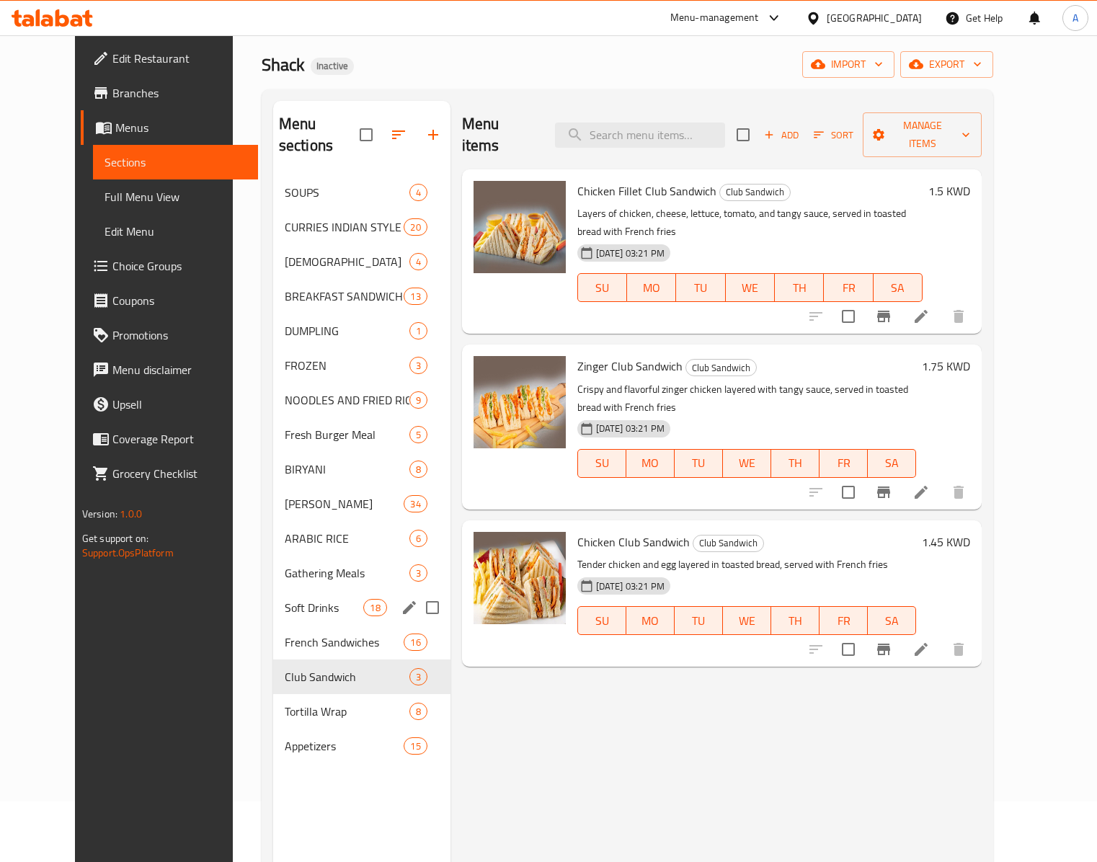
scroll to position [205, 0]
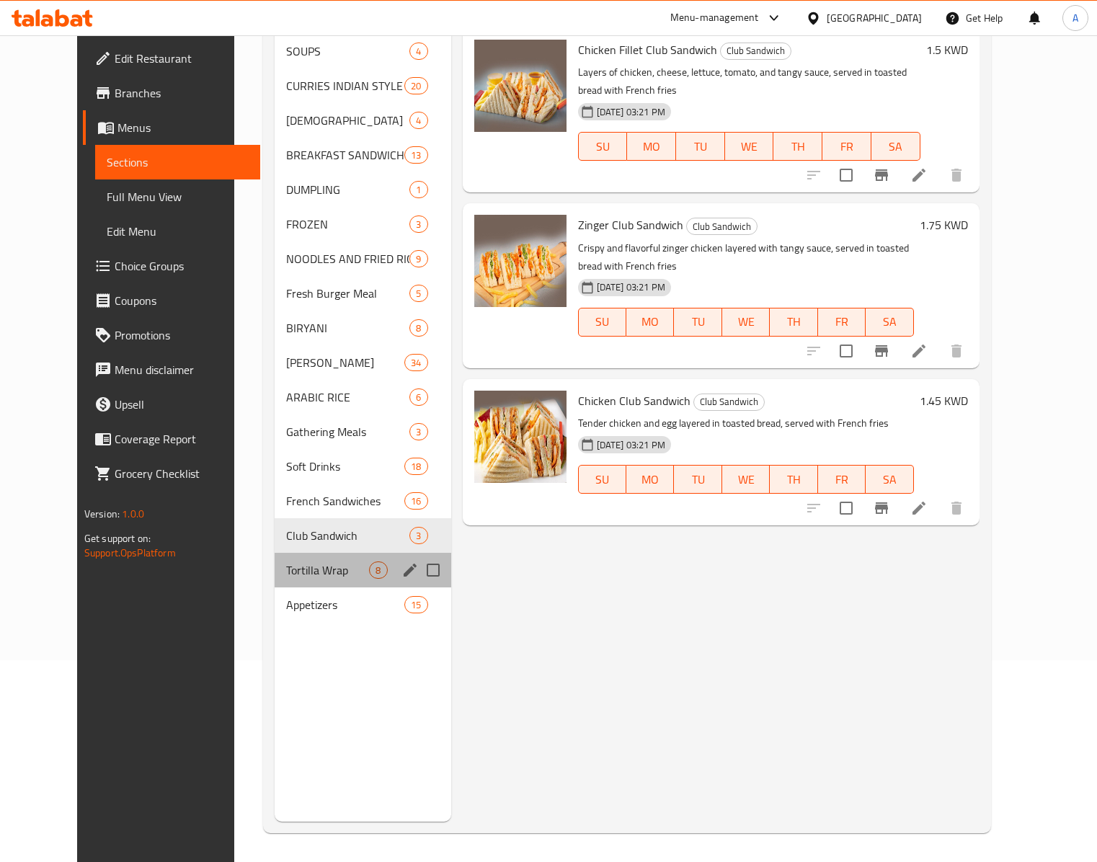
click at [283, 553] on div "Tortilla Wrap 8" at bounding box center [363, 570] width 176 height 35
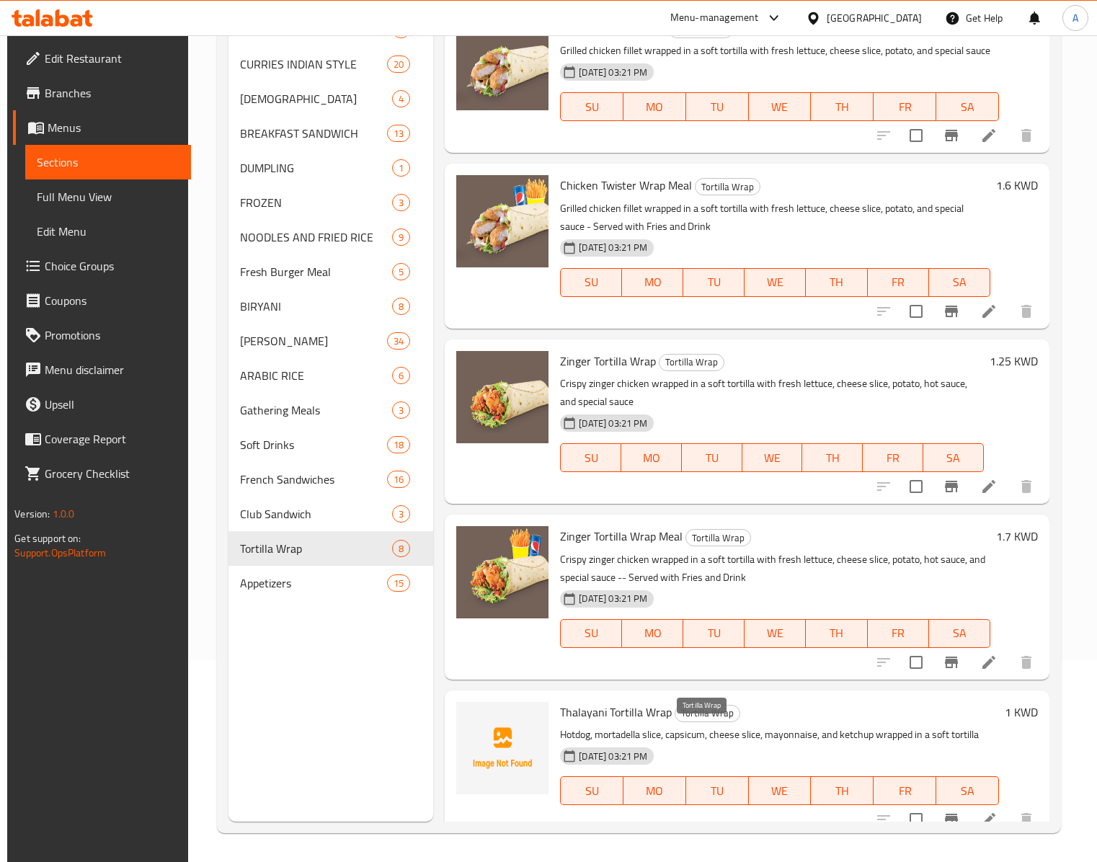
click at [675, 646] on span "Tortilla Wrap" at bounding box center [707, 713] width 64 height 17
click at [639, 646] on span "Thalayani Tortilla Wrap" at bounding box center [616, 712] width 112 height 22
click at [616, 646] on span "Thalayani Tortilla Wrap" at bounding box center [616, 712] width 112 height 22
click at [590, 646] on span "Thalayani Tortilla Wrap" at bounding box center [616, 712] width 112 height 22
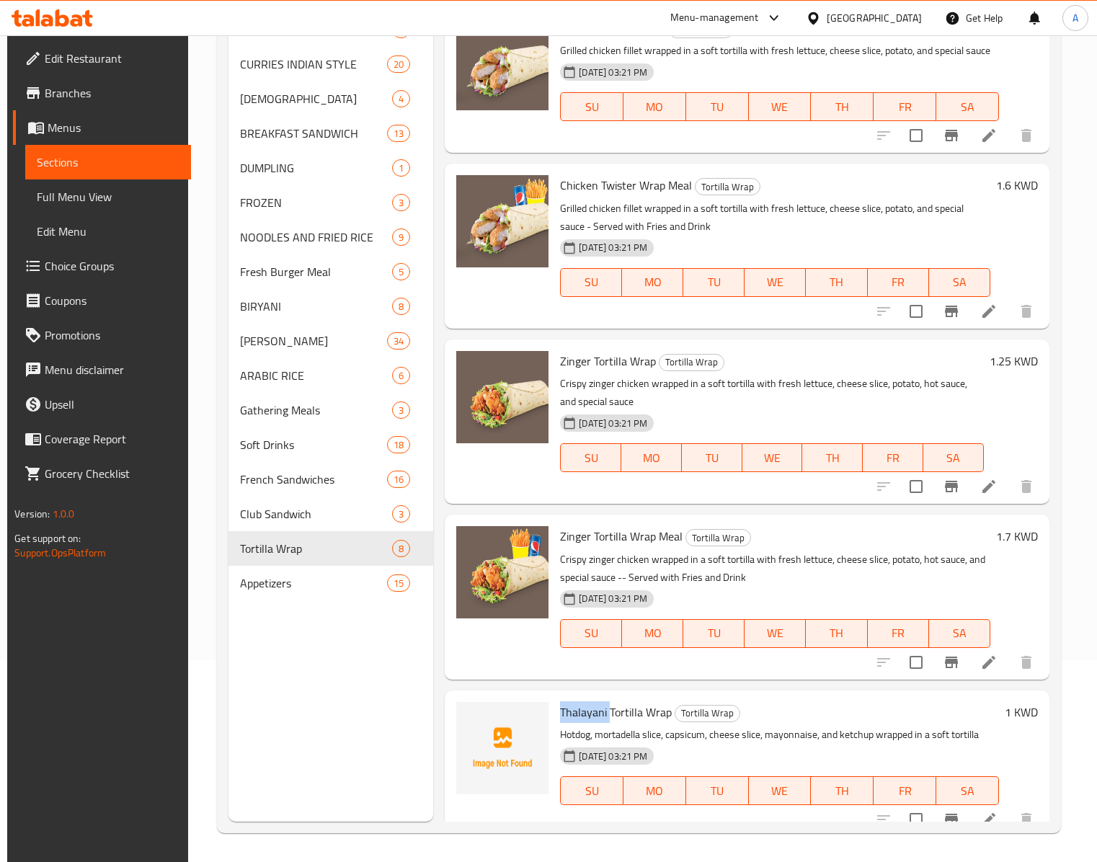
click at [590, 646] on span "Thalayani Tortilla Wrap" at bounding box center [616, 712] width 112 height 22
click at [649, 236] on p "Grilled chicken fillet wrapped in a soft tortilla with fresh lettuce, cheese sl…" at bounding box center [775, 218] width 430 height 36
drag, startPoint x: 640, startPoint y: 242, endPoint x: 708, endPoint y: 239, distance: 67.8
click at [708, 236] on p "Grilled chicken fillet wrapped in a soft tortilla with fresh lettuce, cheese sl…" at bounding box center [775, 218] width 430 height 36
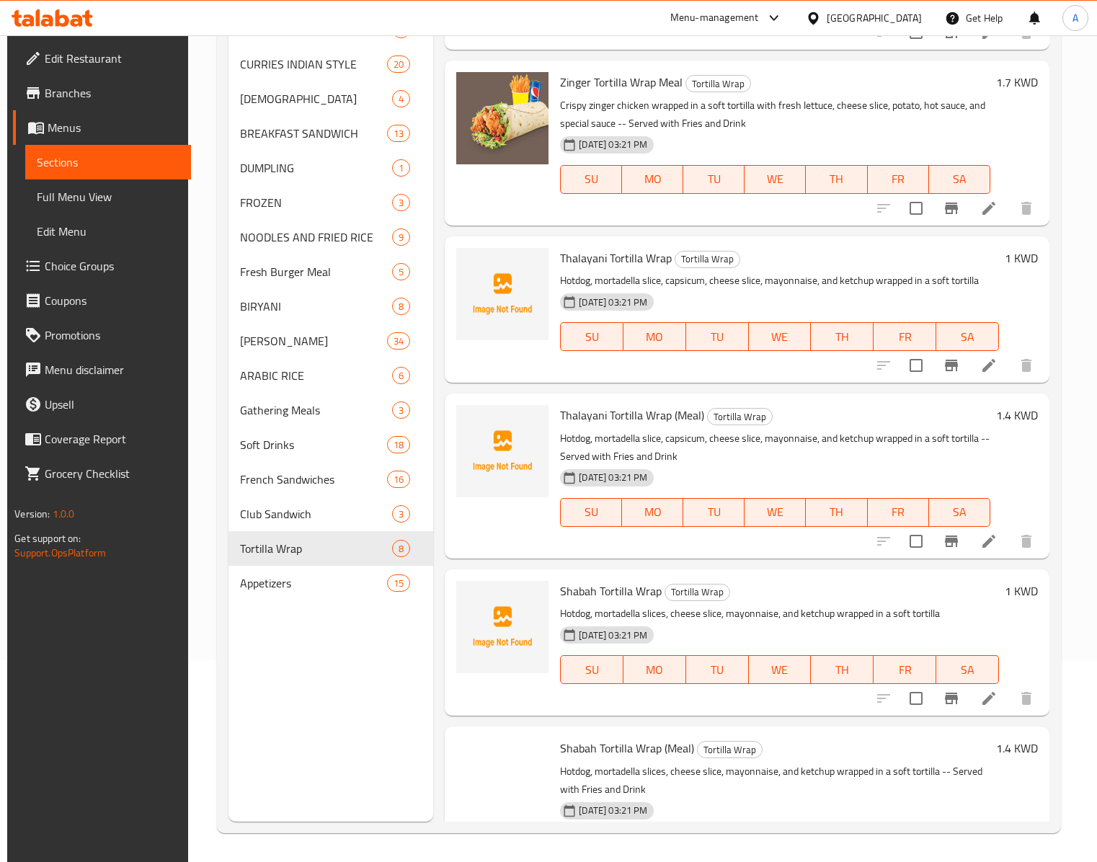
scroll to position [542, 0]
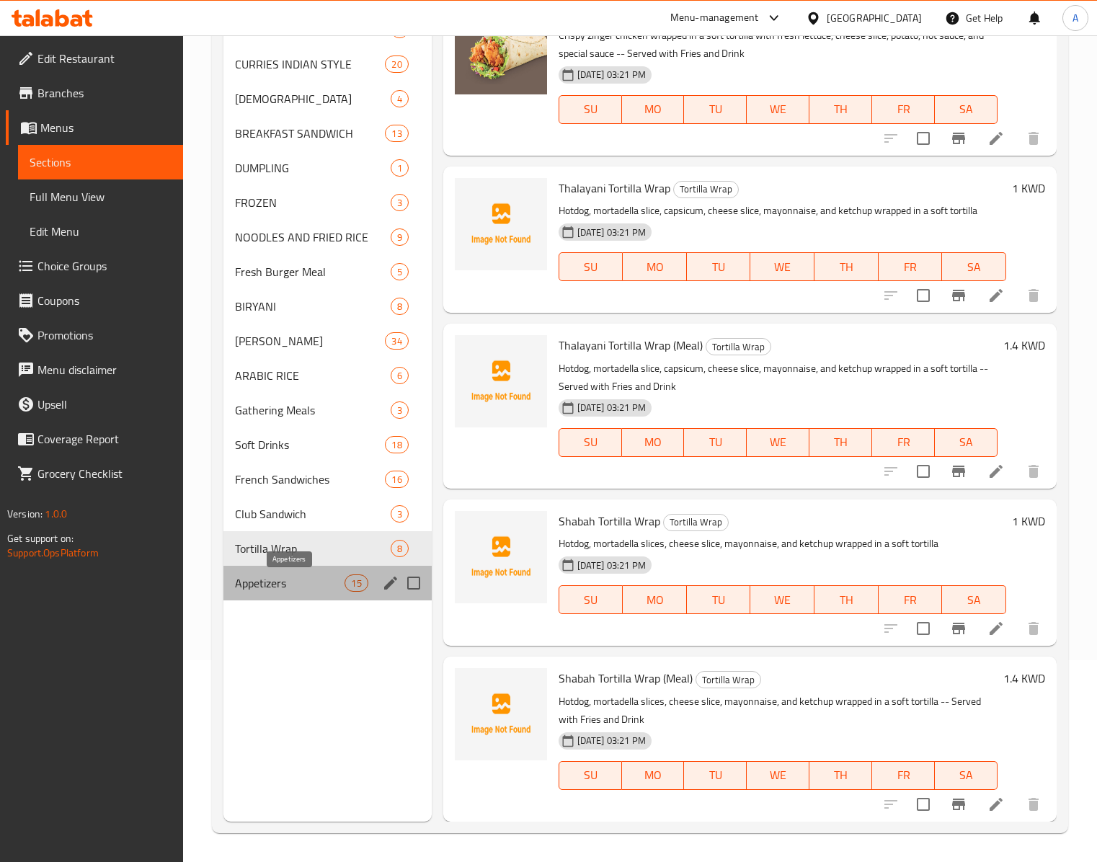
click at [310, 582] on span "Appetizers" at bounding box center [290, 582] width 110 height 17
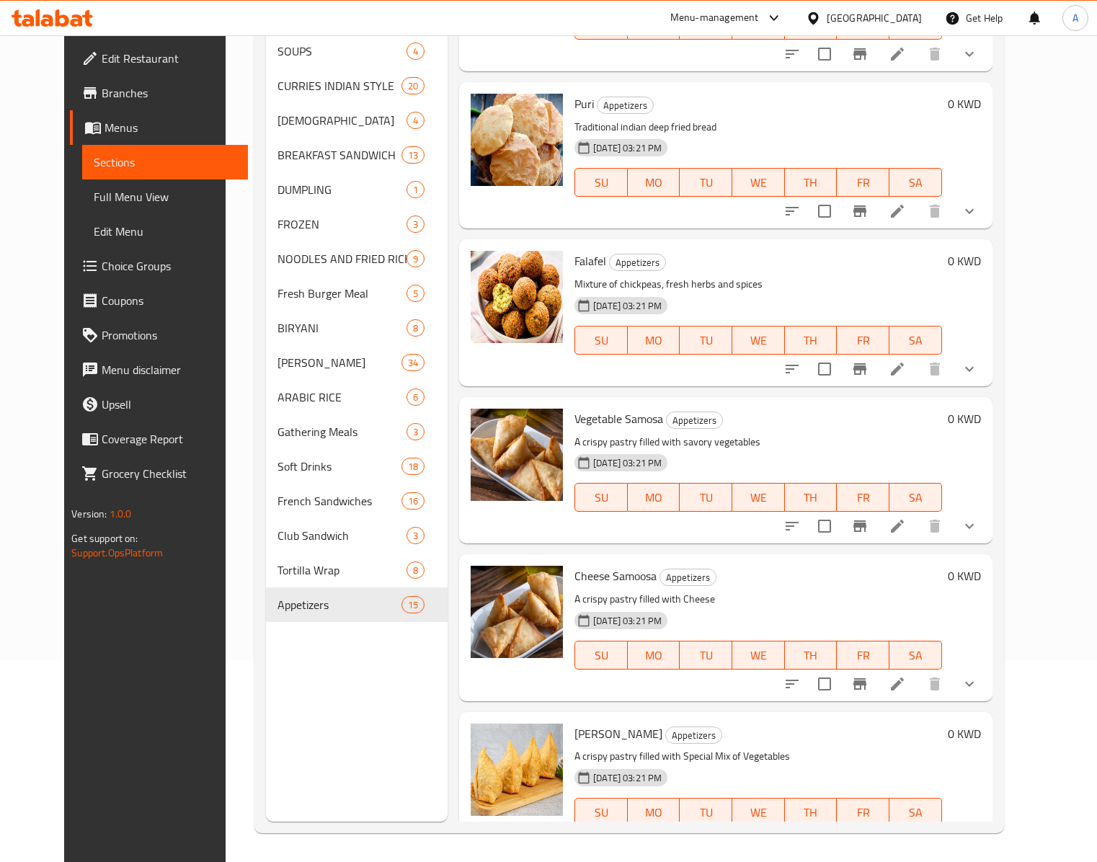
scroll to position [1554, 0]
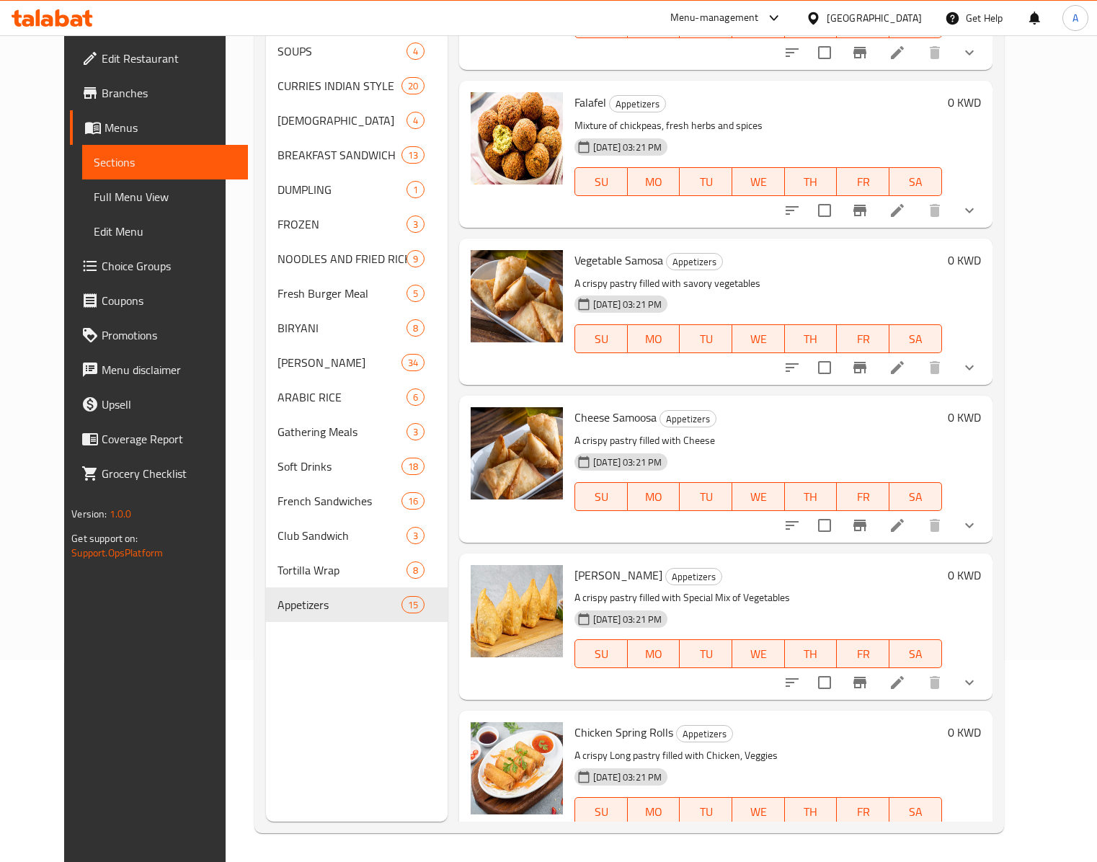
click at [288, 646] on div "Menu sections SOUPS 4 CURRIES INDIAN STYLE 20 CHINESE 4 BREAKFAST SANDWICH 13 D…" at bounding box center [357, 391] width 182 height 862
click at [82, 183] on link "Full Menu View" at bounding box center [164, 196] width 165 height 35
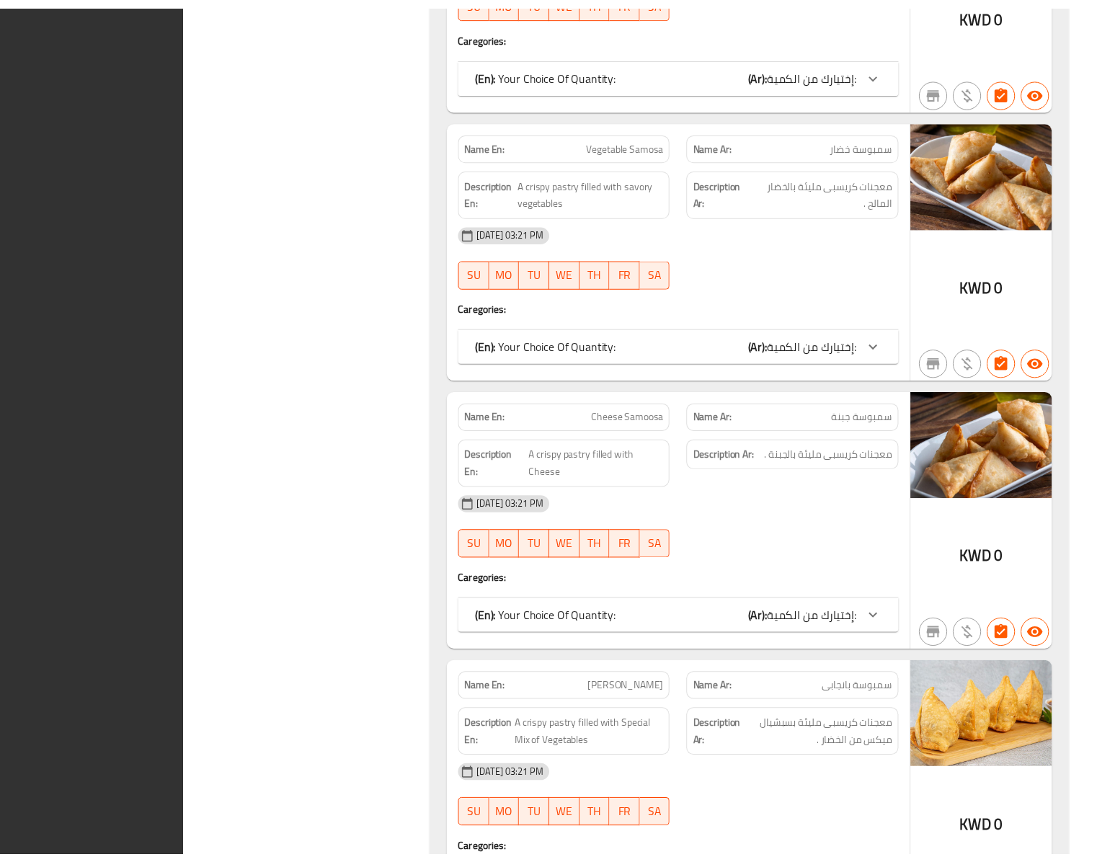
scroll to position [39095, 0]
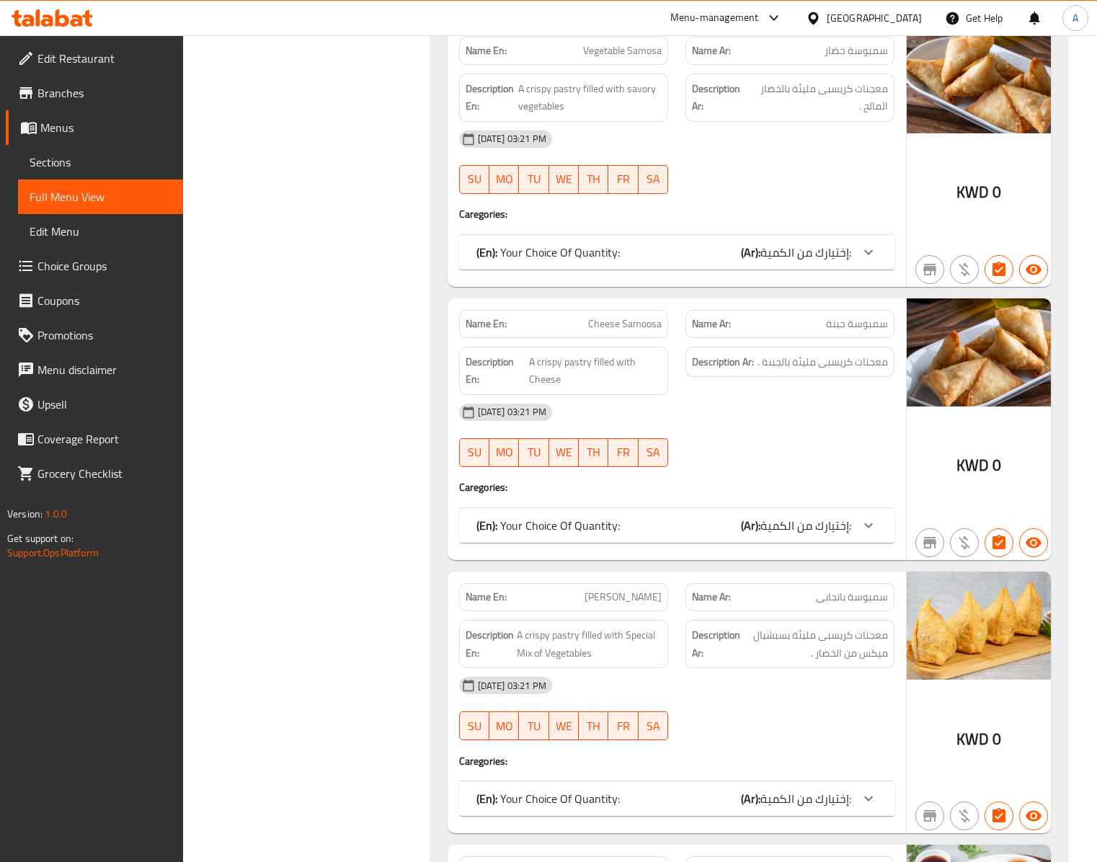
click at [105, 58] on span "Edit Restaurant" at bounding box center [104, 58] width 134 height 17
